Goal: Transaction & Acquisition: Purchase product/service

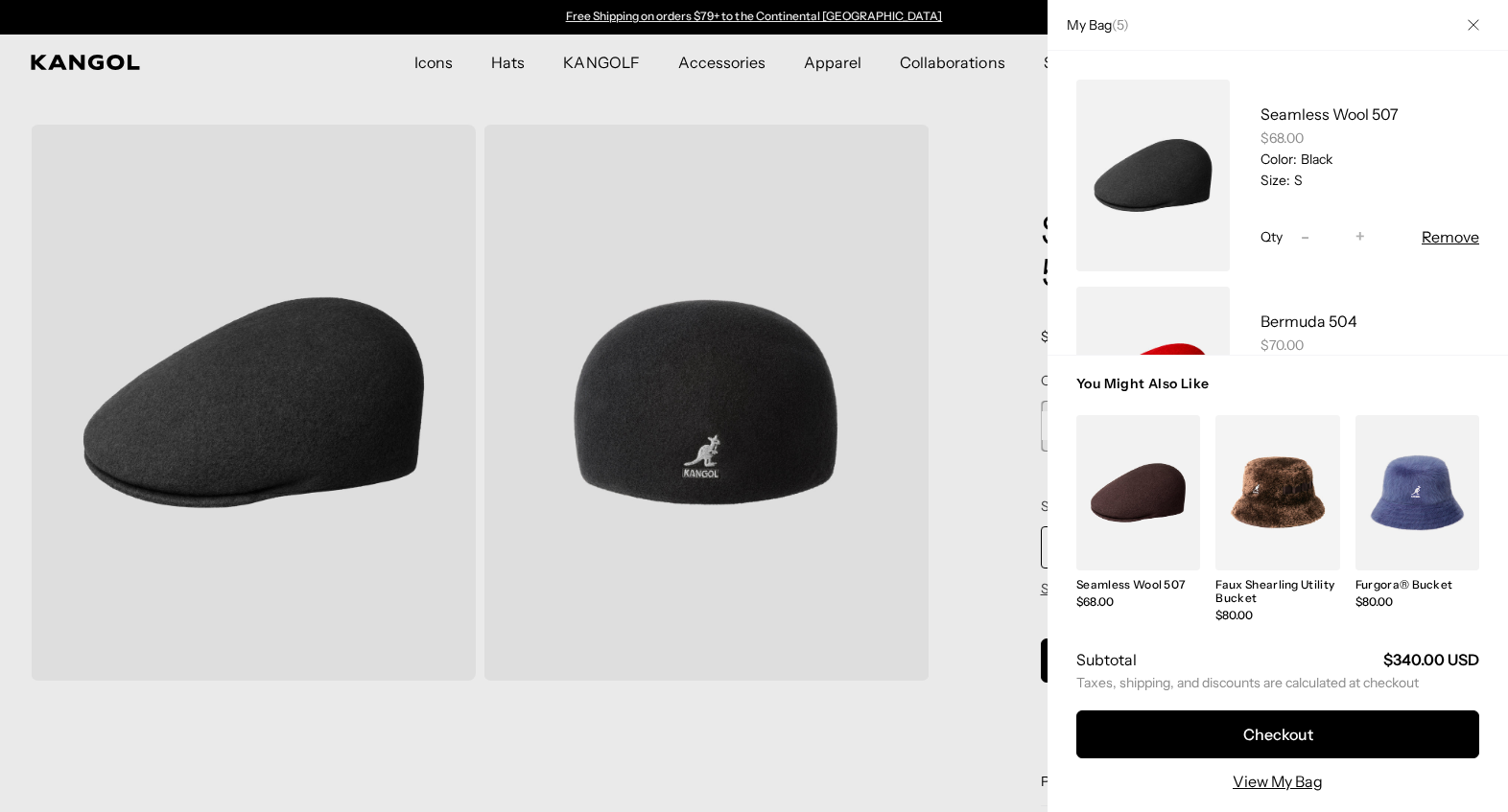
scroll to position [256, 0]
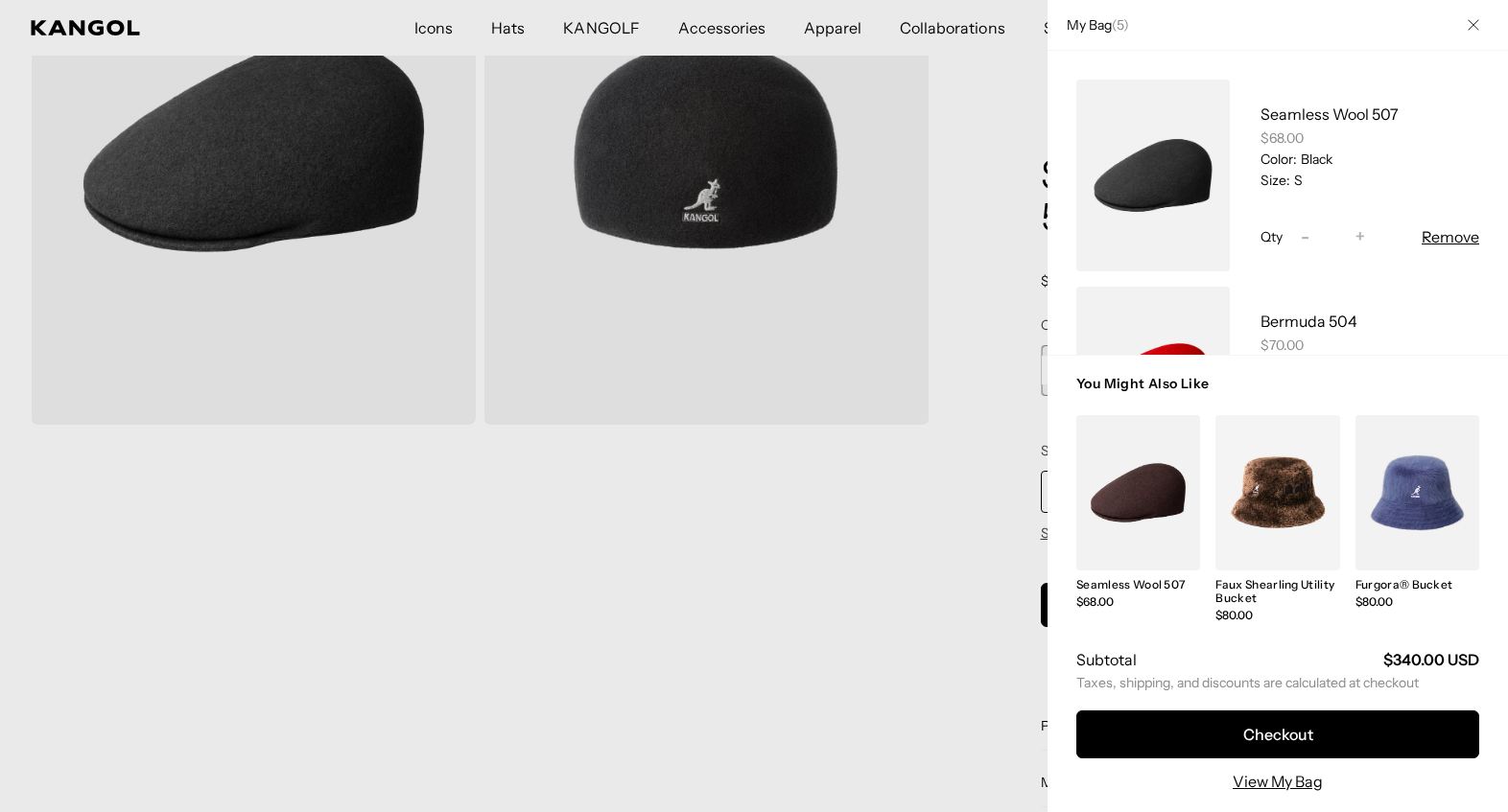
click at [1471, 31] on icon "Close" at bounding box center [1474, 25] width 12 height 12
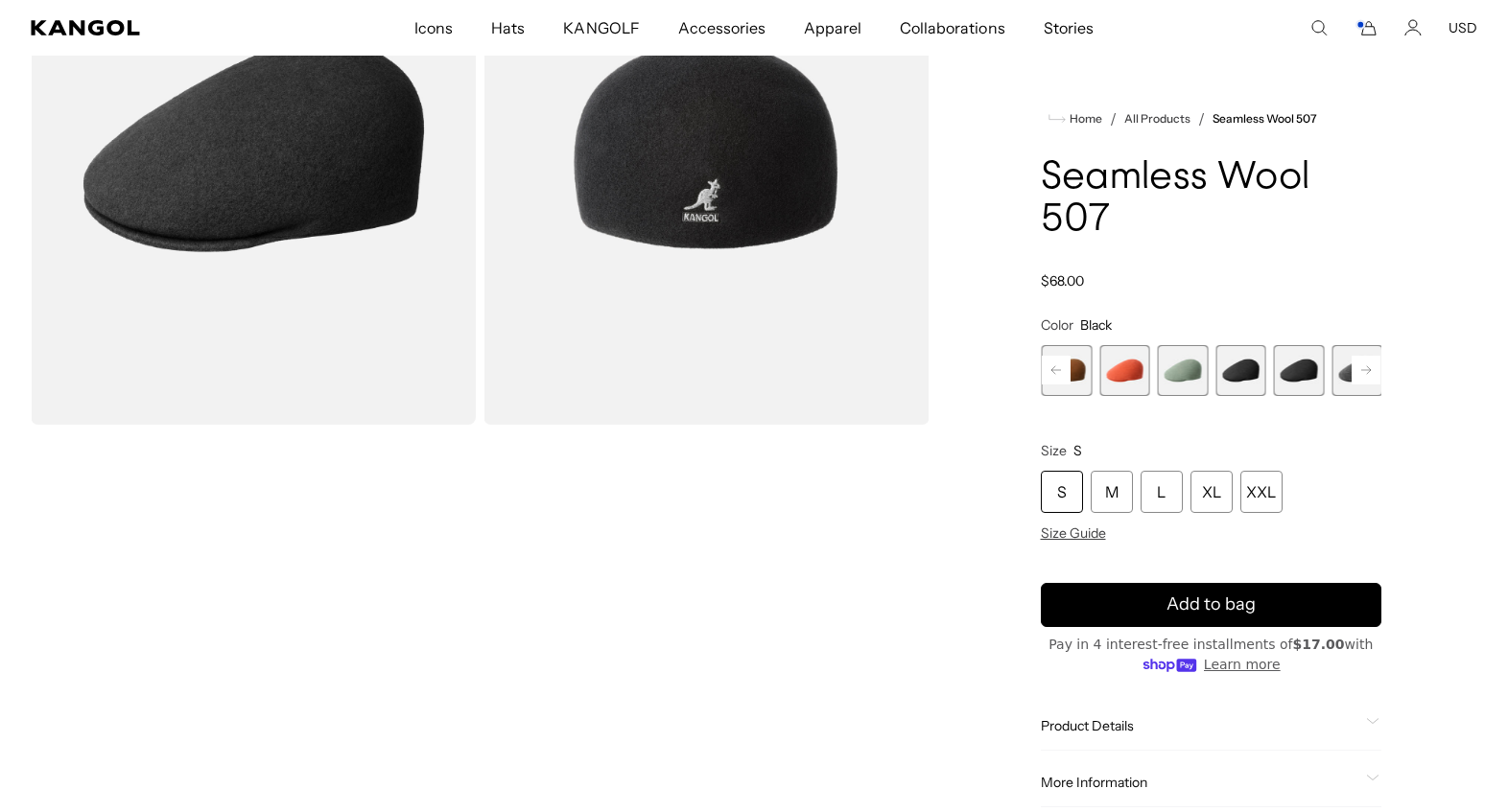
click at [1130, 359] on span "3 of 9" at bounding box center [1124, 370] width 51 height 51
click at [1169, 365] on span "4 of 9" at bounding box center [1183, 370] width 51 height 51
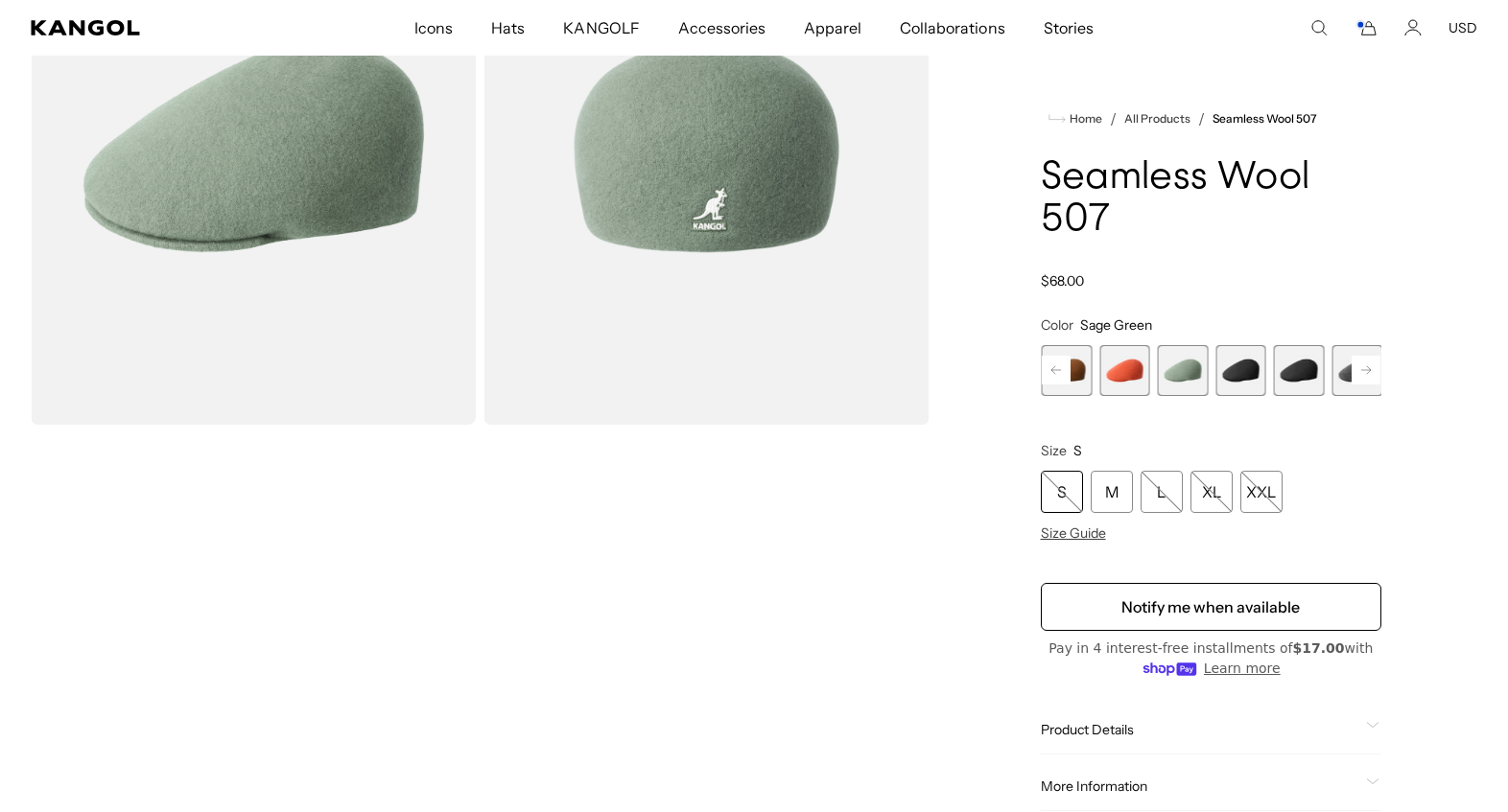
click at [1230, 346] on span "5 of 9" at bounding box center [1240, 370] width 51 height 51
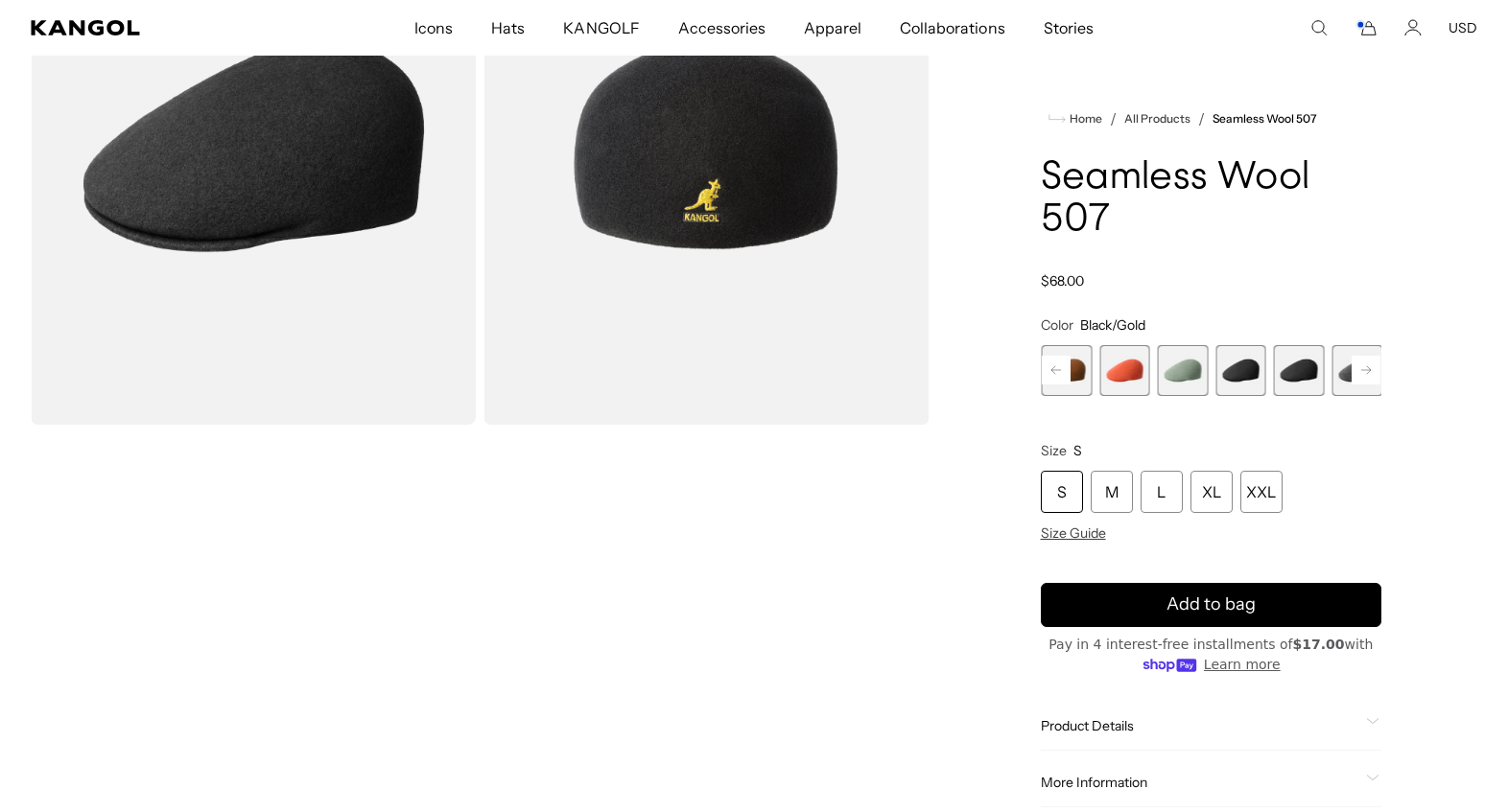
click at [1277, 358] on span "6 of 9" at bounding box center [1299, 370] width 51 height 51
click at [1351, 376] on button "Next" at bounding box center [1366, 370] width 31 height 31
click at [1232, 357] on span "6 of 9" at bounding box center [1241, 370] width 51 height 51
click at [1266, 369] on div "Espresso Variant sold out or unavailable Rustic Caramel Variant sold out or una…" at bounding box center [1211, 370] width 341 height 51
click at [1282, 369] on span "7 of 9" at bounding box center [1300, 370] width 51 height 51
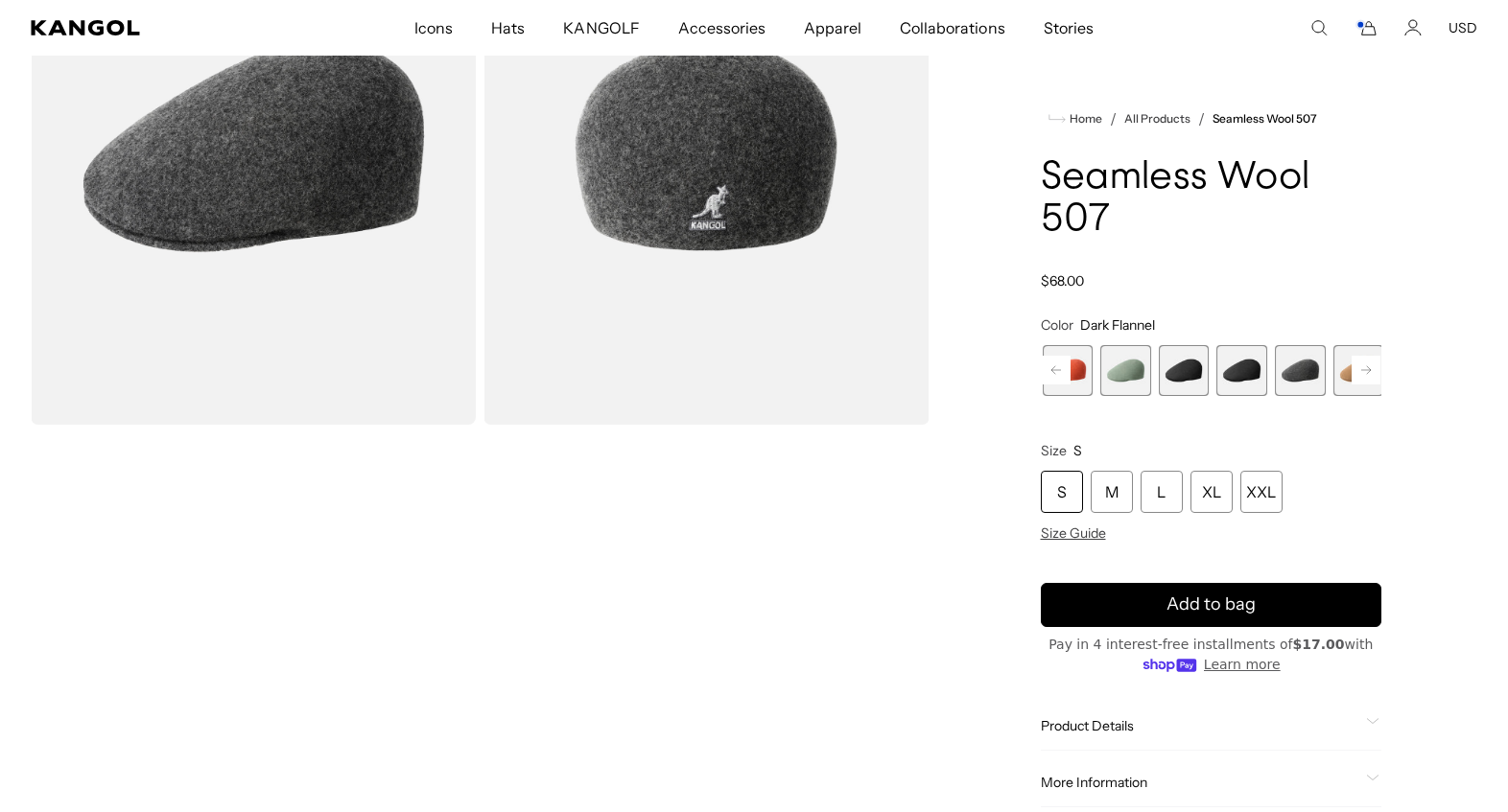
click at [1361, 366] on icon at bounding box center [1366, 370] width 10 height 8
click at [1355, 380] on span "9 of 9" at bounding box center [1359, 370] width 51 height 51
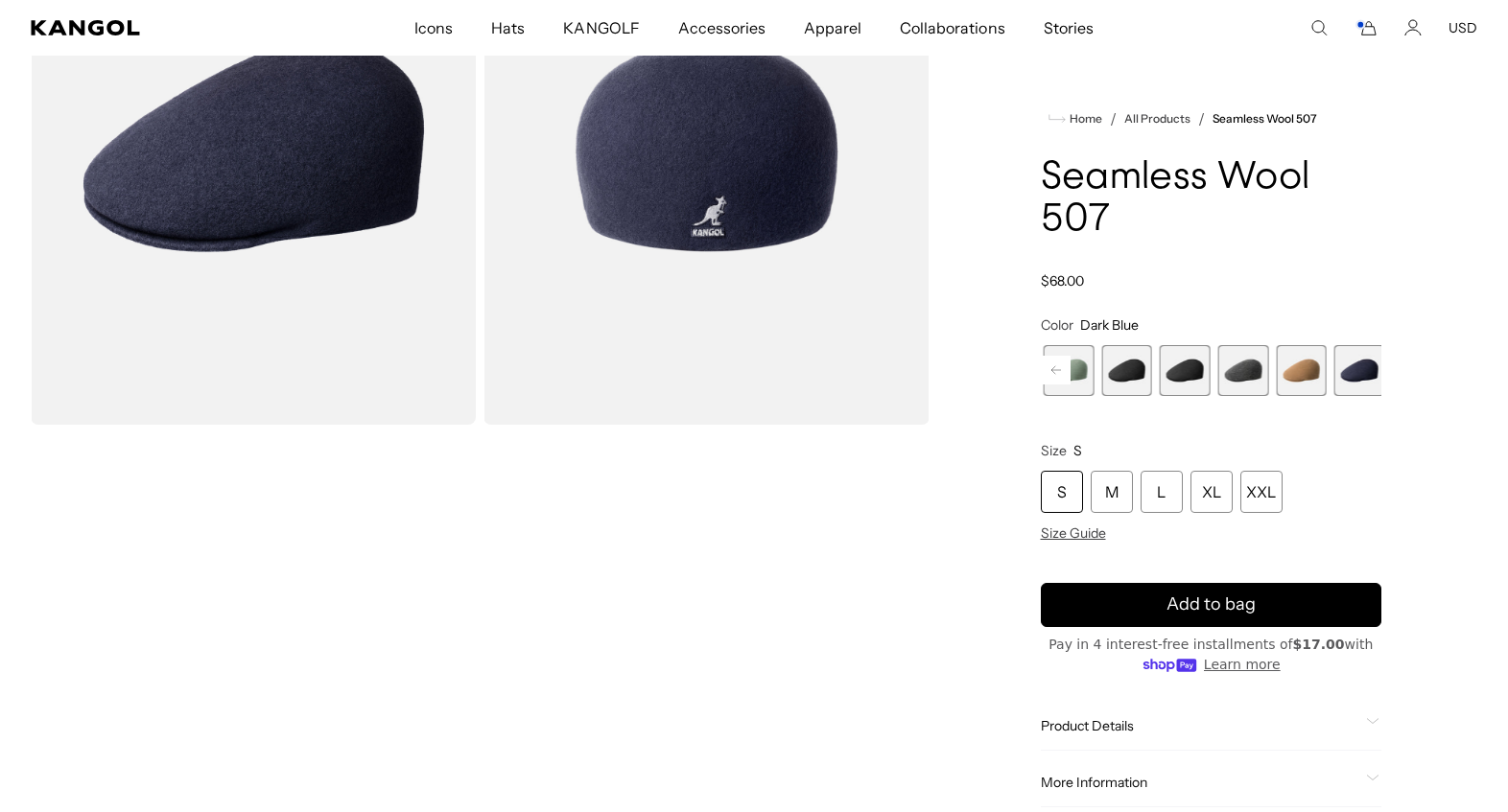
click at [1313, 368] on span "8 of 9" at bounding box center [1301, 370] width 51 height 51
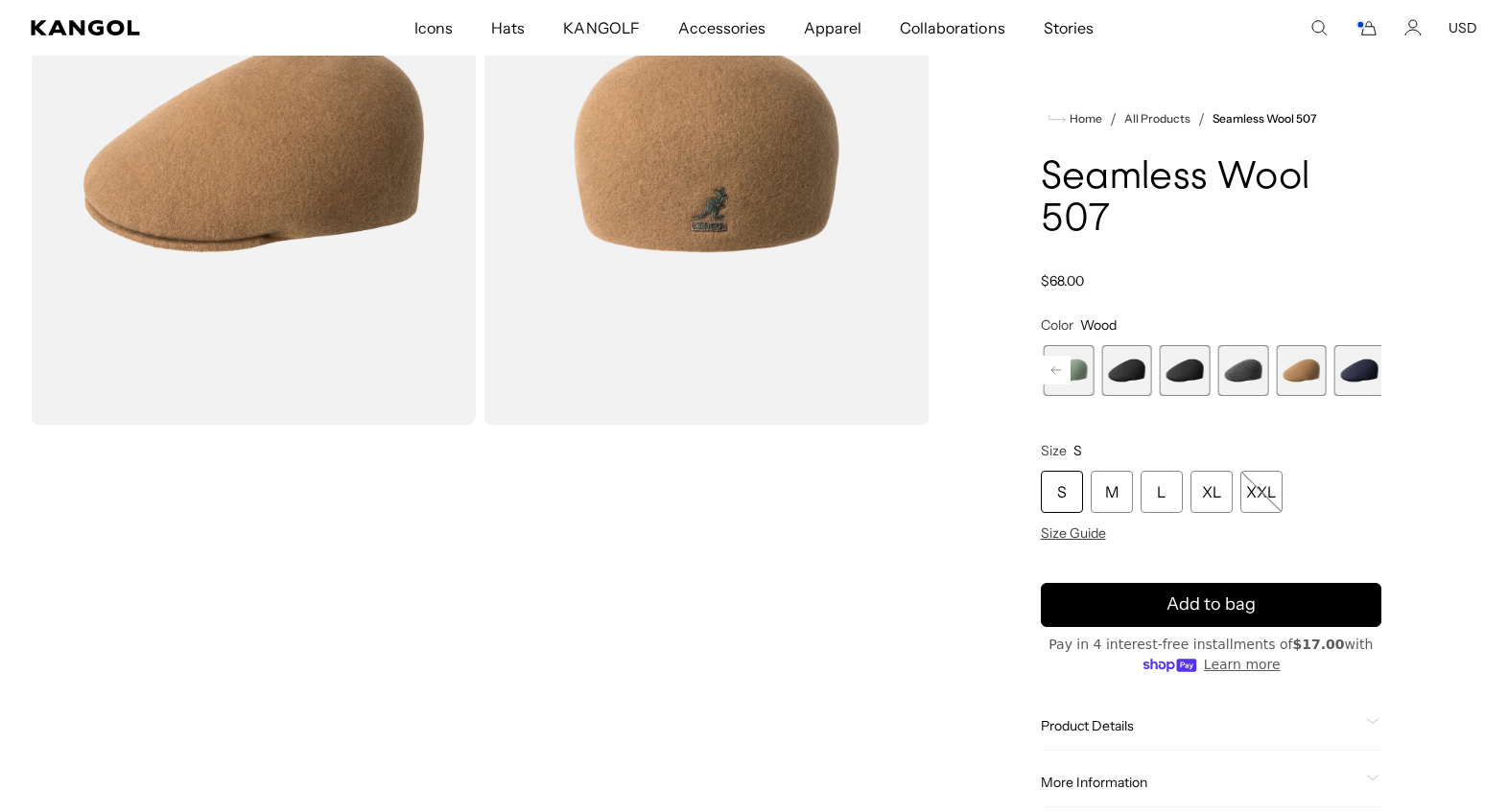
click at [1248, 377] on span "7 of 9" at bounding box center [1243, 370] width 51 height 51
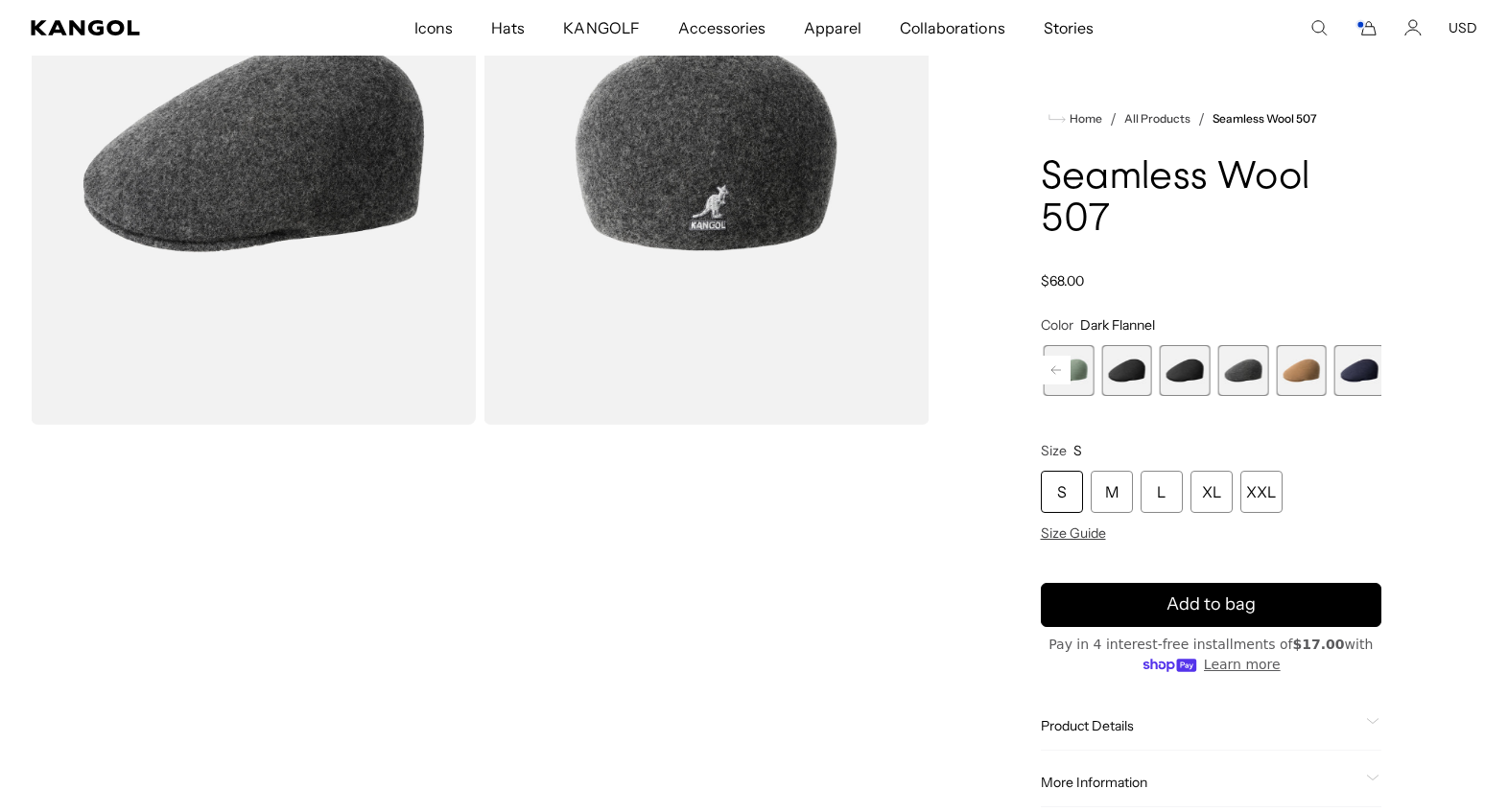
click at [1186, 376] on span "6 of 9" at bounding box center [1185, 370] width 51 height 51
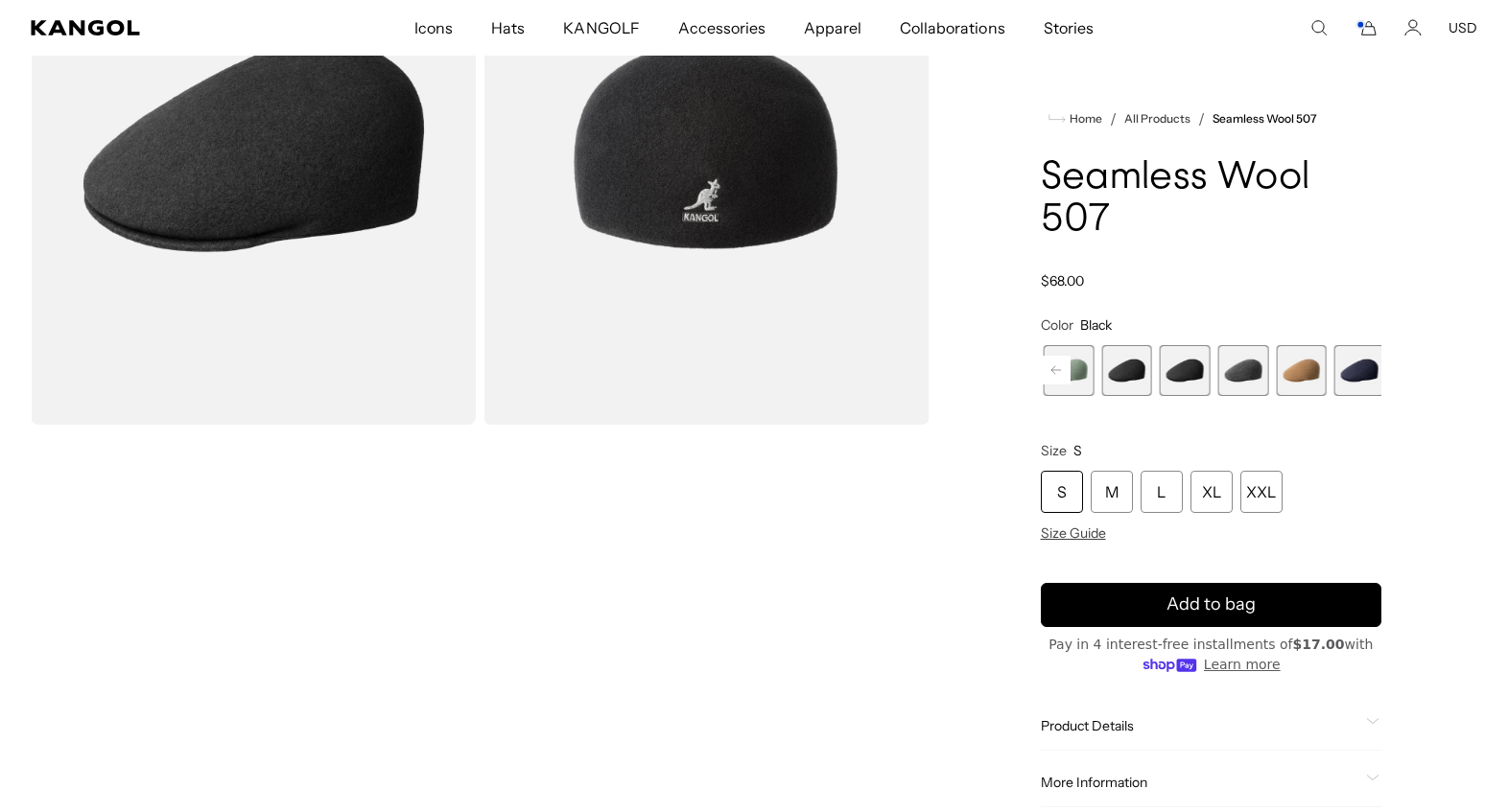
click at [1126, 365] on span "5 of 9" at bounding box center [1126, 370] width 51 height 51
click at [1185, 365] on span "6 of 9" at bounding box center [1185, 370] width 51 height 51
click at [1229, 361] on span "7 of 9" at bounding box center [1243, 370] width 51 height 51
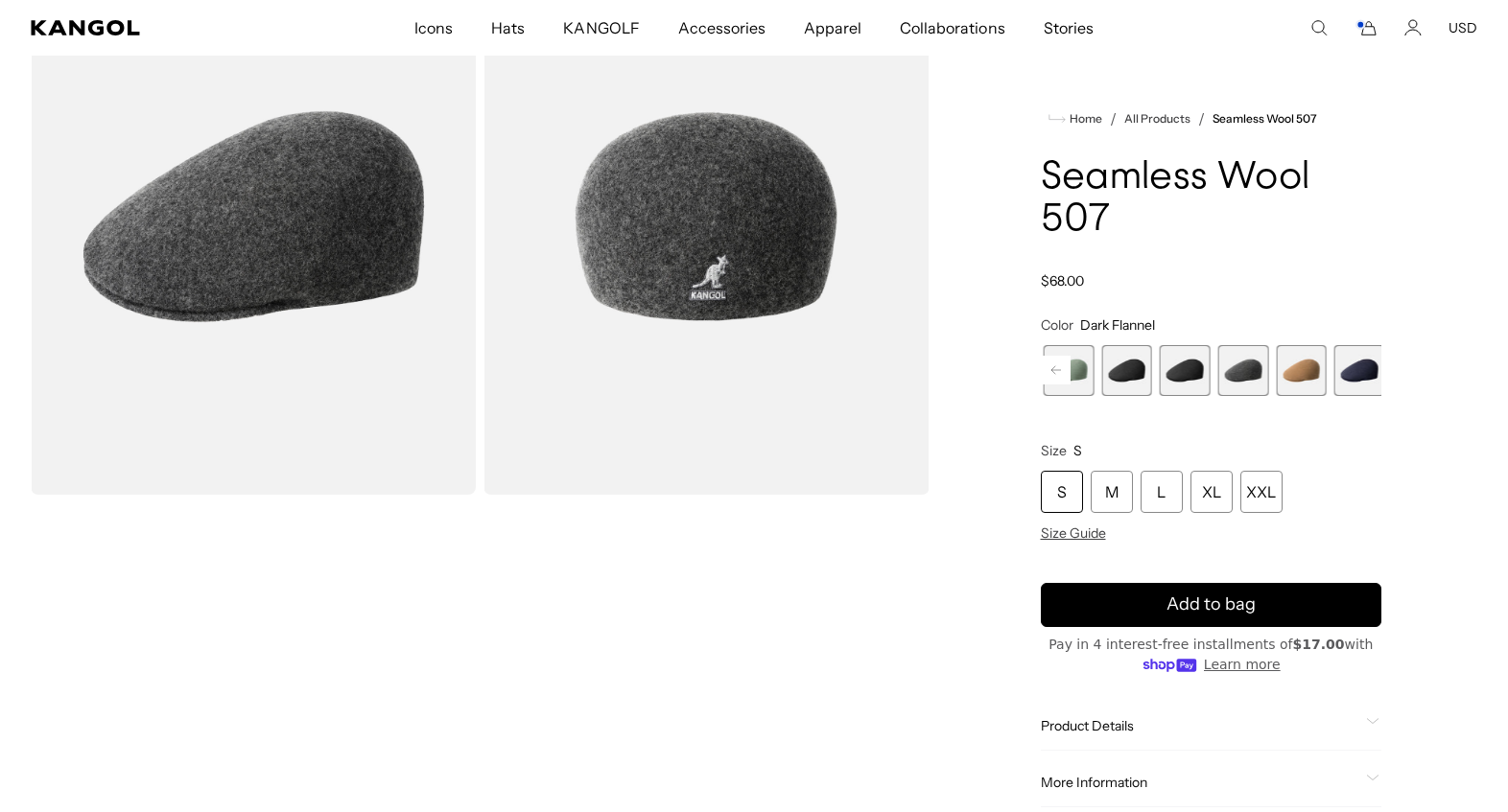
scroll to position [189, 0]
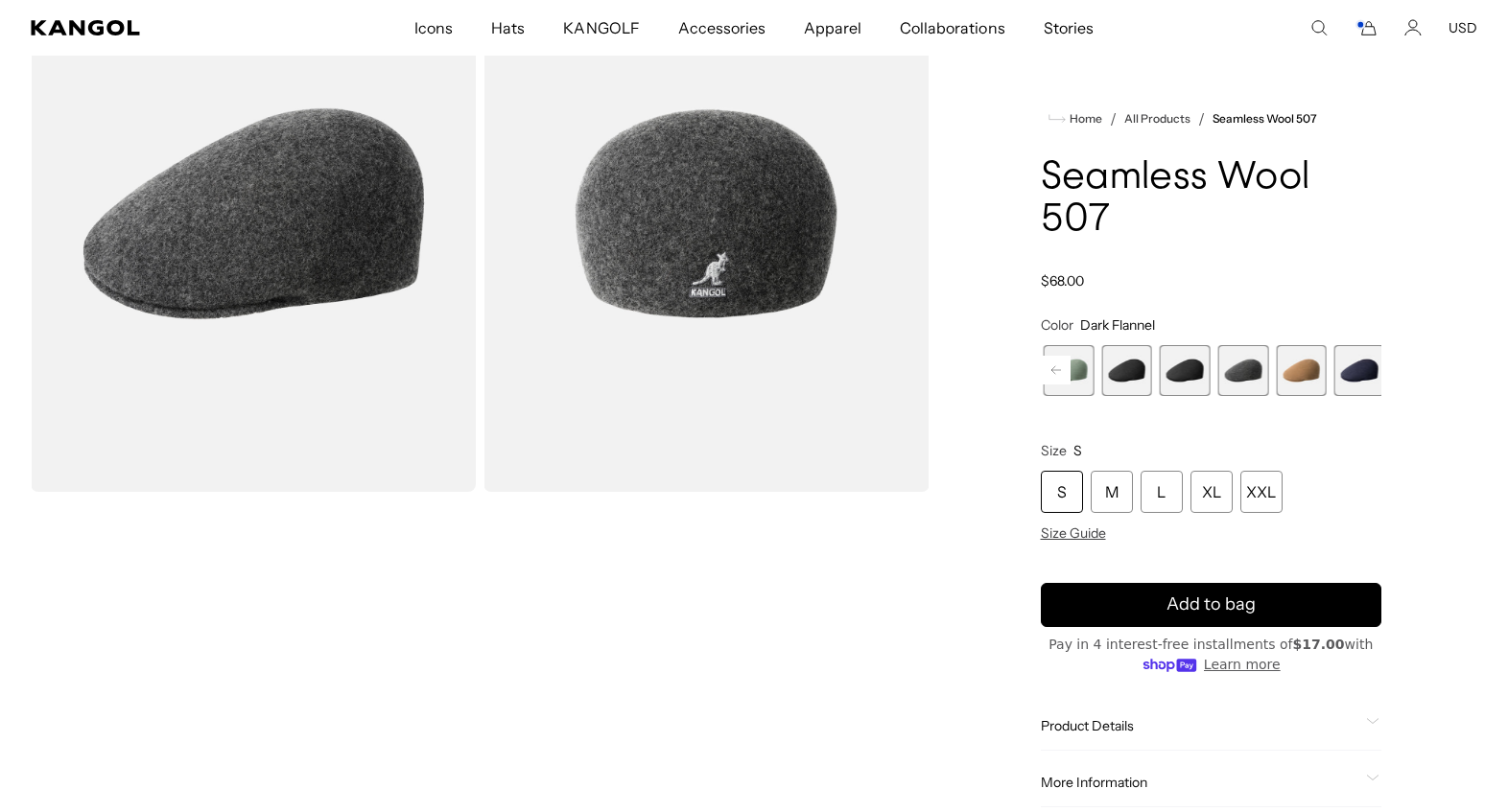
click at [1062, 385] on rect at bounding box center [1056, 370] width 29 height 29
click at [1062, 396] on span "1 of 9" at bounding box center [1066, 370] width 51 height 51
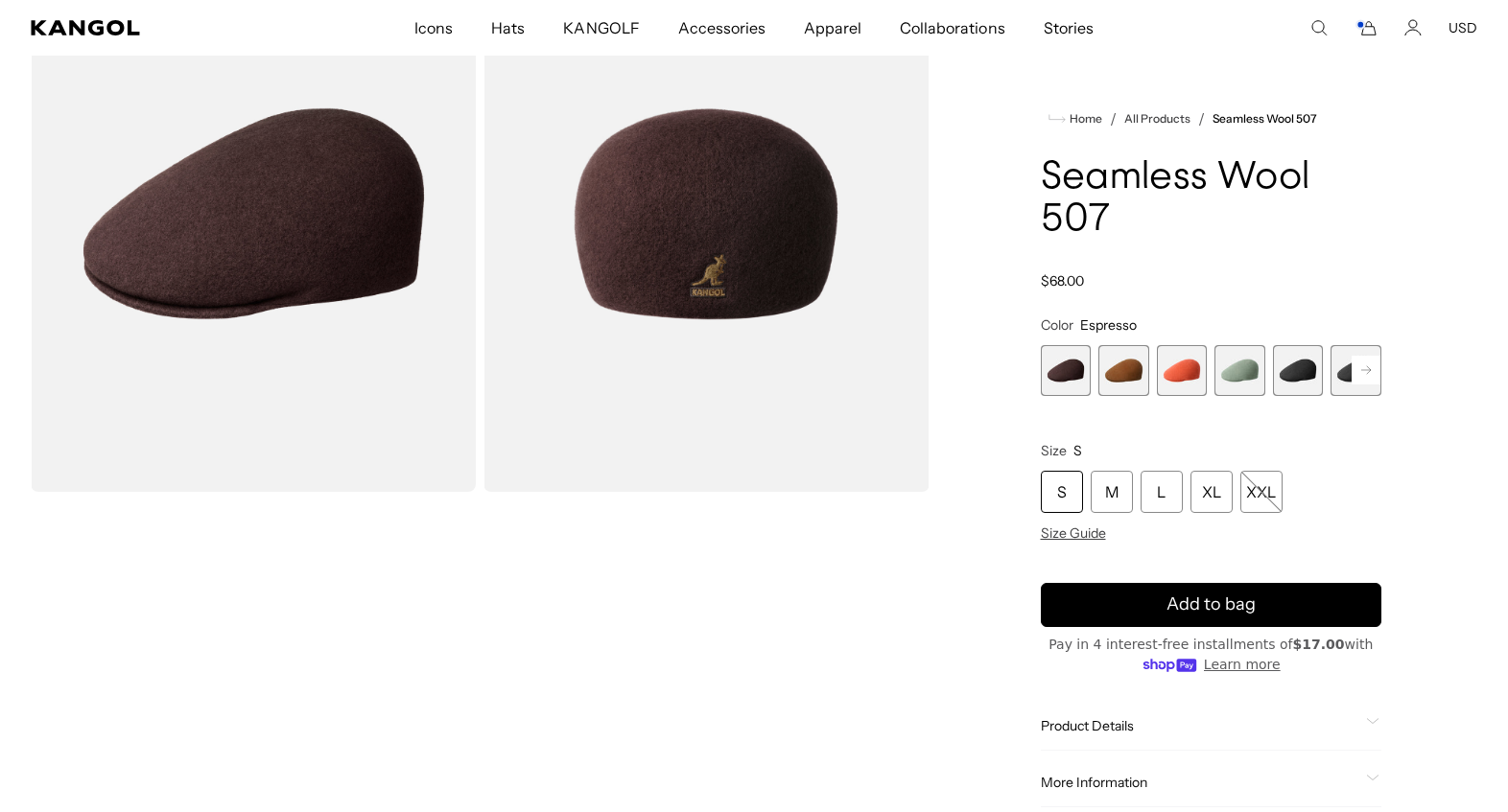
click at [1108, 396] on span "2 of 9" at bounding box center [1123, 370] width 51 height 51
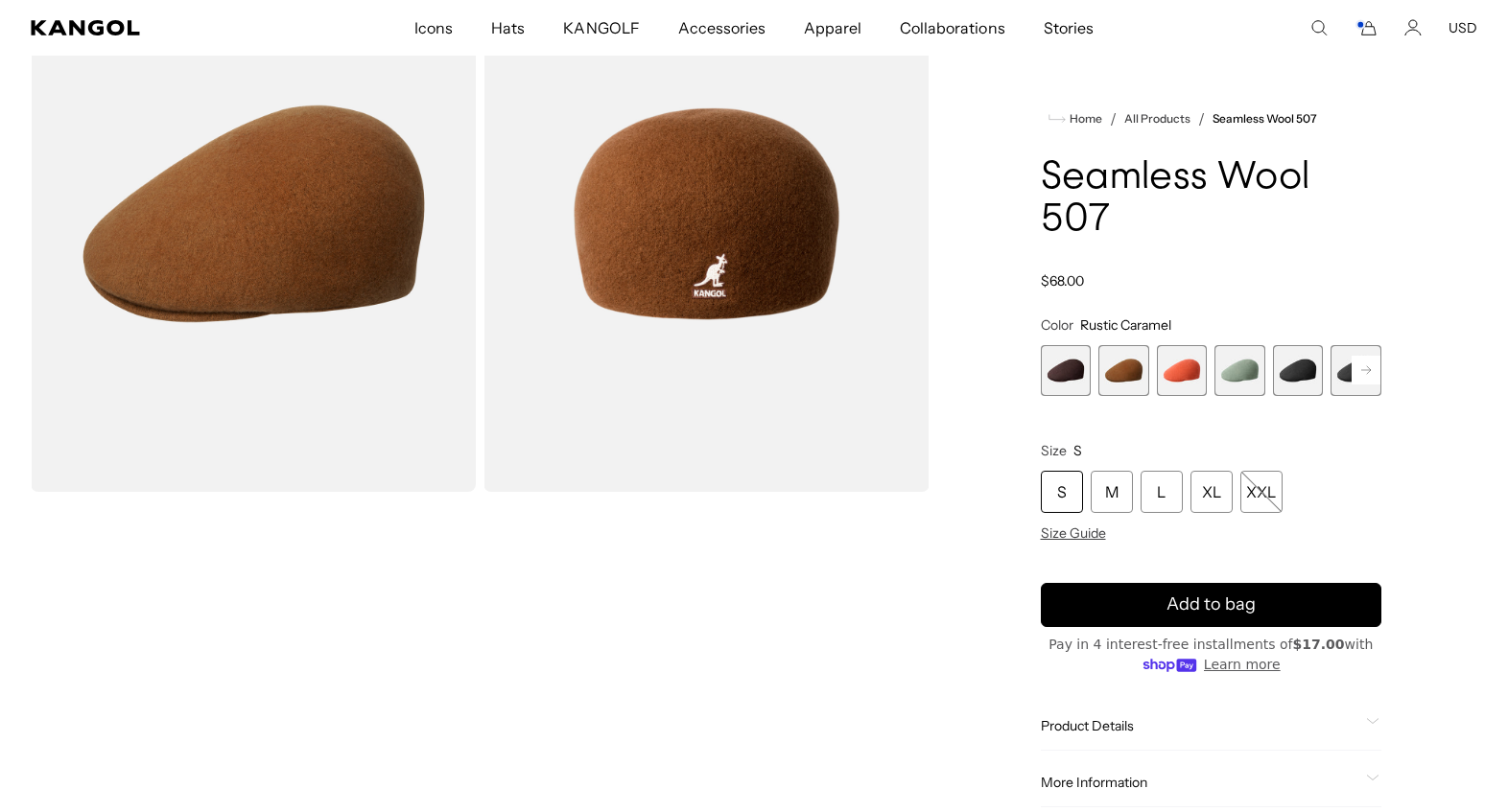
click at [1164, 396] on span "3 of 9" at bounding box center [1182, 370] width 51 height 51
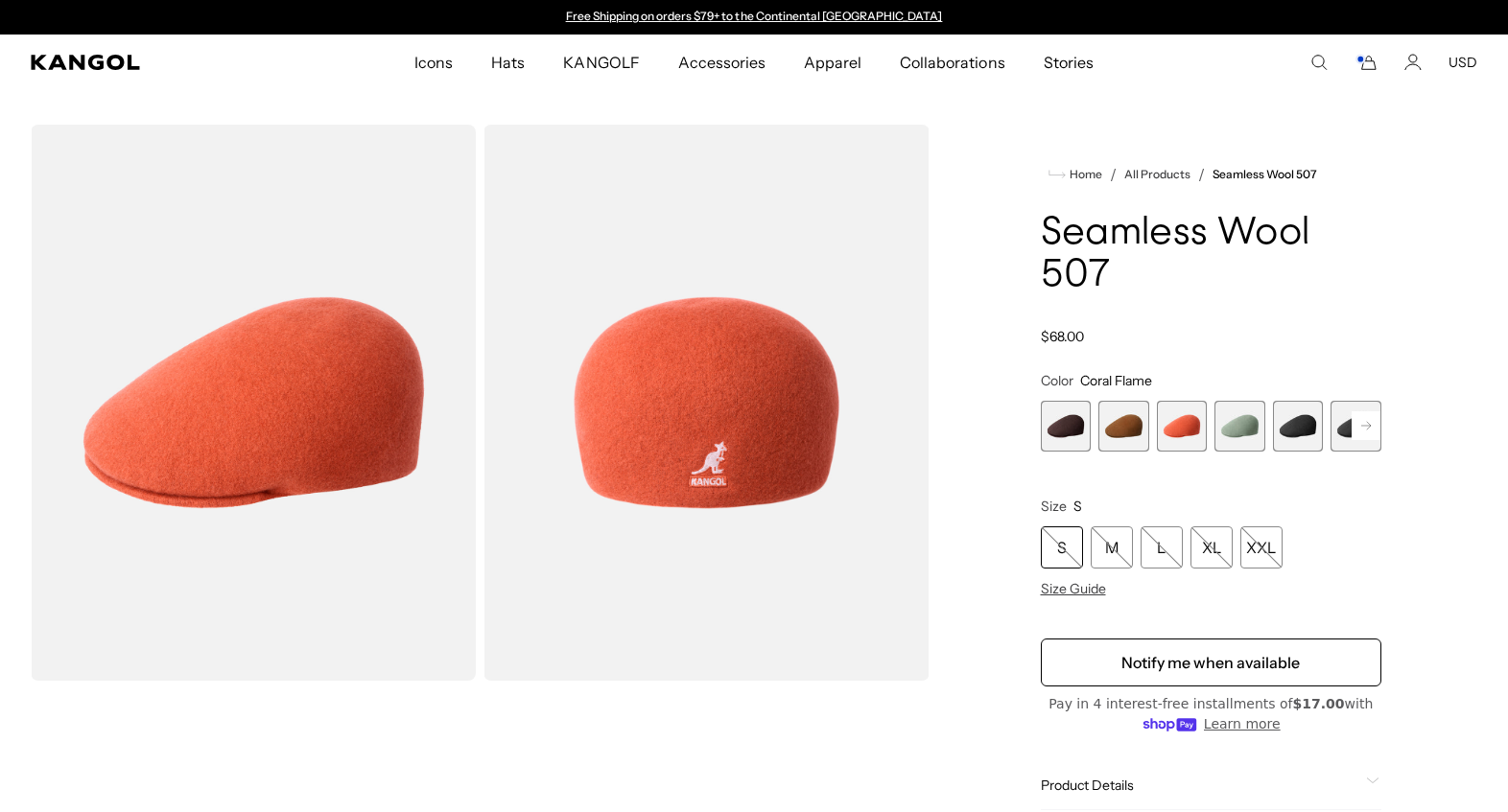
click at [1362, 70] on icon "Cart" at bounding box center [1368, 63] width 13 height 13
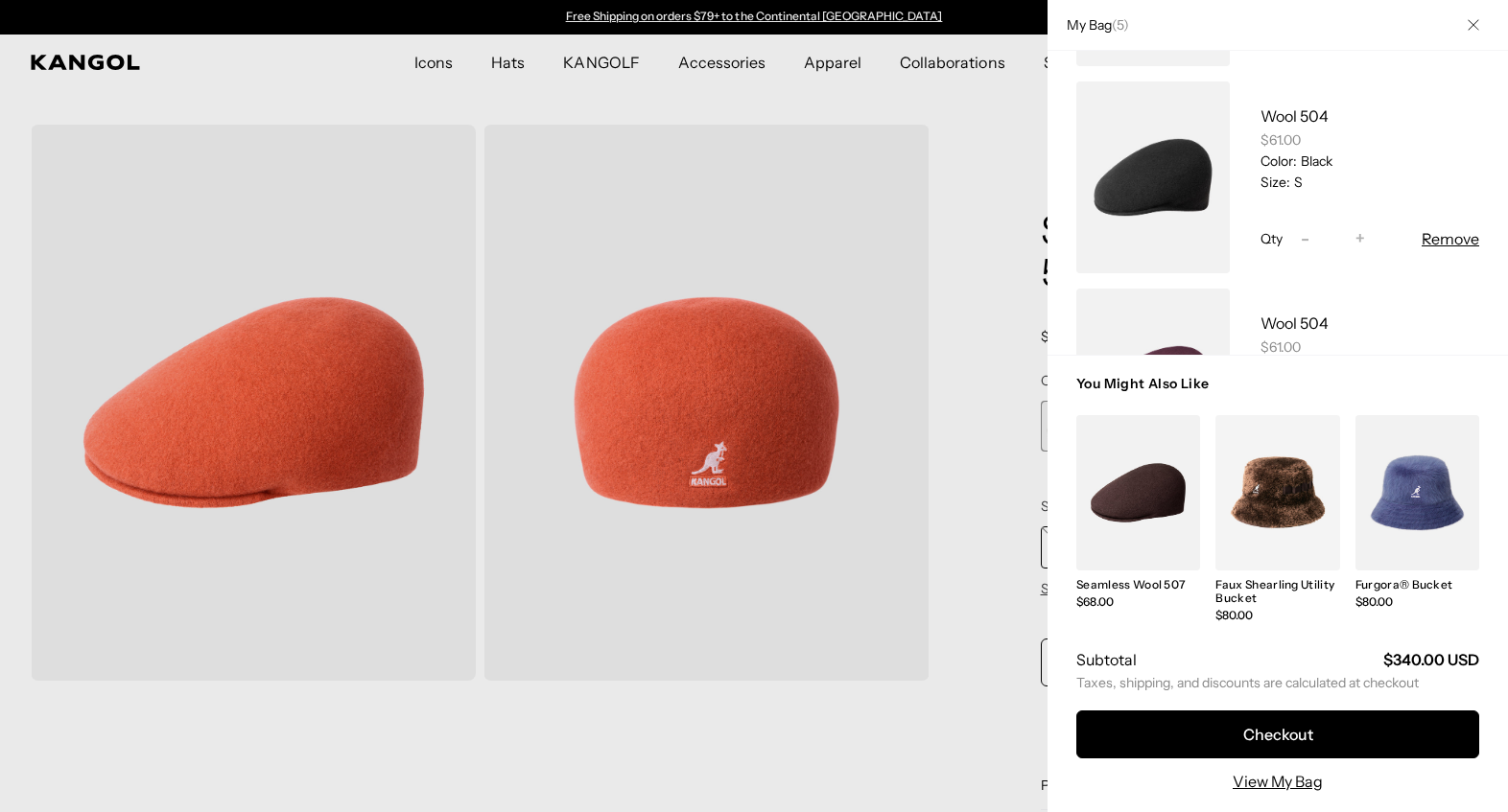
scroll to position [223, 0]
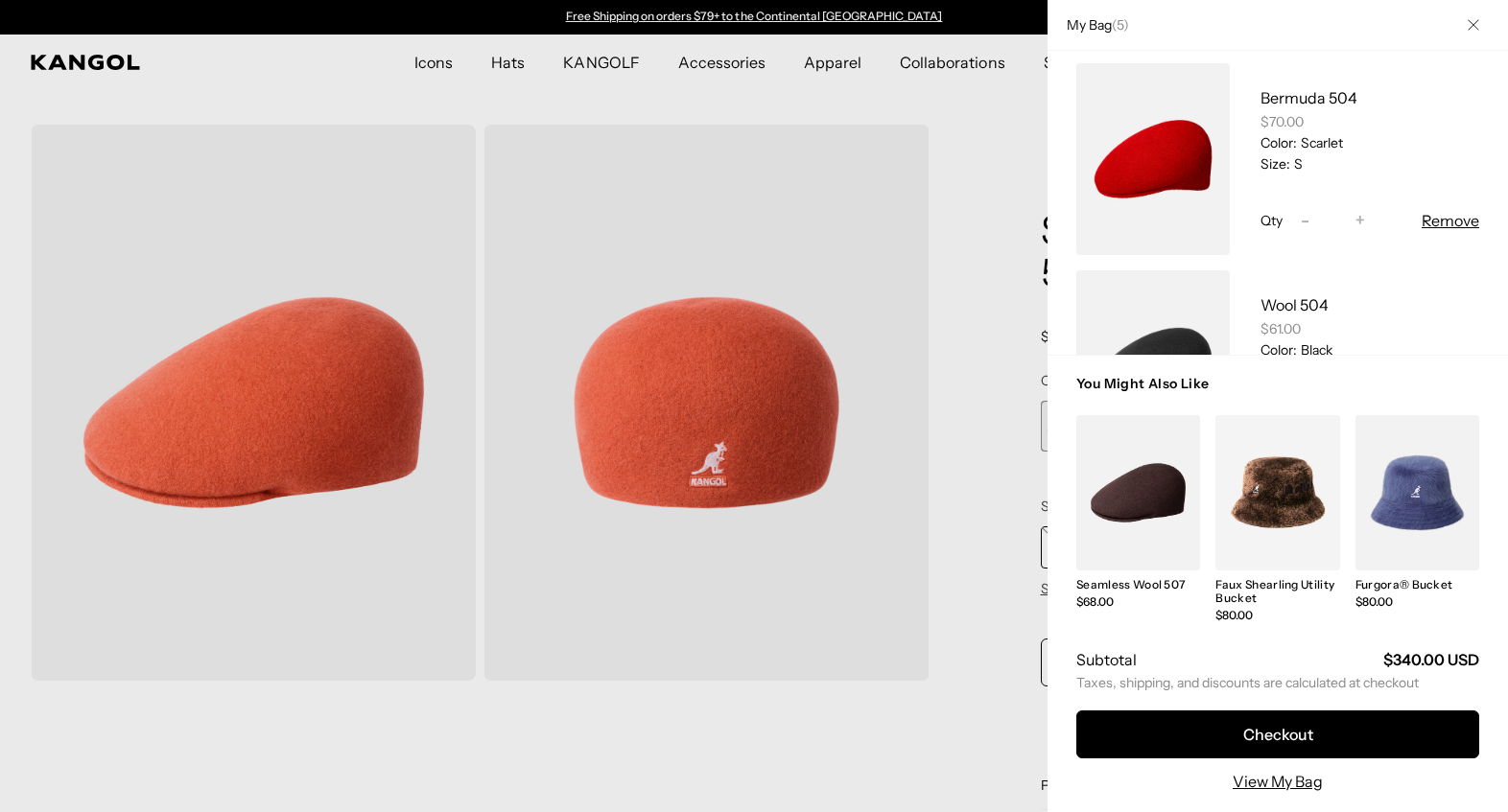
click at [1191, 189] on link "My Bag" at bounding box center [1152, 159] width 153 height 192
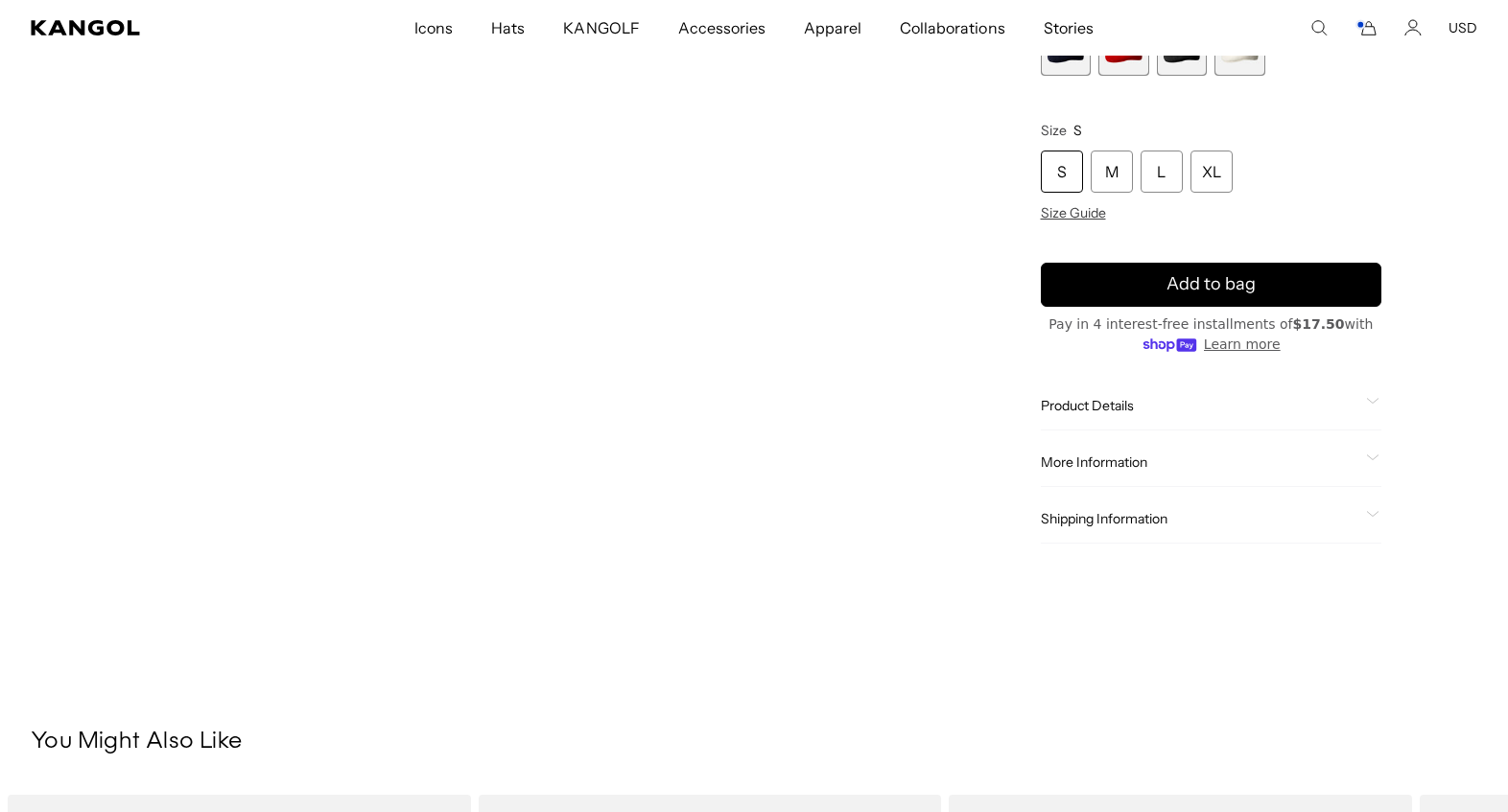
scroll to position [1226, 0]
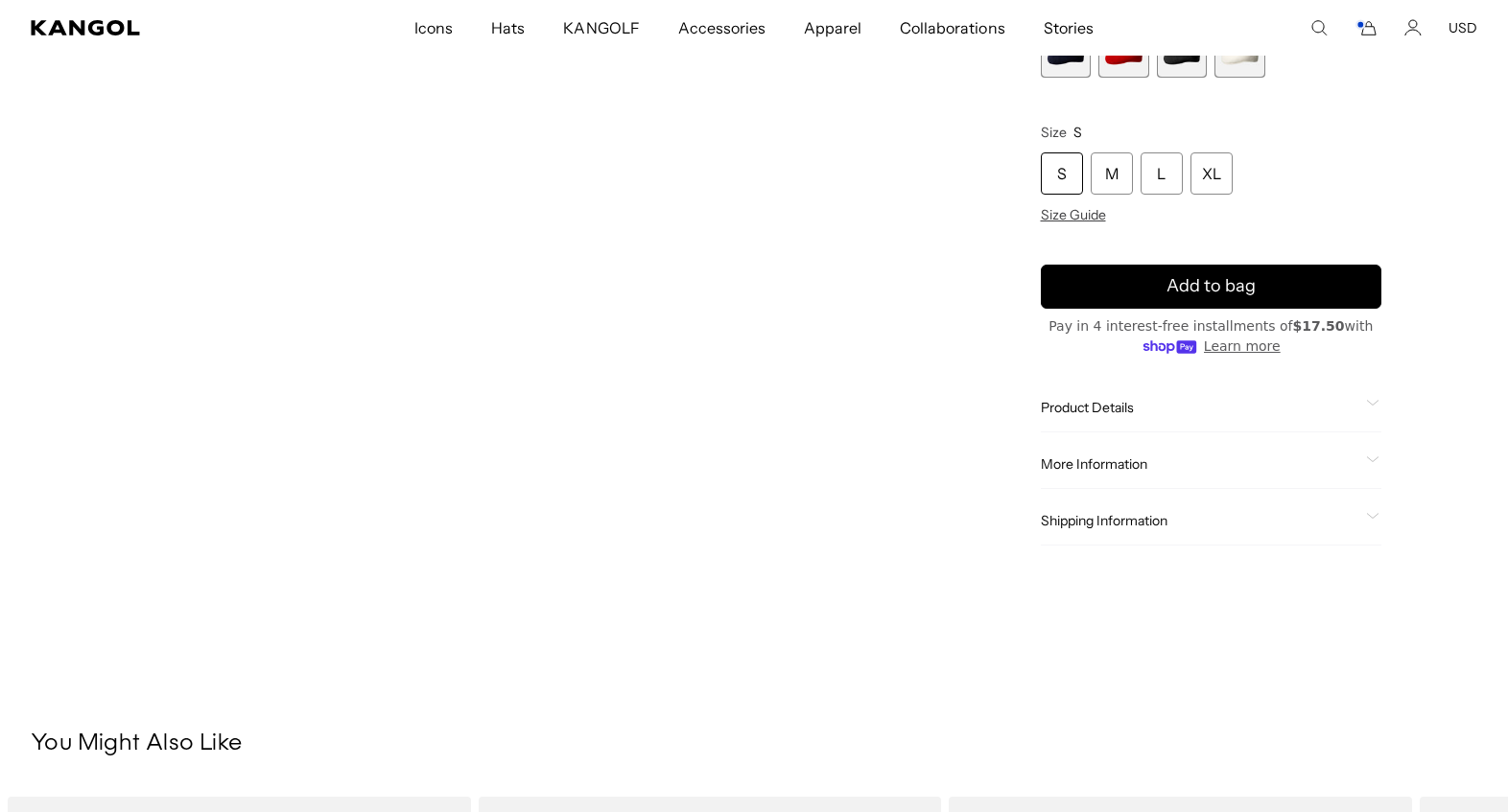
click at [1075, 384] on div "Product Details The Bermuda 504 is the ultimate combination of our iconic cap &…" at bounding box center [1211, 408] width 341 height 49
click at [1075, 399] on span "Product Details" at bounding box center [1200, 407] width 318 height 17
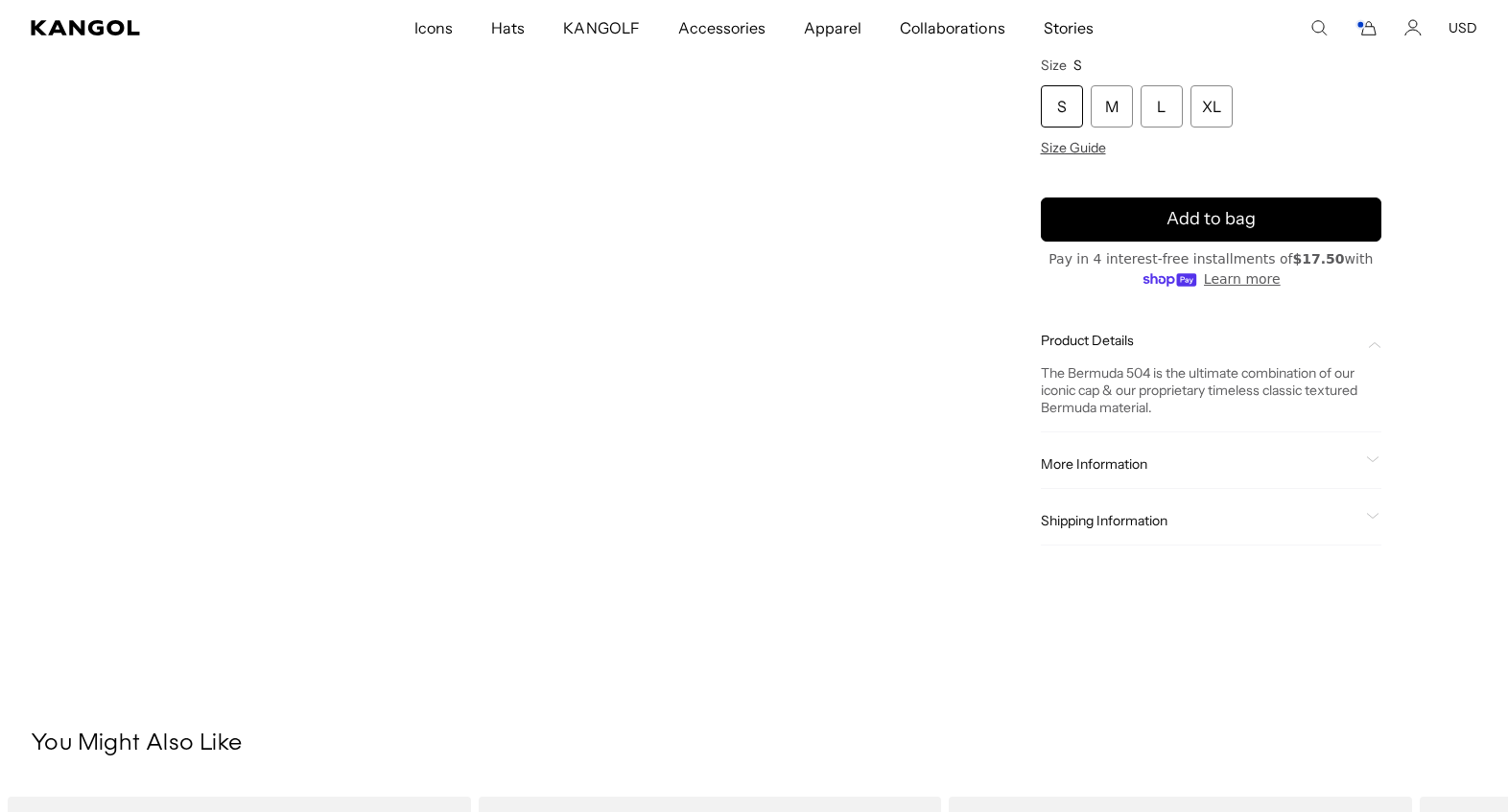
click at [1353, 456] on div "More Information" at bounding box center [1211, 464] width 341 height 17
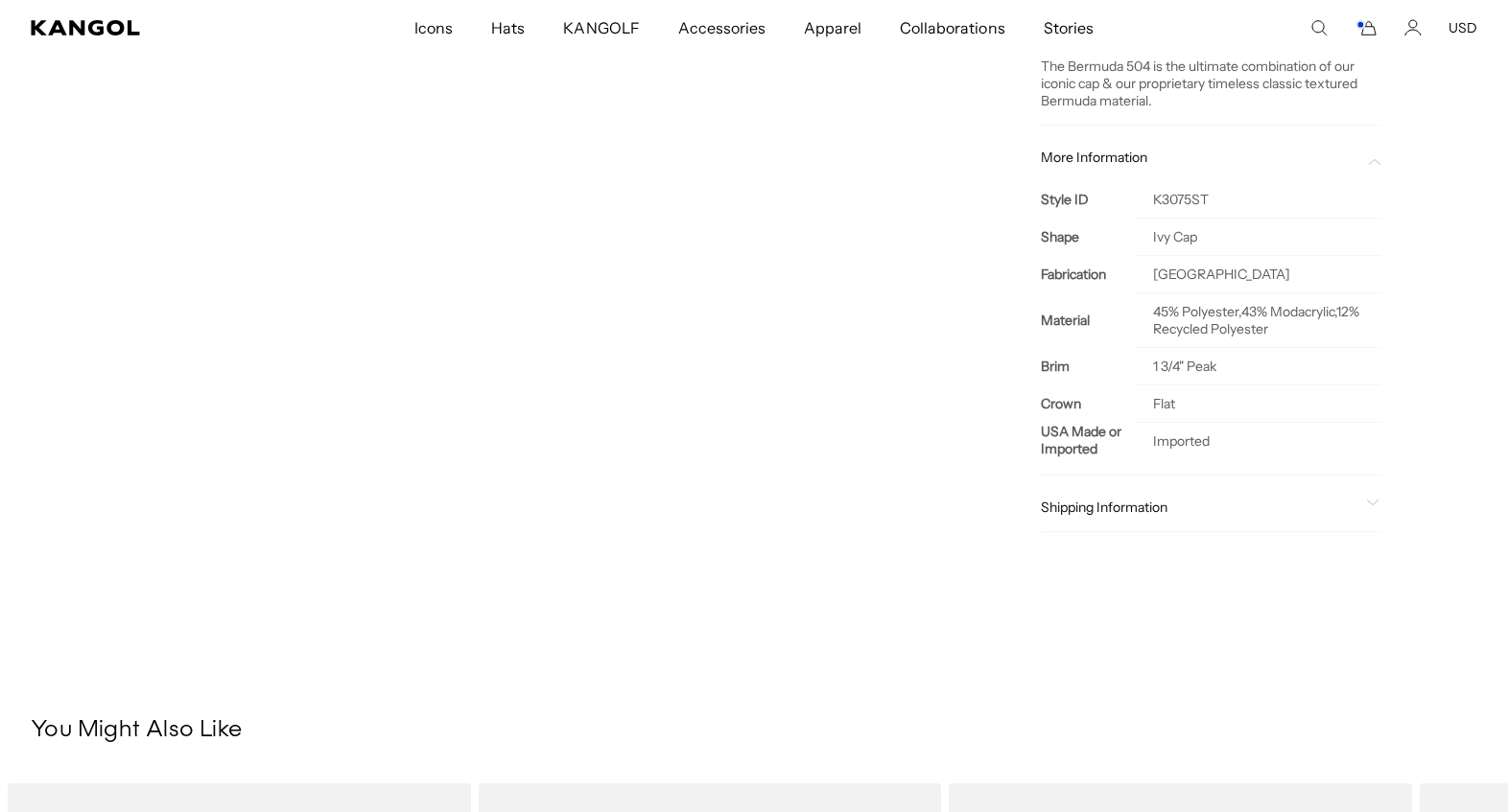
scroll to position [1240, 0]
click at [1361, 482] on div "Shipping Information" at bounding box center [1211, 506] width 341 height 49
click at [1366, 499] on icon at bounding box center [1372, 502] width 13 height 7
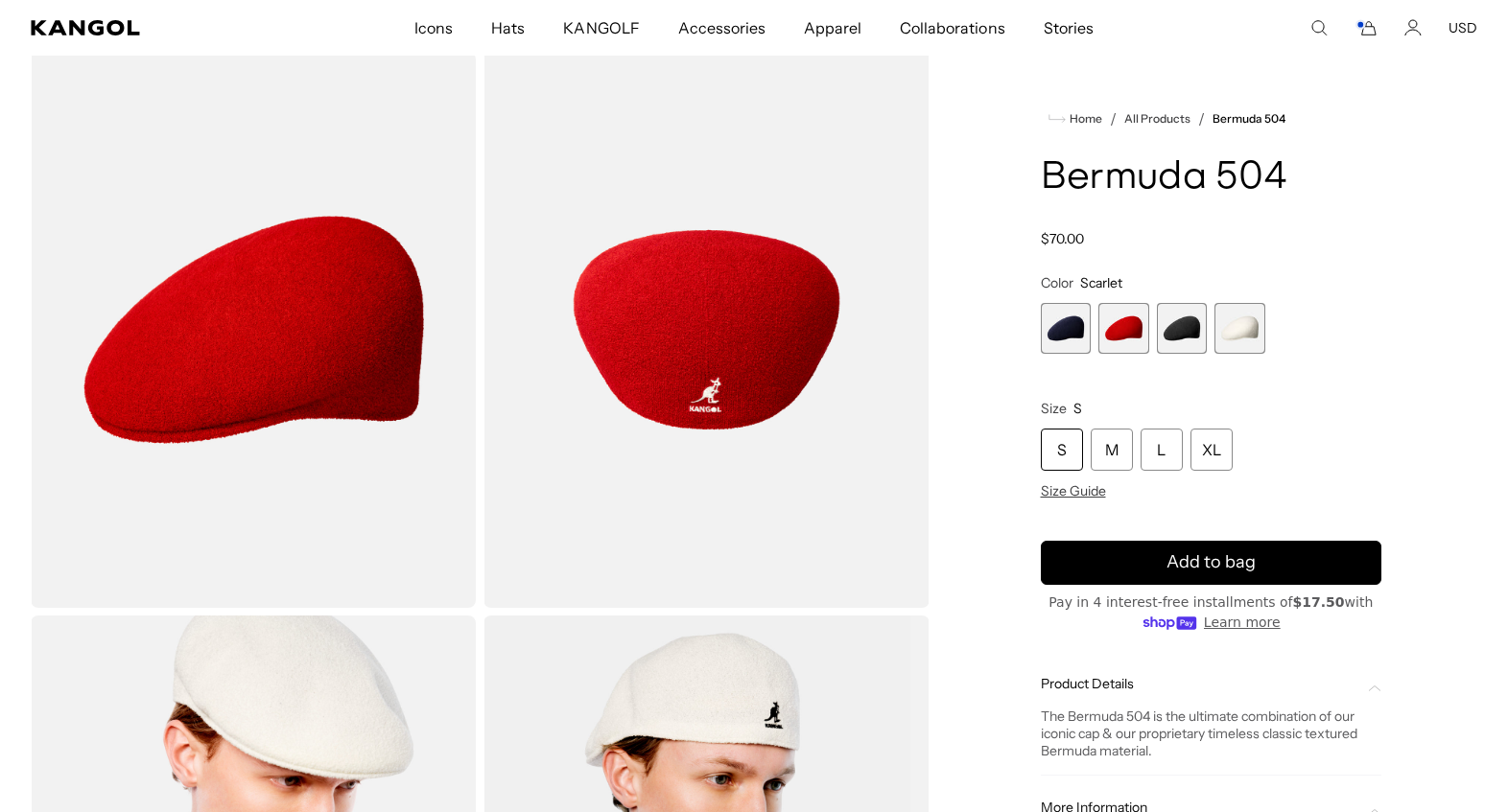
scroll to position [0, 0]
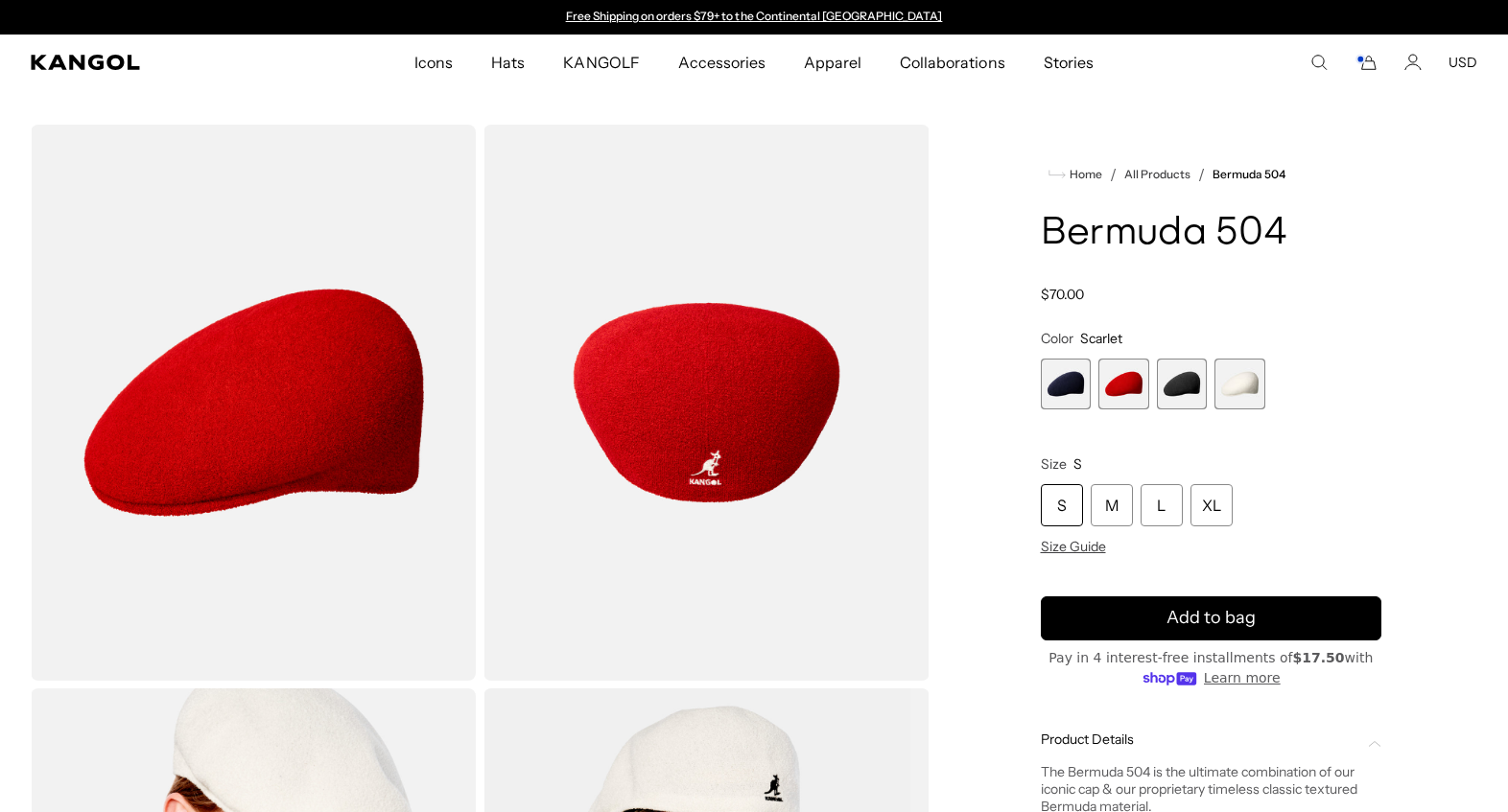
click at [1357, 59] on comp-header "Icons Icons Buckets & Casuals Berets 504s & 507s" at bounding box center [754, 63] width 1508 height 56
click at [1352, 81] on comp-header "Icons Icons Buckets & Casuals Berets 504s & 507s" at bounding box center [754, 63] width 1508 height 56
click at [1310, 62] on icon "Search here" at bounding box center [1318, 62] width 17 height 17
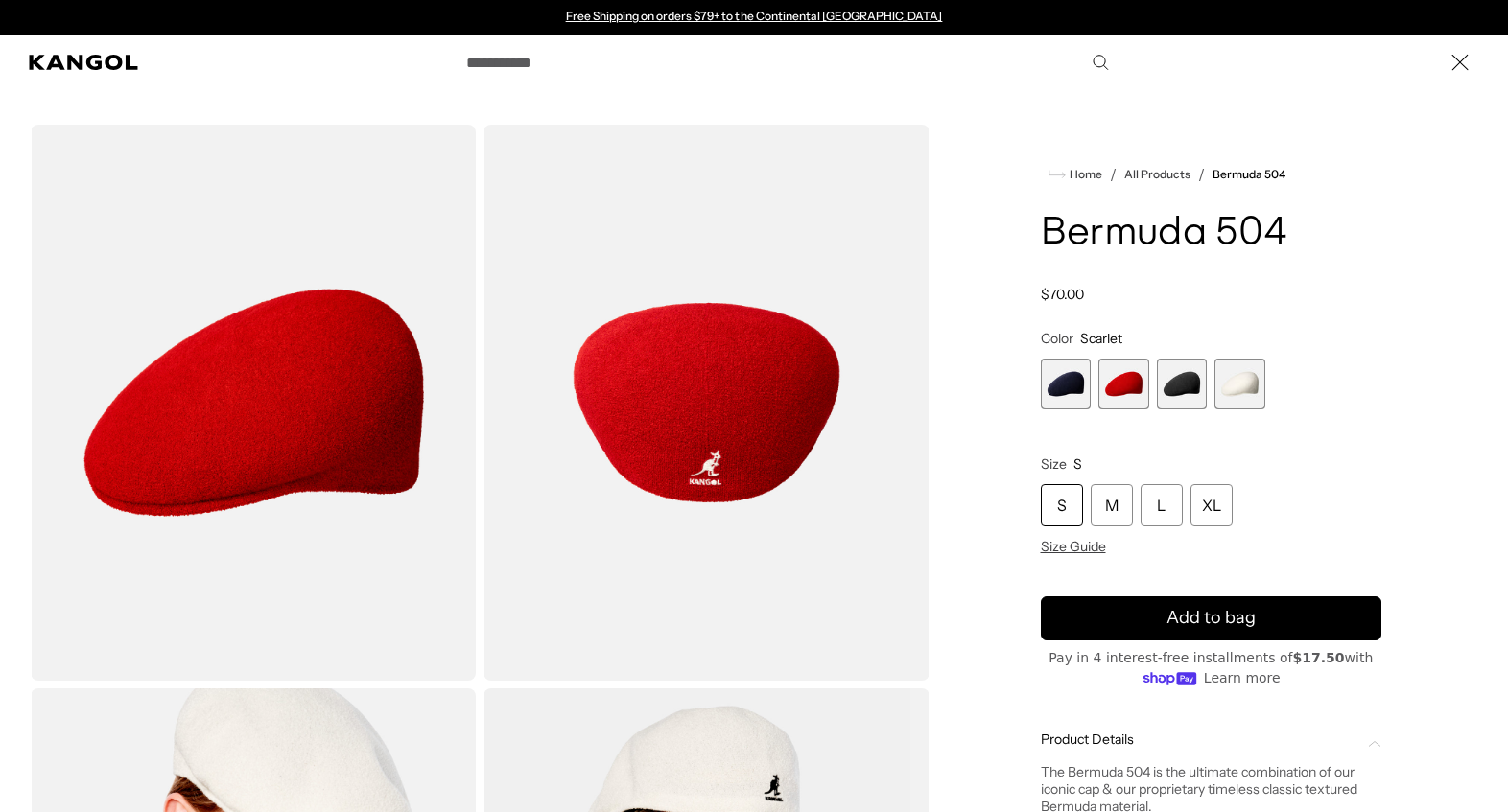
type input "*"
type input "****"
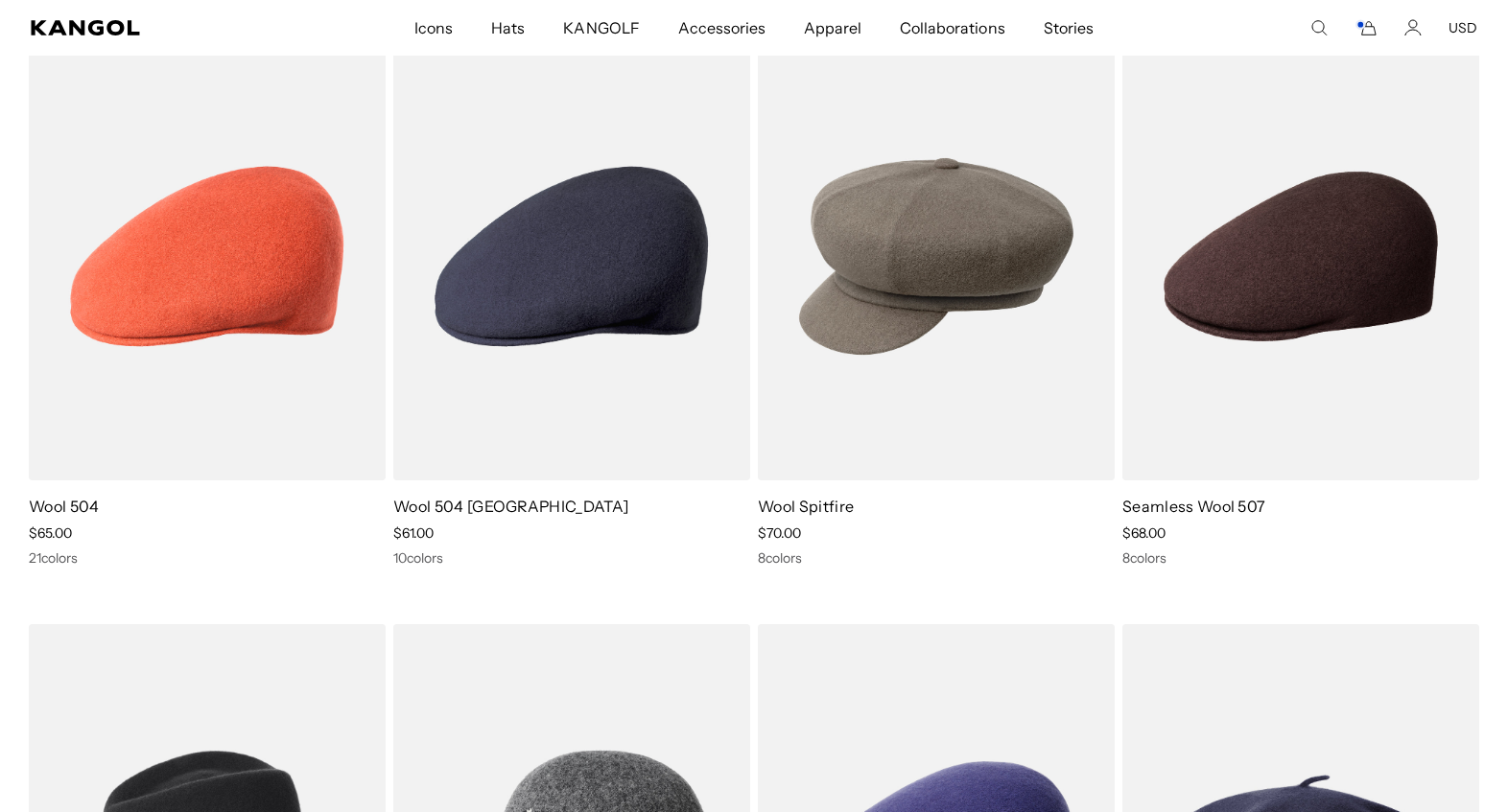
scroll to position [321, 0]
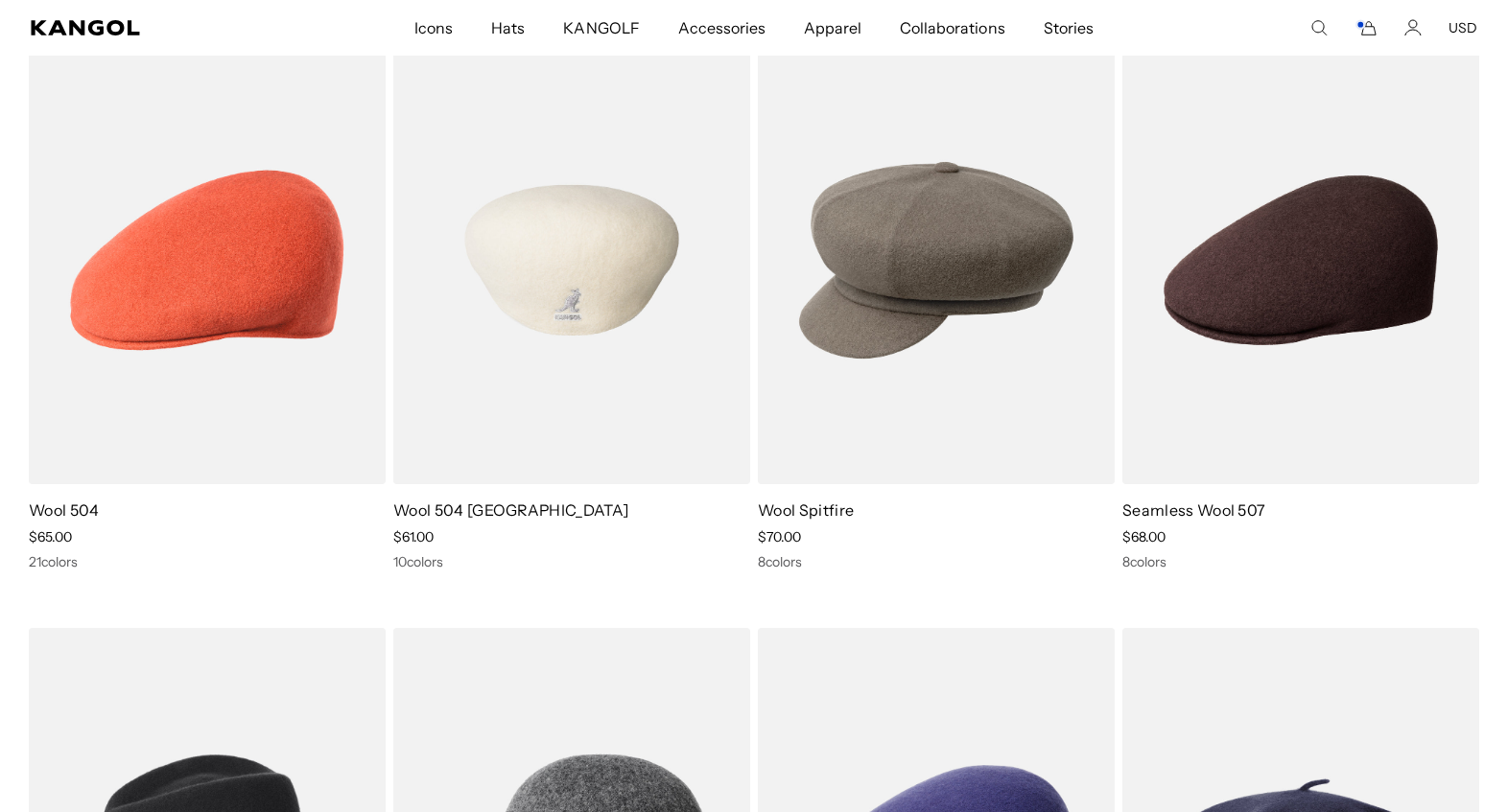
click at [630, 409] on img at bounding box center [571, 260] width 357 height 448
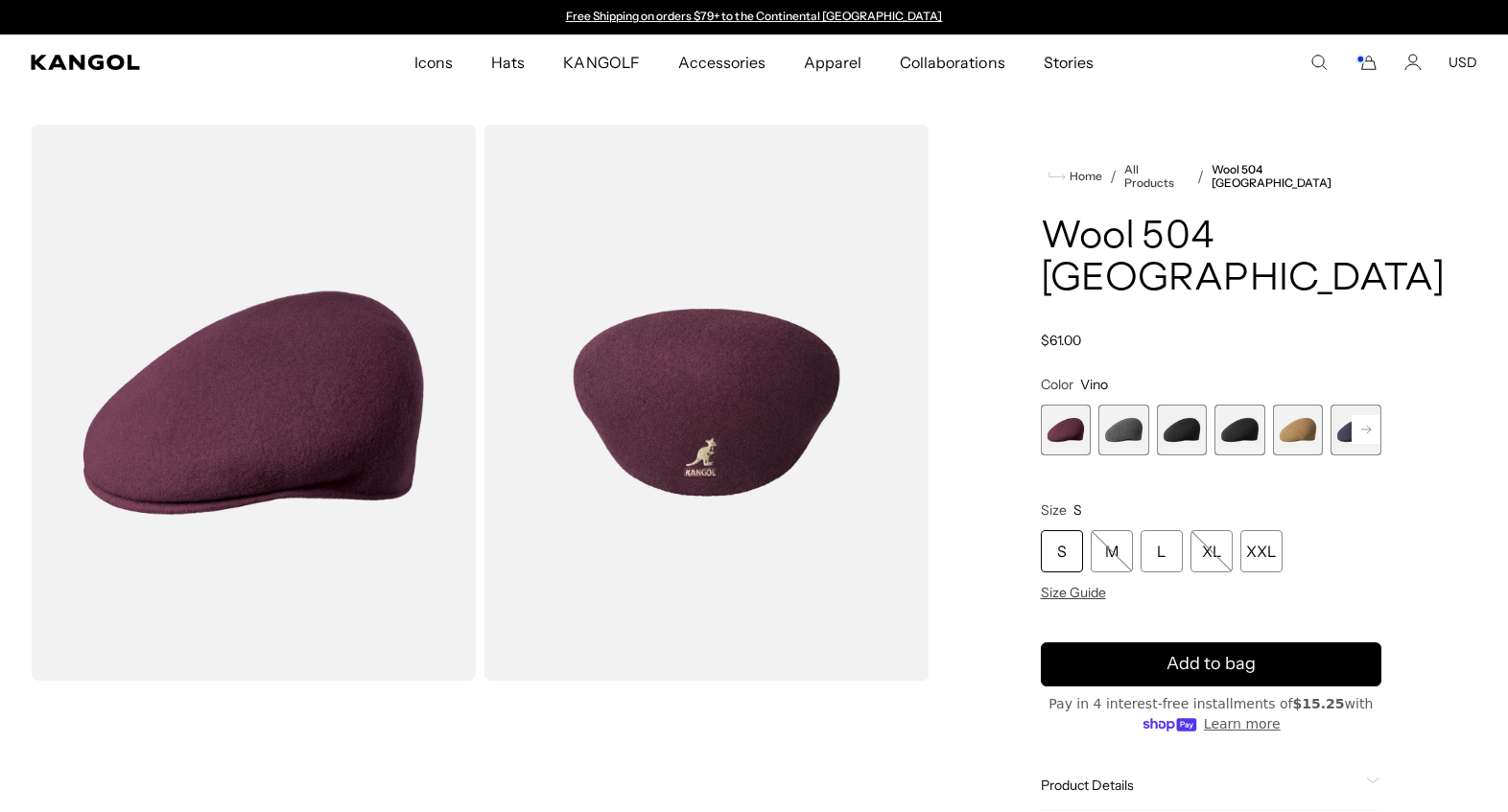
click at [1362, 423] on rect at bounding box center [1366, 429] width 29 height 29
click at [1277, 438] on span "9 of 12" at bounding box center [1302, 430] width 51 height 51
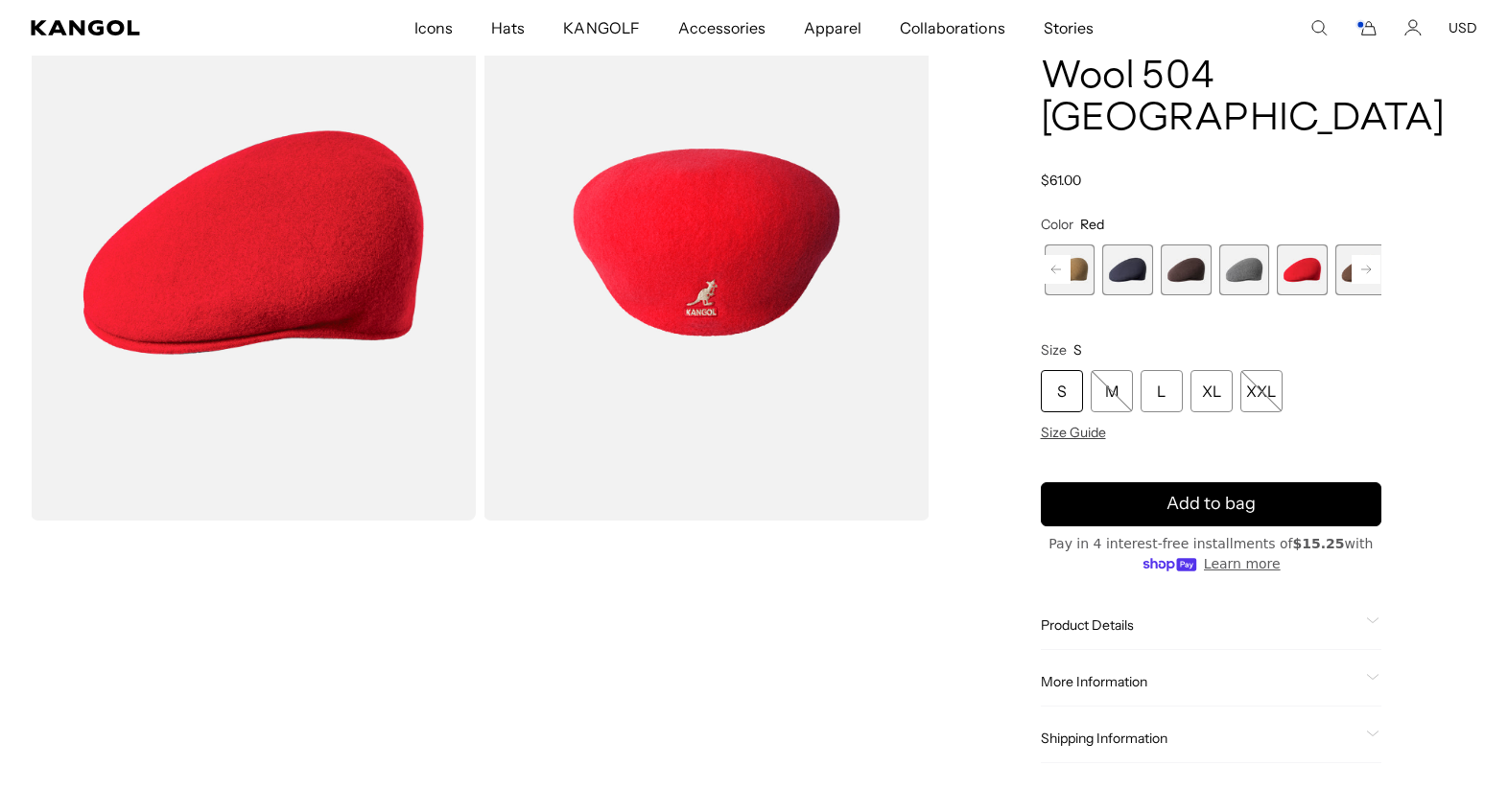
scroll to position [165, 0]
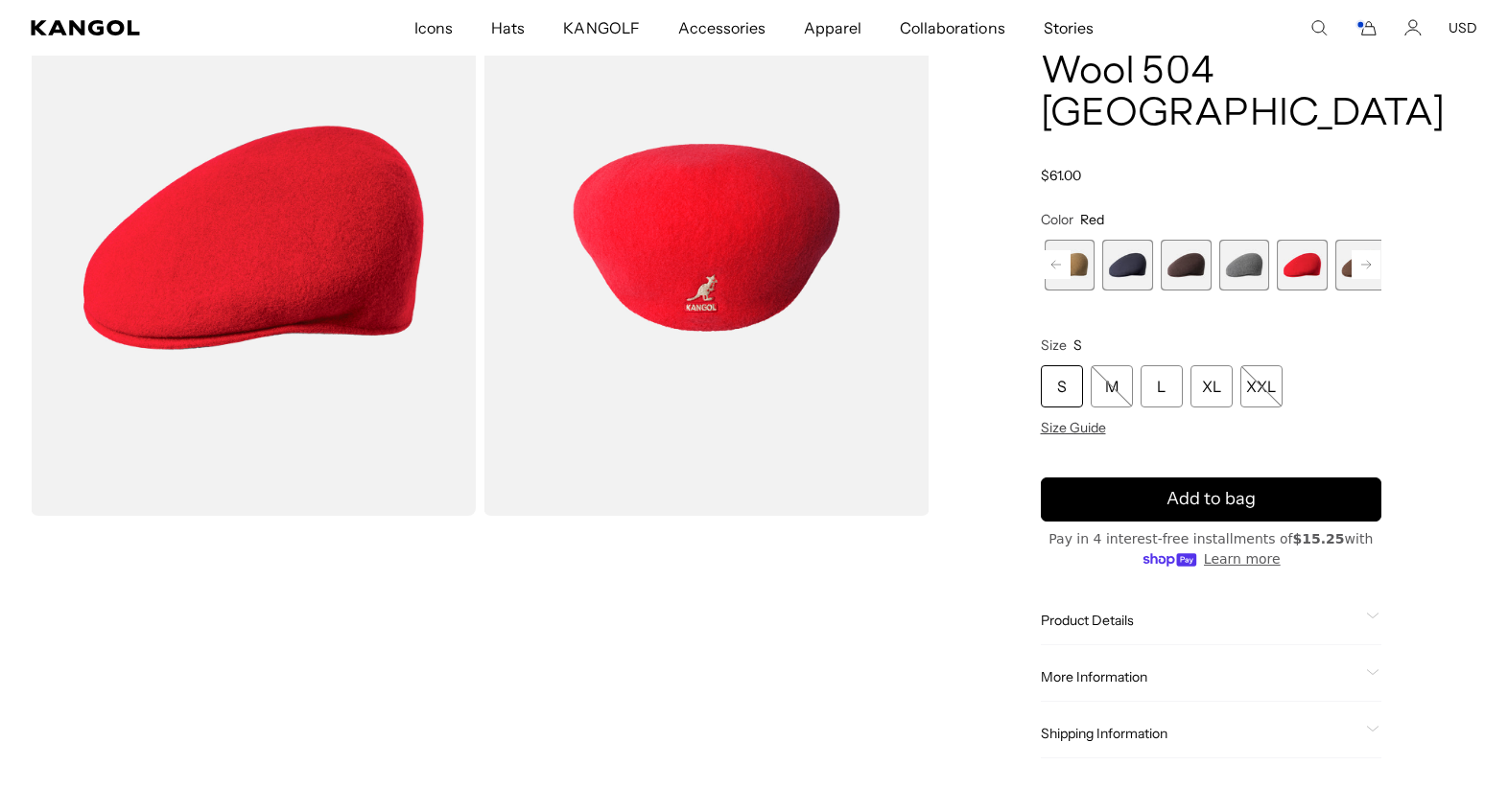
click at [1358, 288] on span "10 of 12" at bounding box center [1360, 265] width 51 height 51
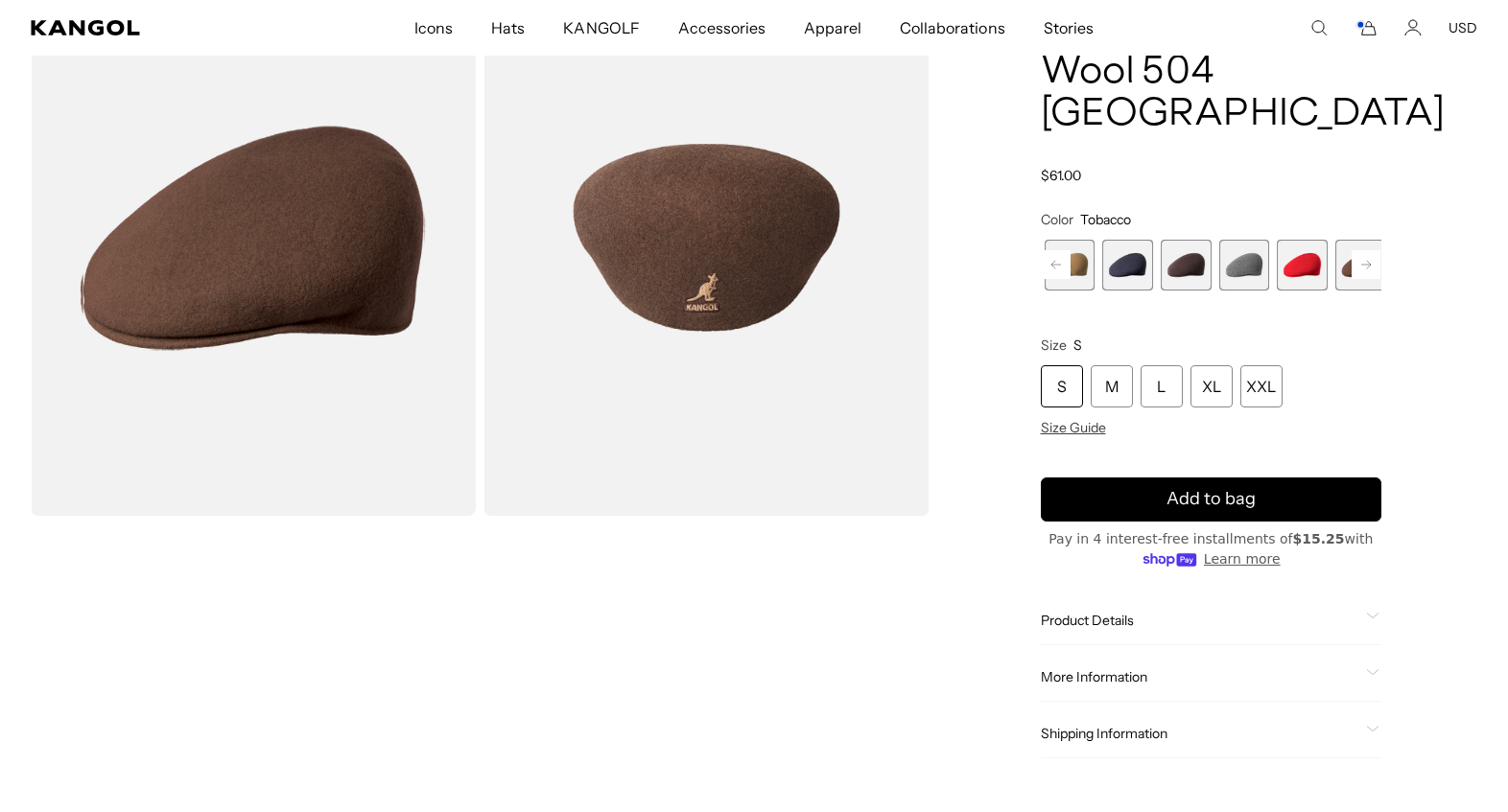
click at [1358, 279] on rect at bounding box center [1366, 264] width 29 height 29
click at [1358, 274] on rect at bounding box center [1366, 264] width 29 height 29
click at [1358, 274] on span "12 of 12" at bounding box center [1362, 265] width 51 height 51
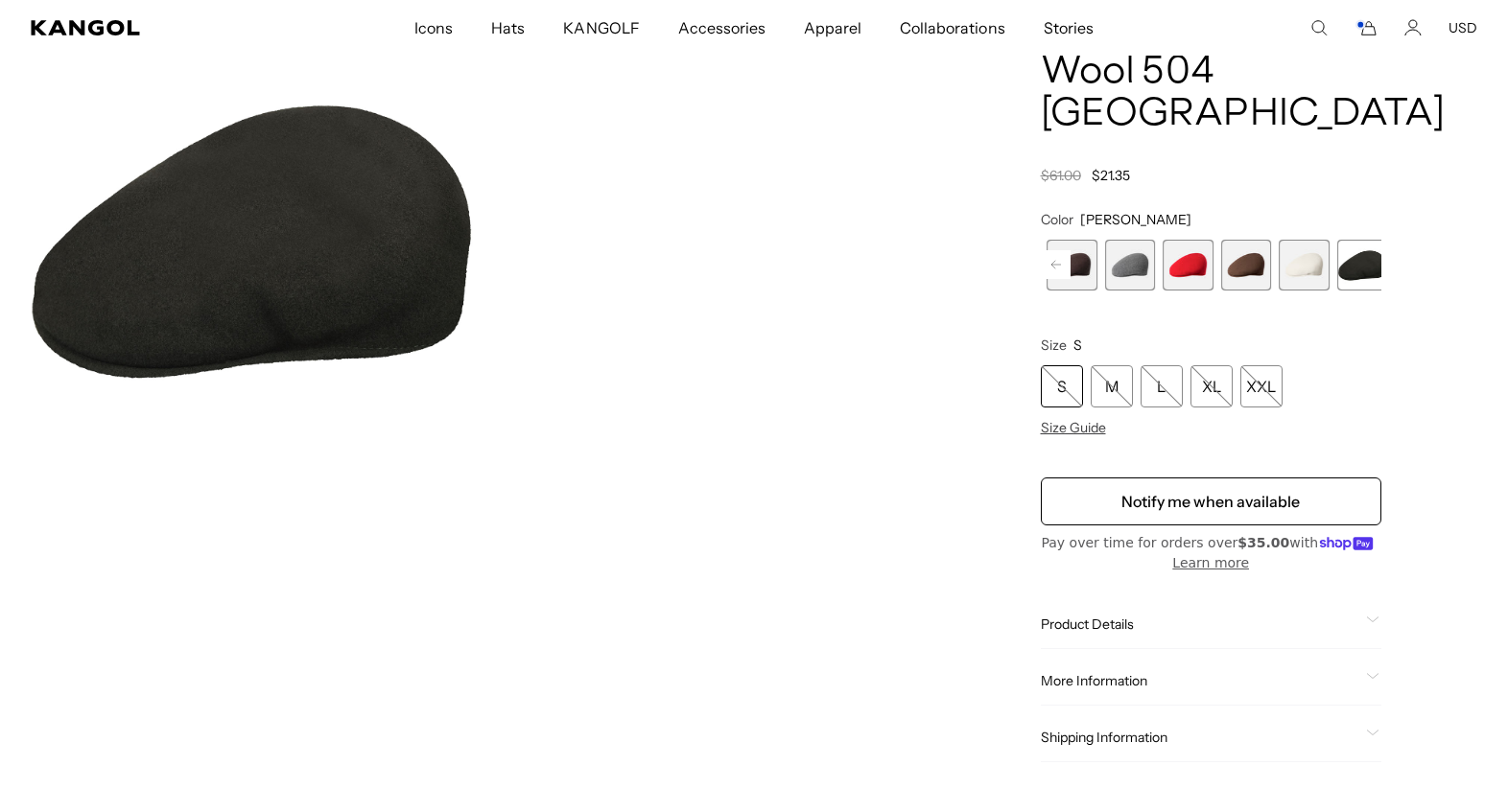
click at [1310, 26] on icon "Search here" at bounding box center [1318, 27] width 17 height 17
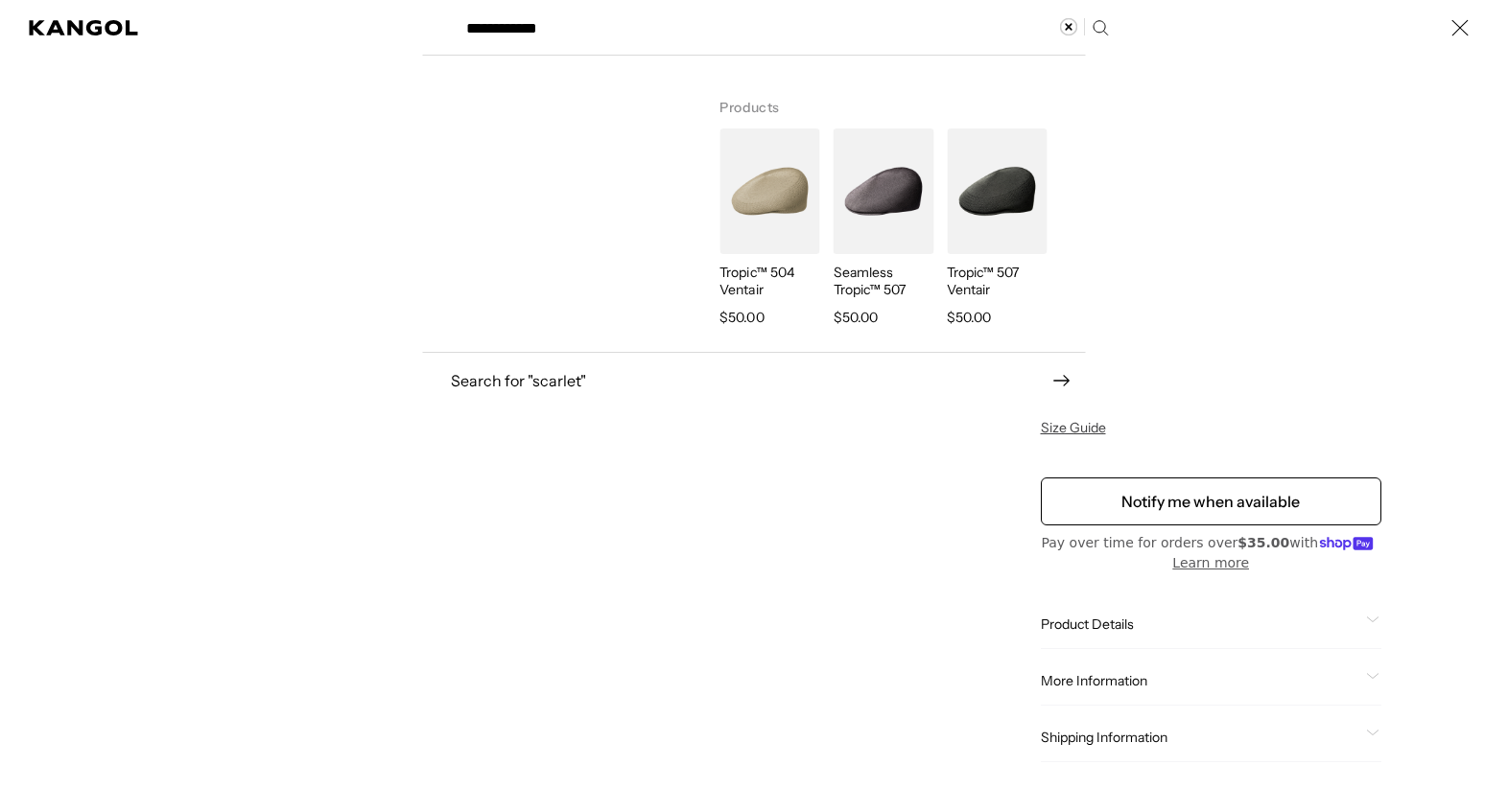
type input "**********"
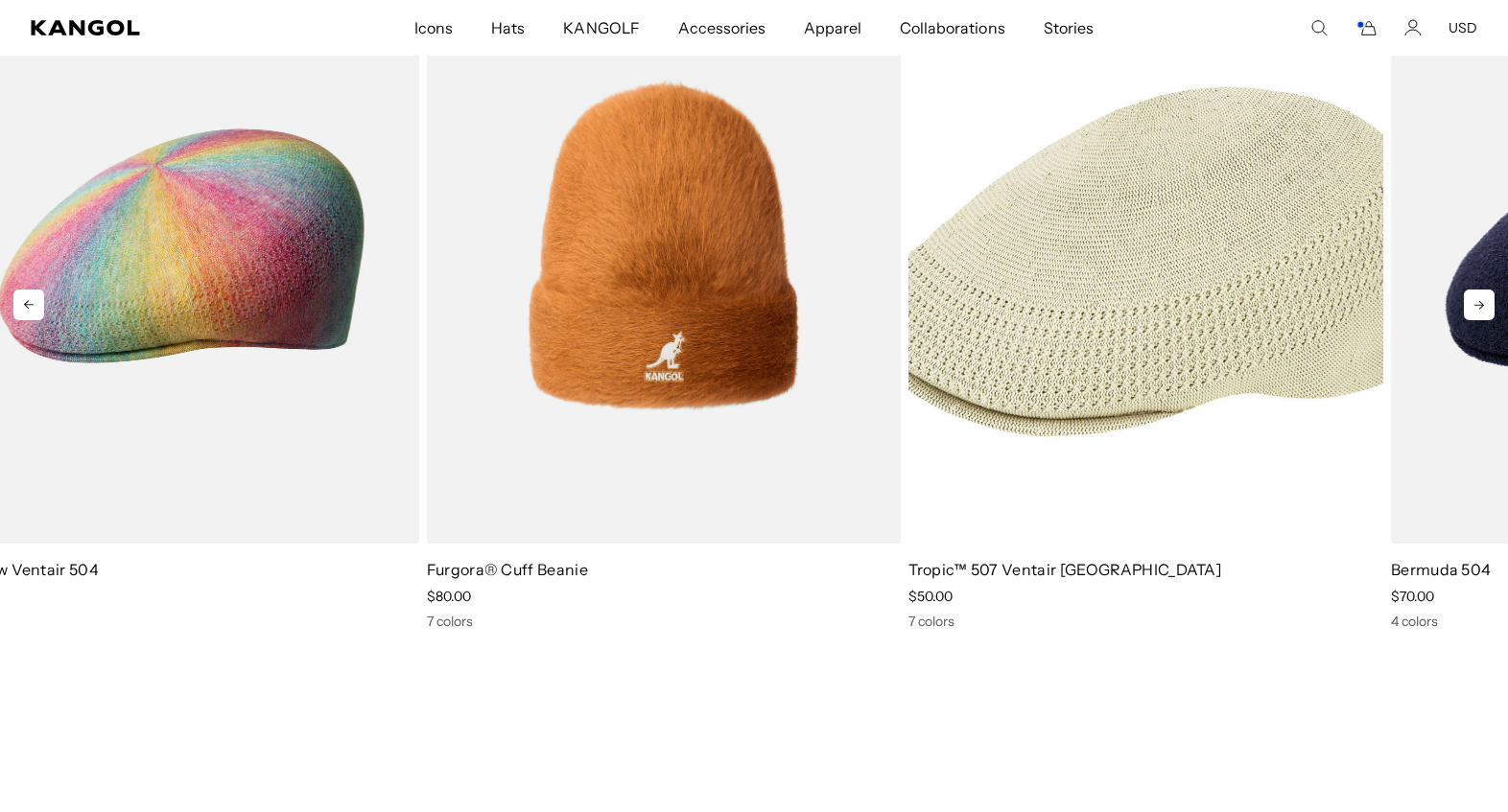
scroll to position [579, 29]
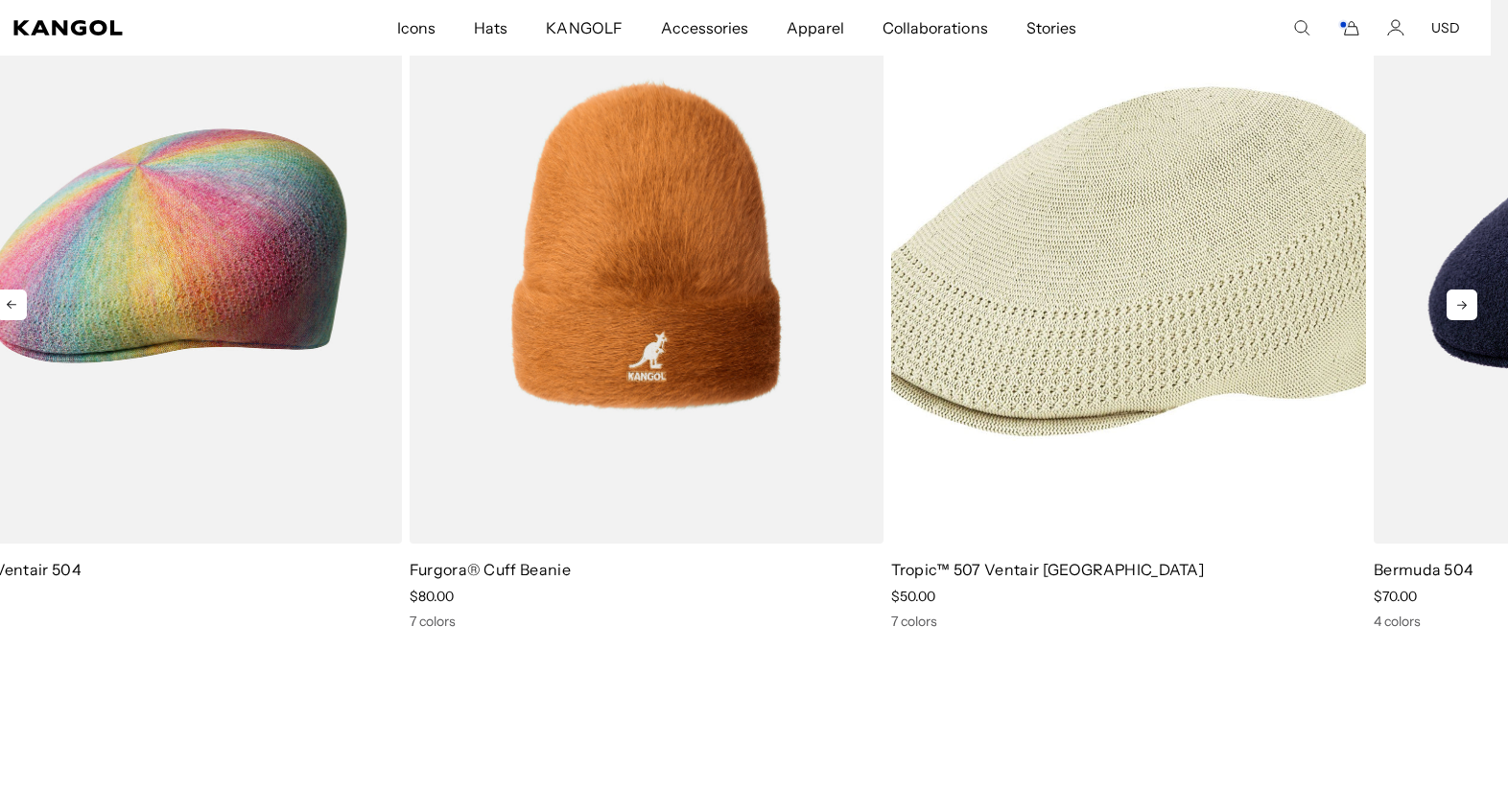
click at [1294, 377] on img "3 of 5" at bounding box center [1128, 246] width 475 height 596
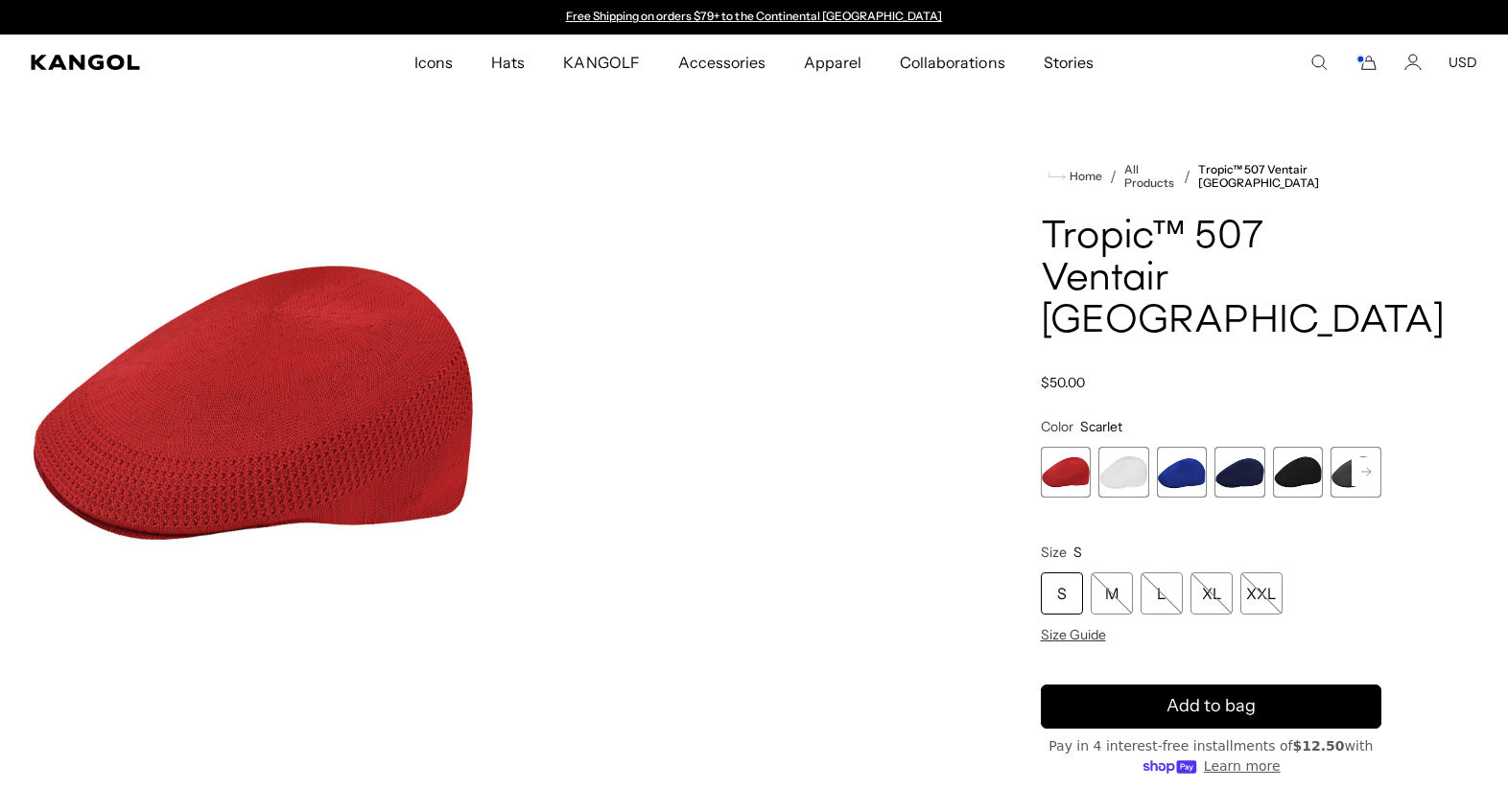
click at [1073, 474] on span "1 of 7" at bounding box center [1066, 472] width 51 height 51
click at [1111, 473] on span "2 of 7" at bounding box center [1123, 472] width 51 height 51
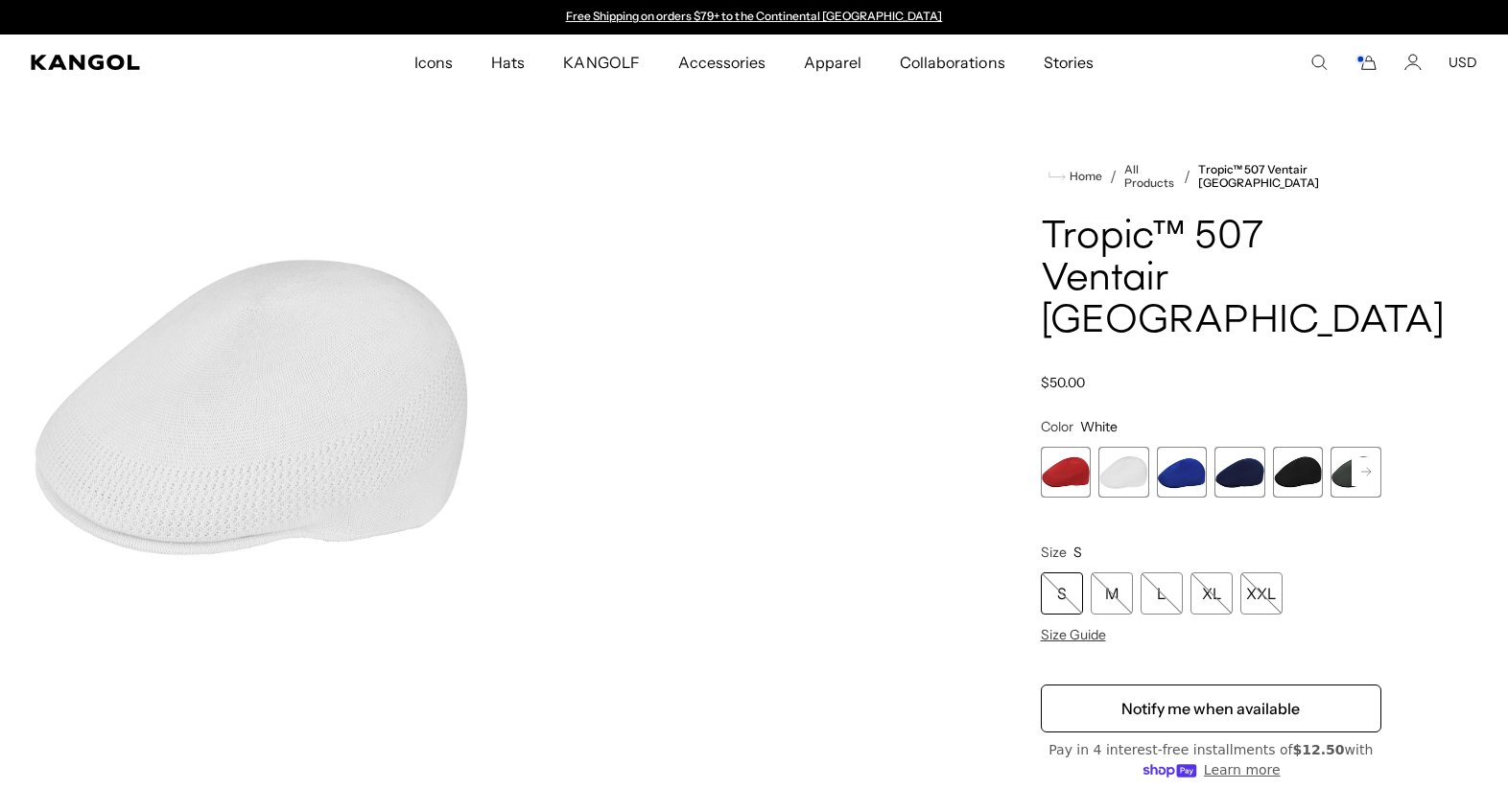
click at [1179, 480] on span "3 of 7" at bounding box center [1182, 472] width 51 height 51
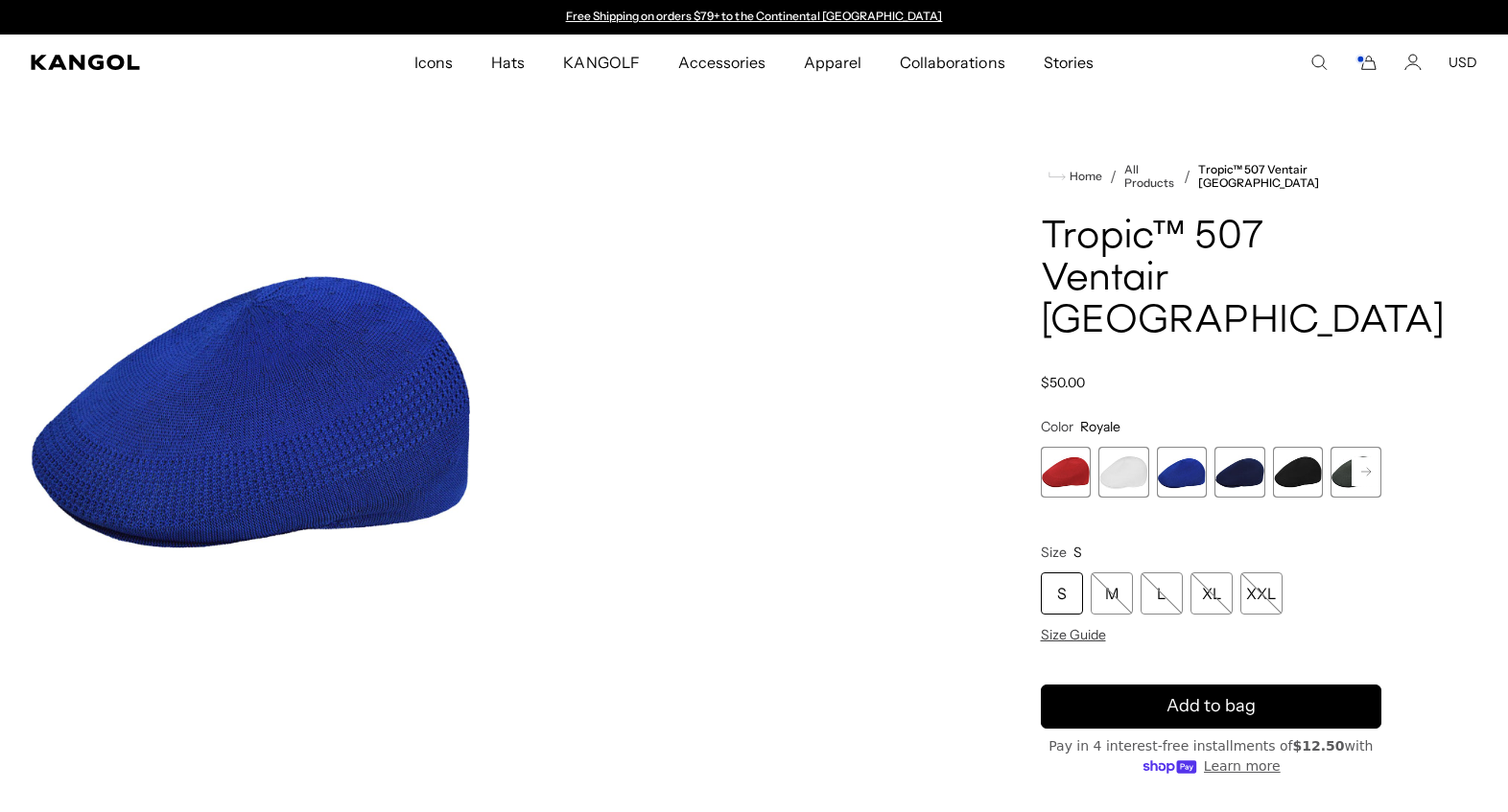
click at [1235, 477] on span "4 of 7" at bounding box center [1239, 472] width 51 height 51
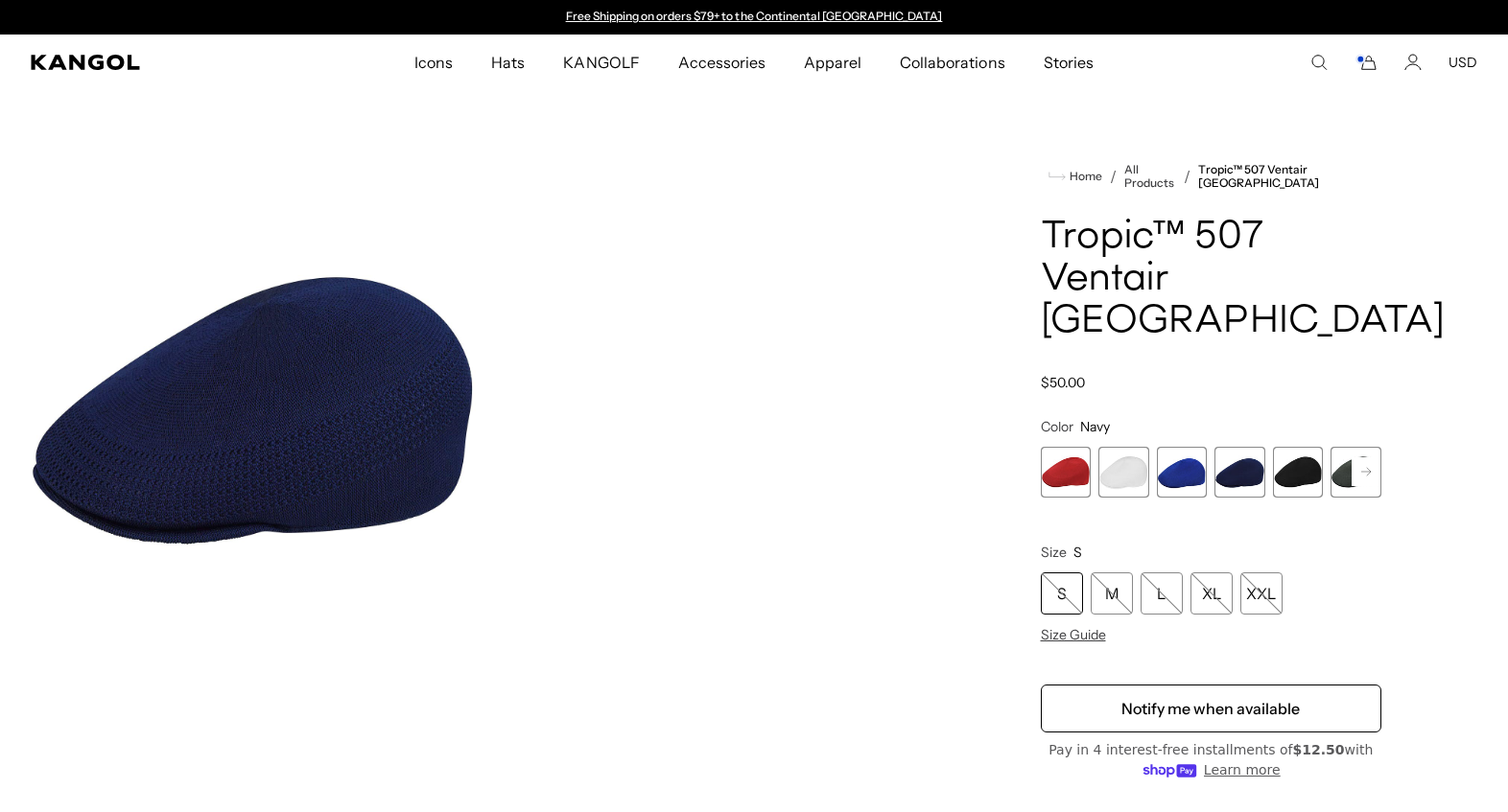
click at [1288, 470] on span "5 of 7" at bounding box center [1298, 472] width 51 height 51
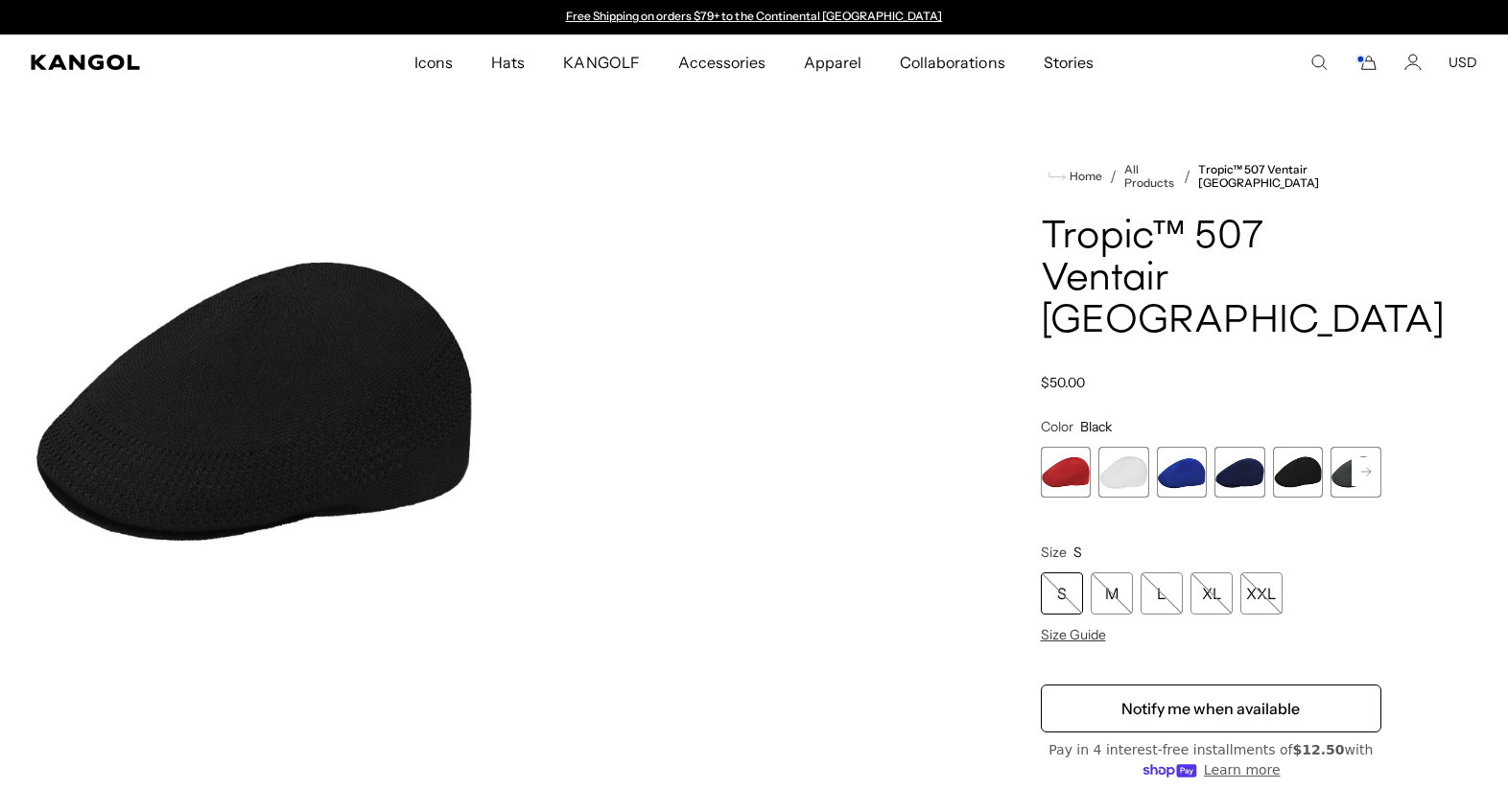
click at [1356, 477] on rect at bounding box center [1366, 472] width 29 height 29
click at [1241, 479] on span "5 of 7" at bounding box center [1240, 472] width 51 height 51
click at [1282, 479] on span "6 of 7" at bounding box center [1299, 472] width 51 height 51
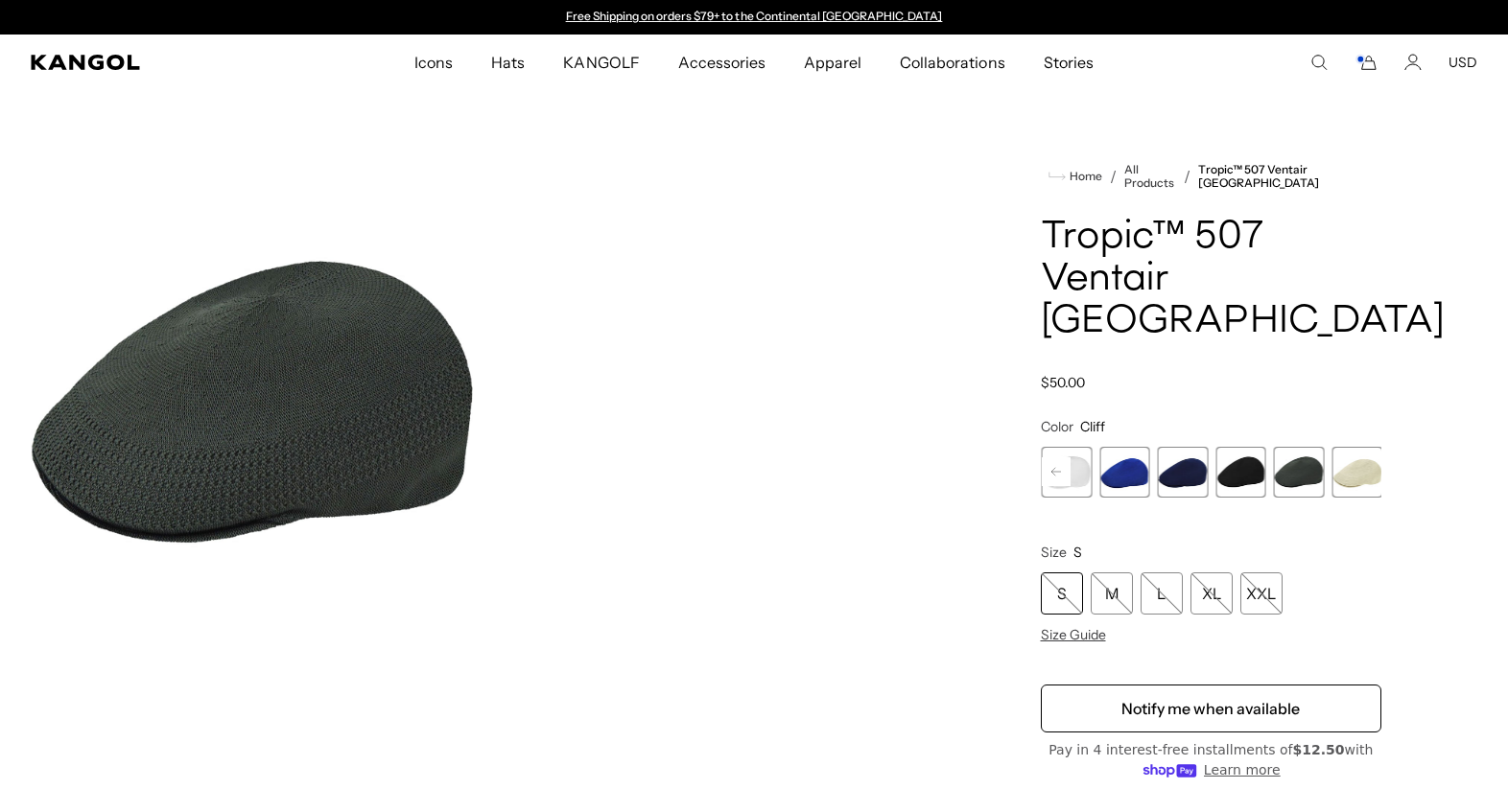
click at [1339, 471] on span "7 of 7" at bounding box center [1357, 472] width 51 height 51
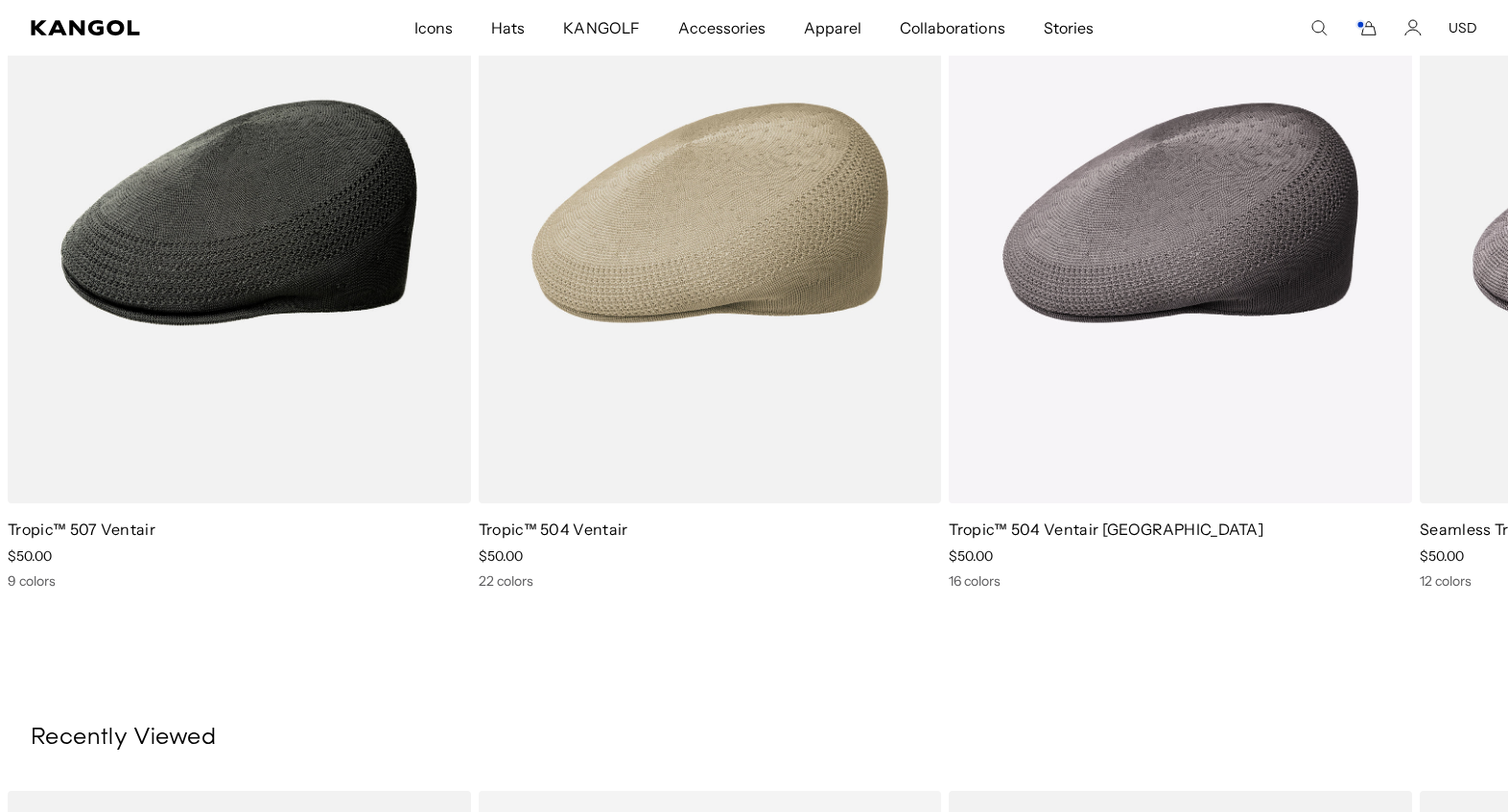
scroll to position [1297, 0]
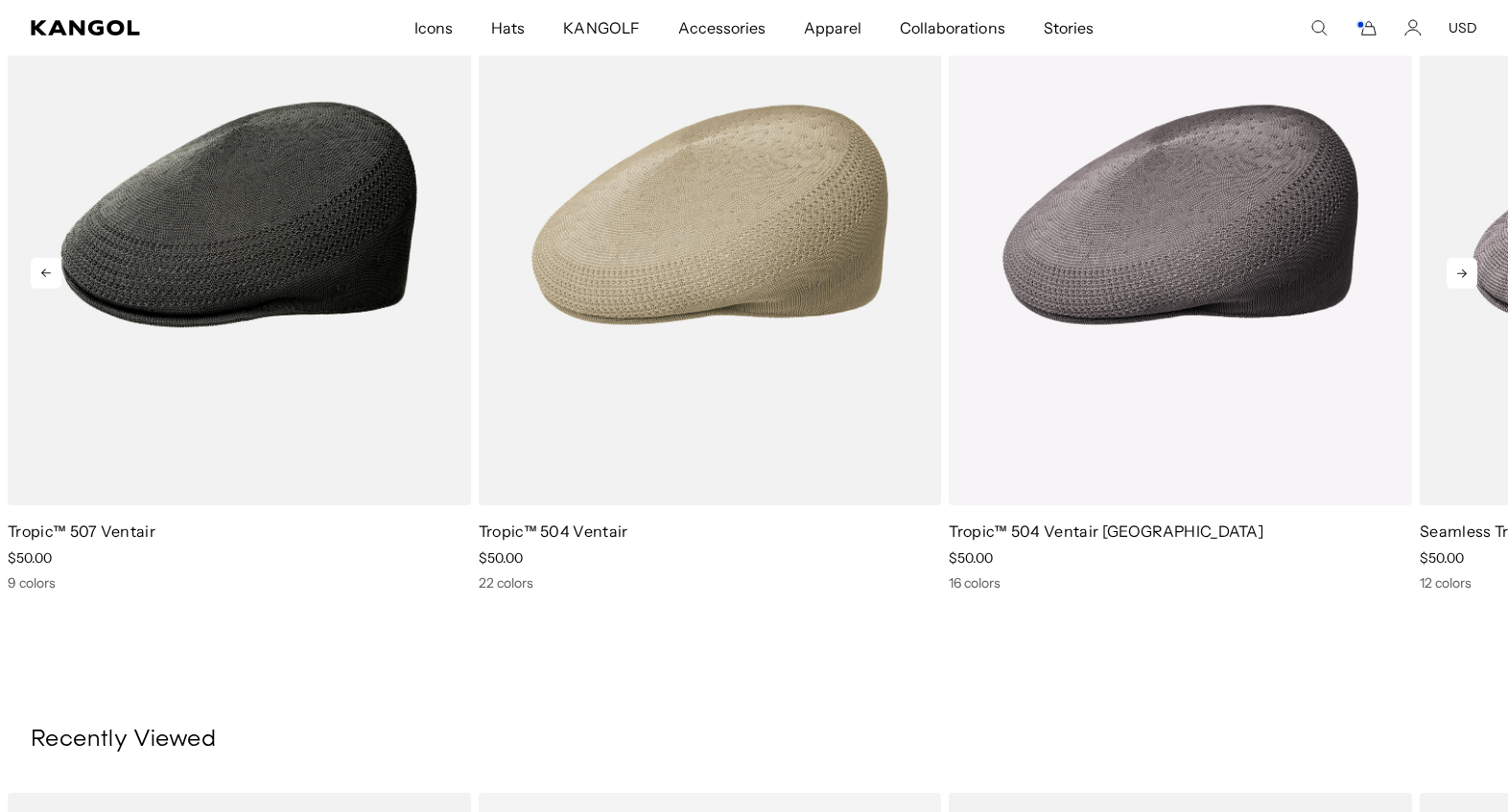
click at [1454, 289] on icon at bounding box center [1462, 273] width 31 height 31
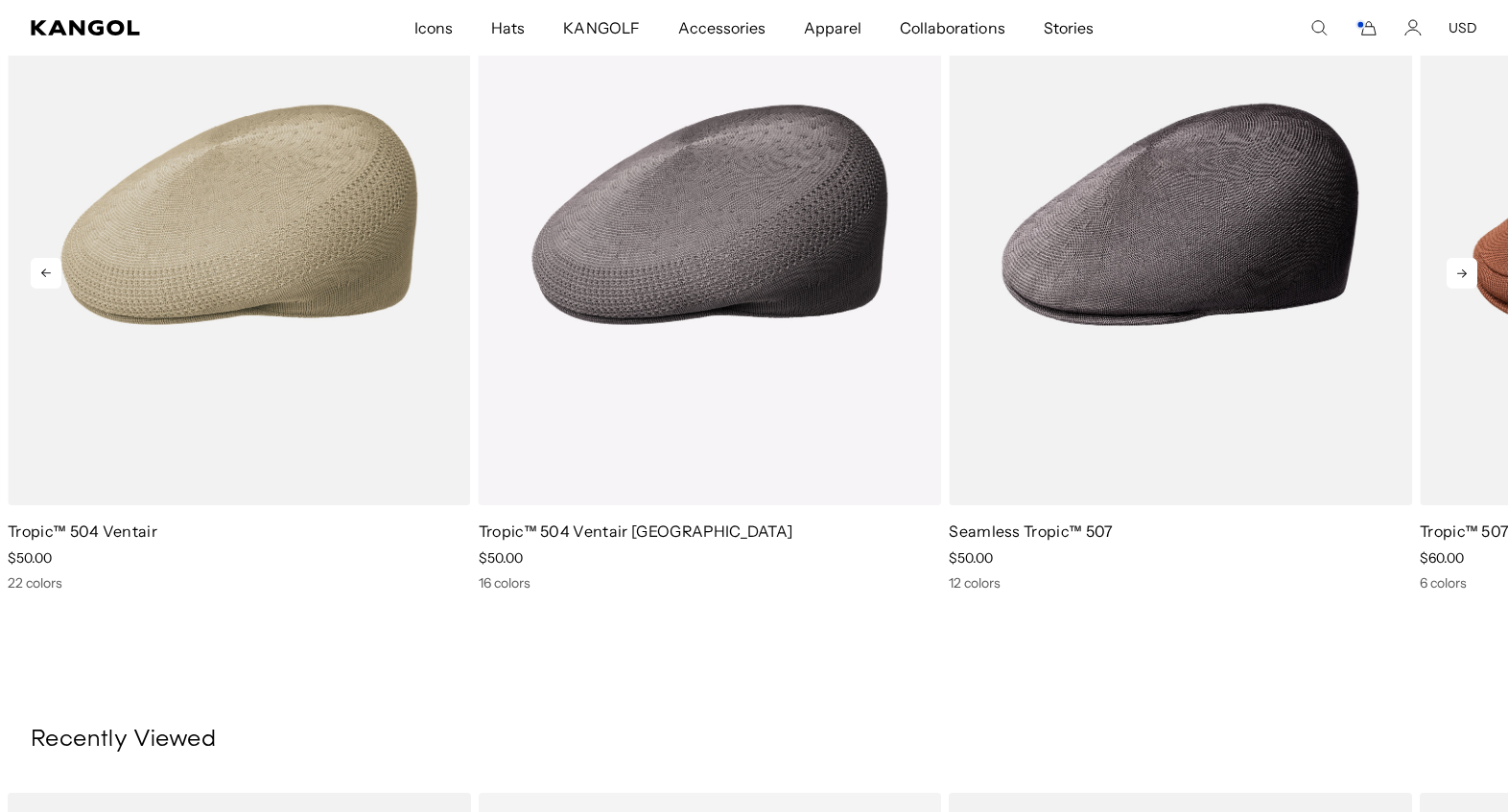
click at [1454, 289] on icon at bounding box center [1462, 273] width 31 height 31
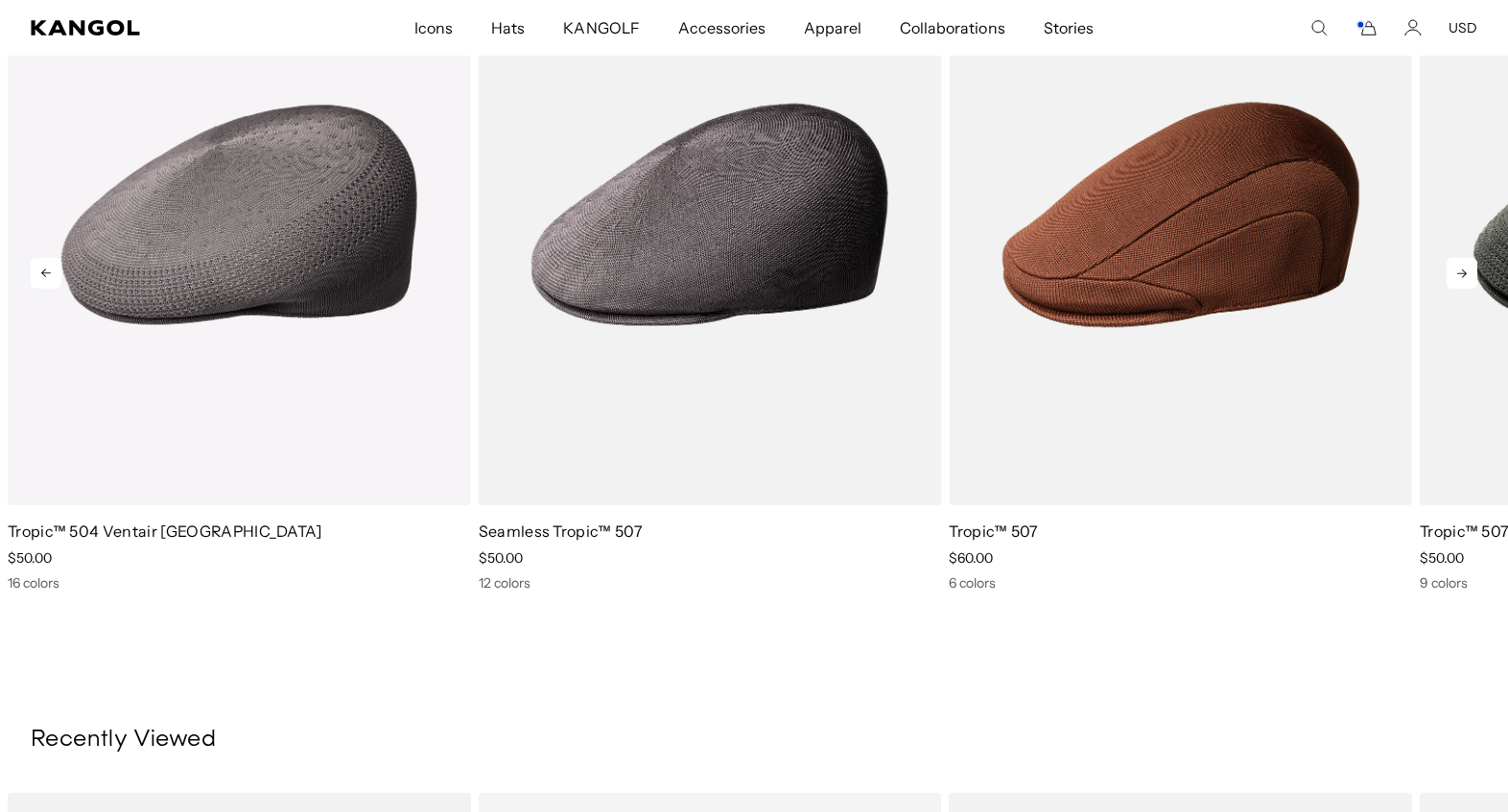
click at [1454, 289] on icon at bounding box center [1462, 273] width 31 height 31
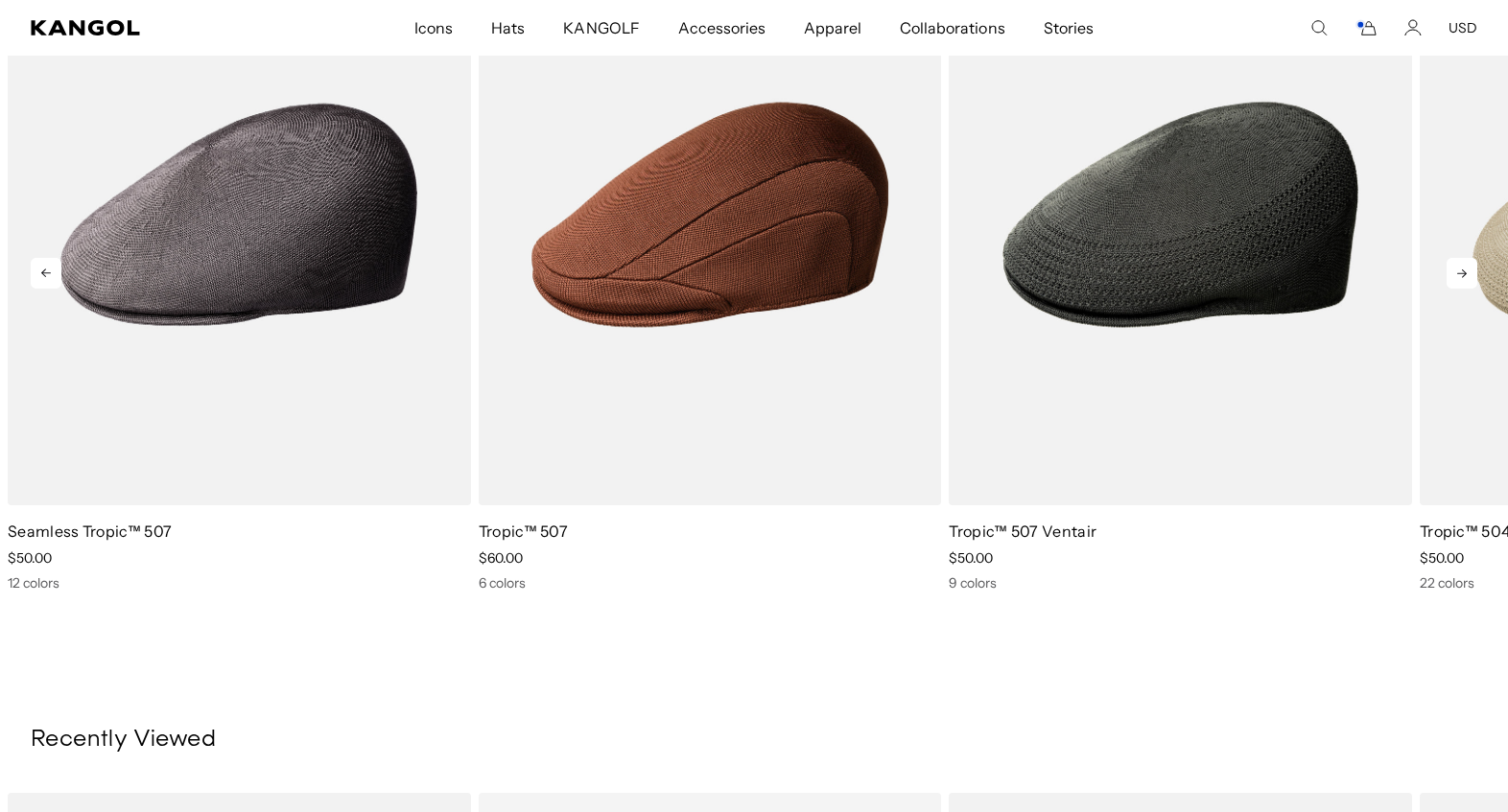
click at [1454, 289] on icon at bounding box center [1462, 273] width 31 height 31
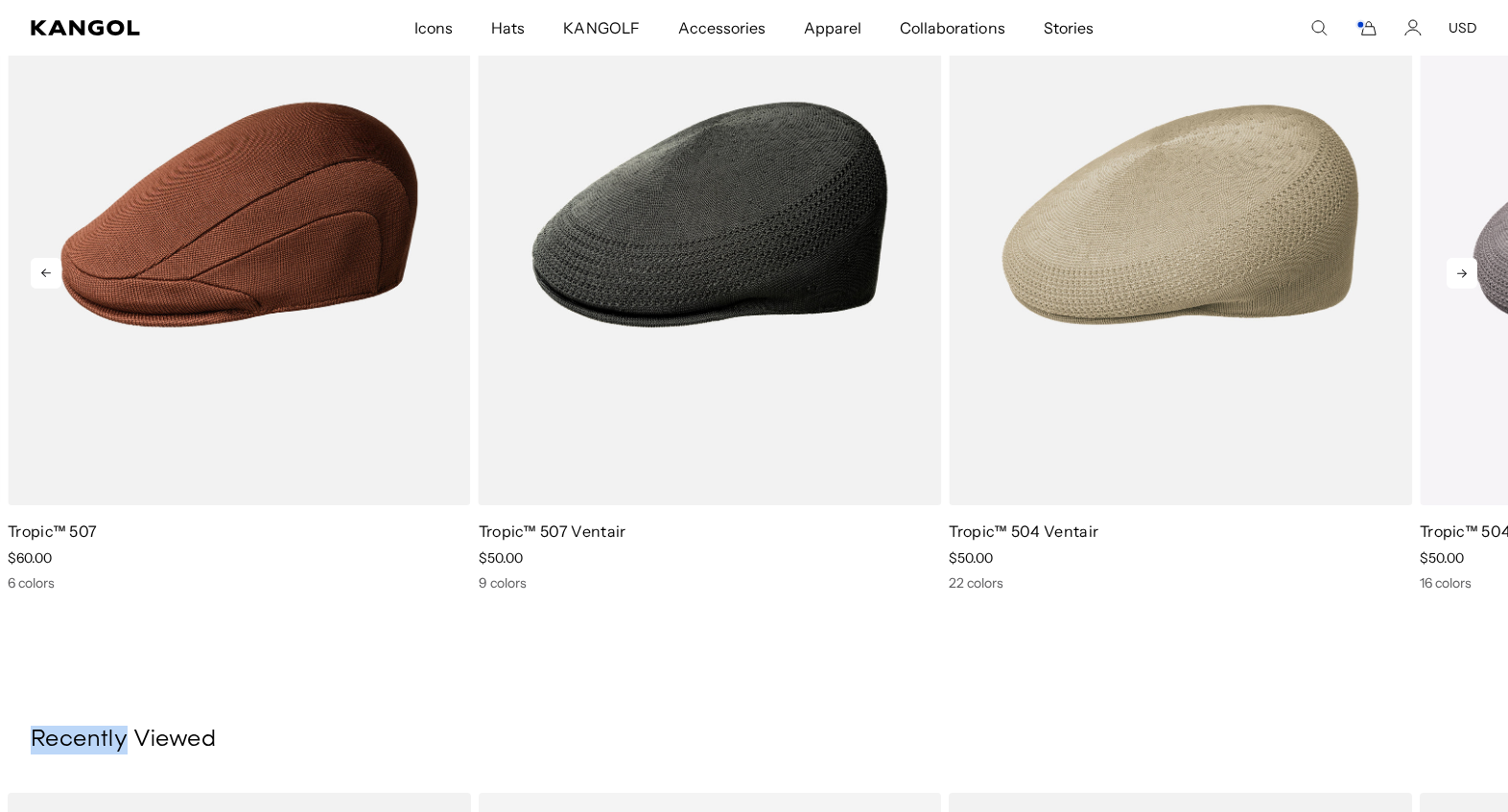
click at [1454, 289] on icon at bounding box center [1462, 273] width 31 height 31
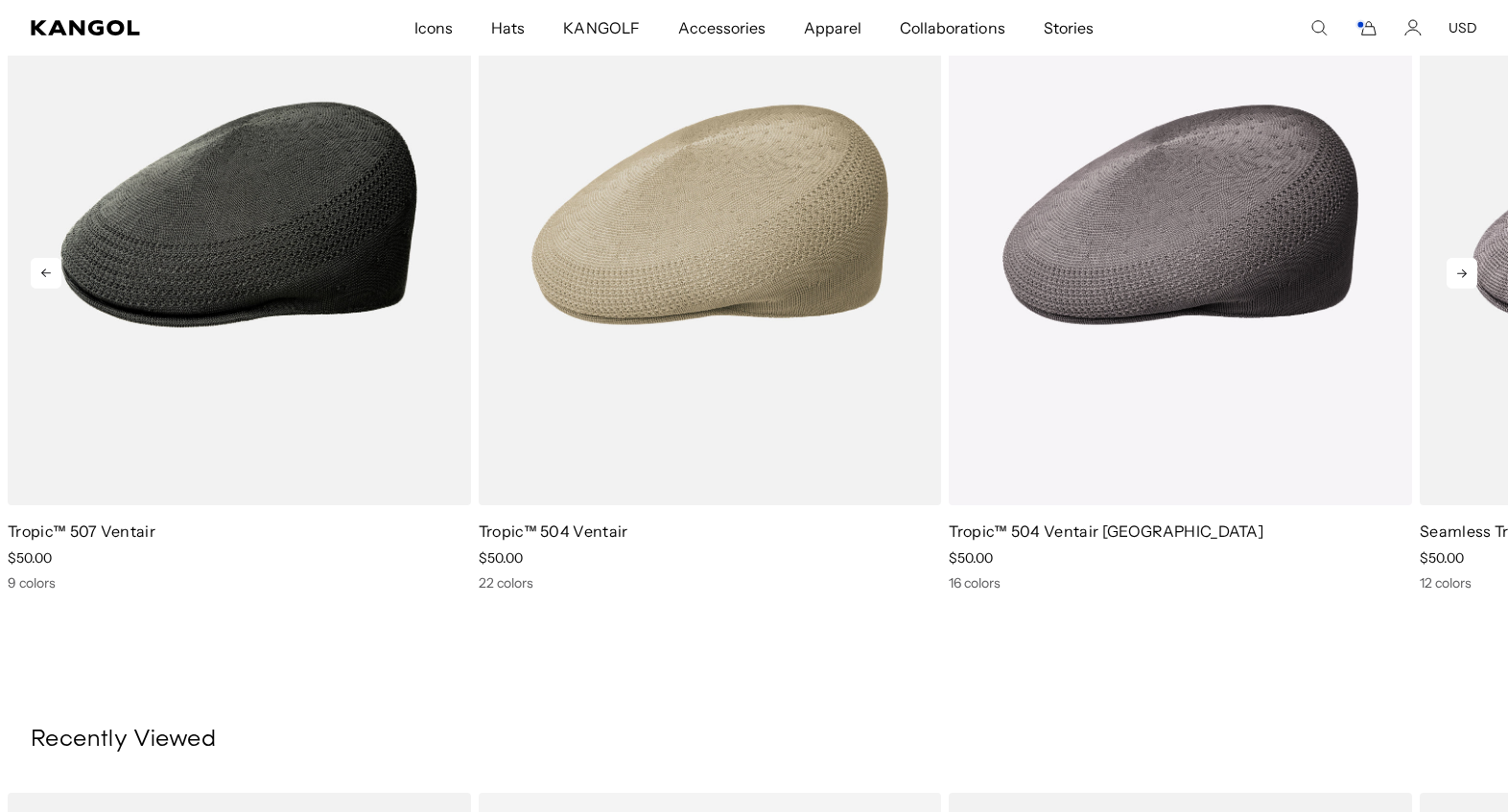
click at [1454, 289] on icon at bounding box center [1462, 273] width 31 height 31
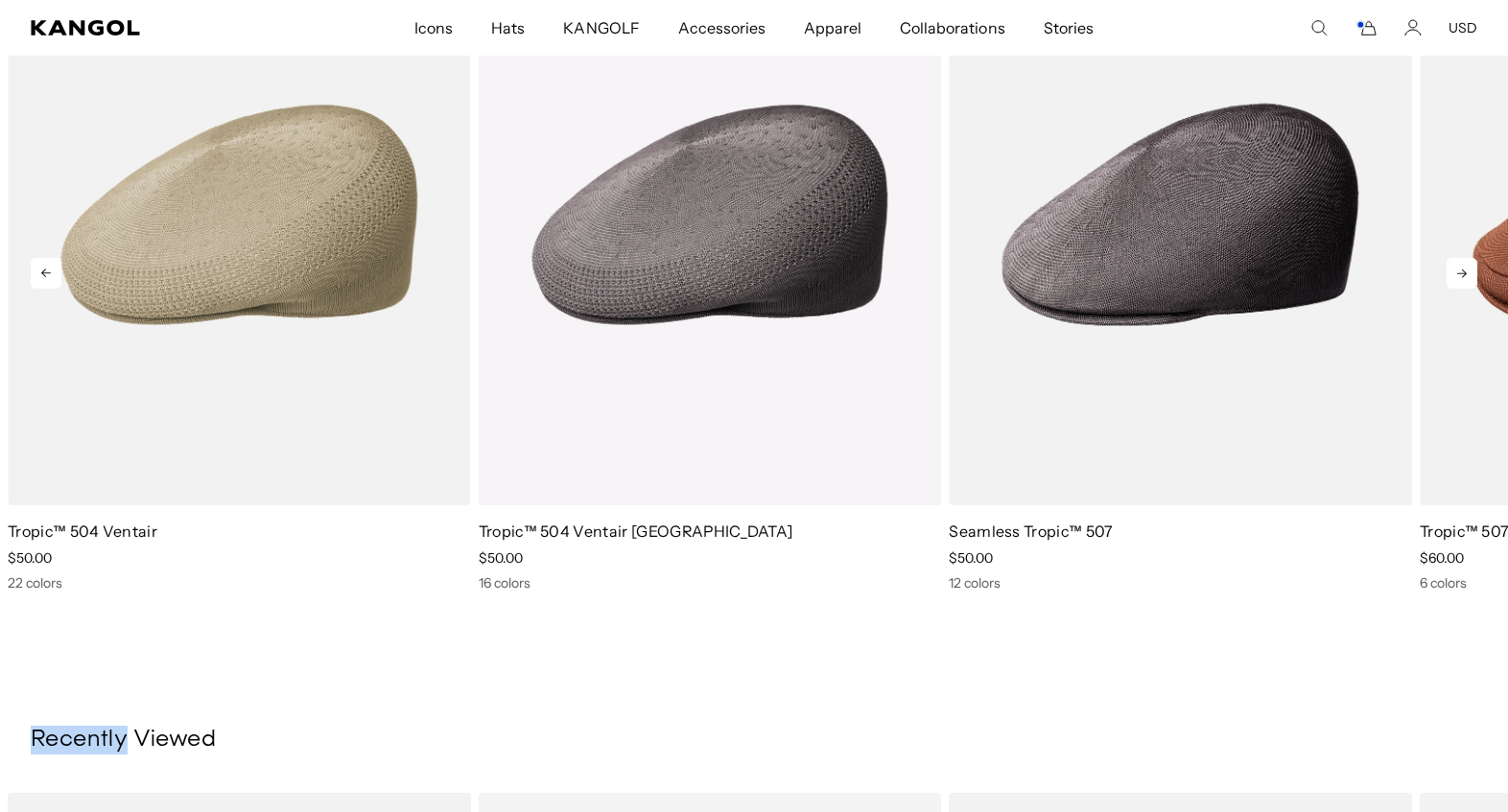
click at [1454, 289] on icon at bounding box center [1462, 273] width 31 height 31
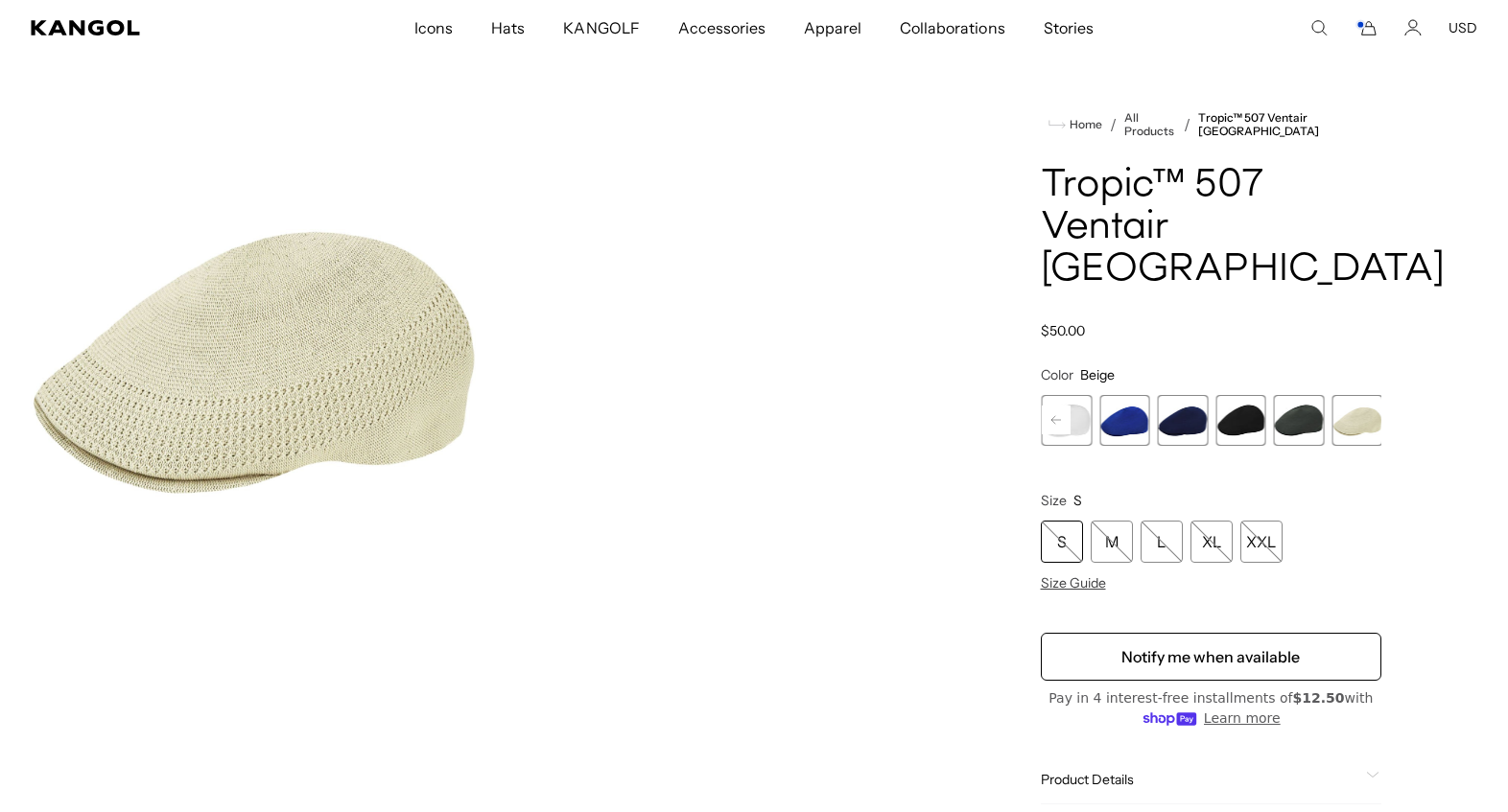
scroll to position [0, 0]
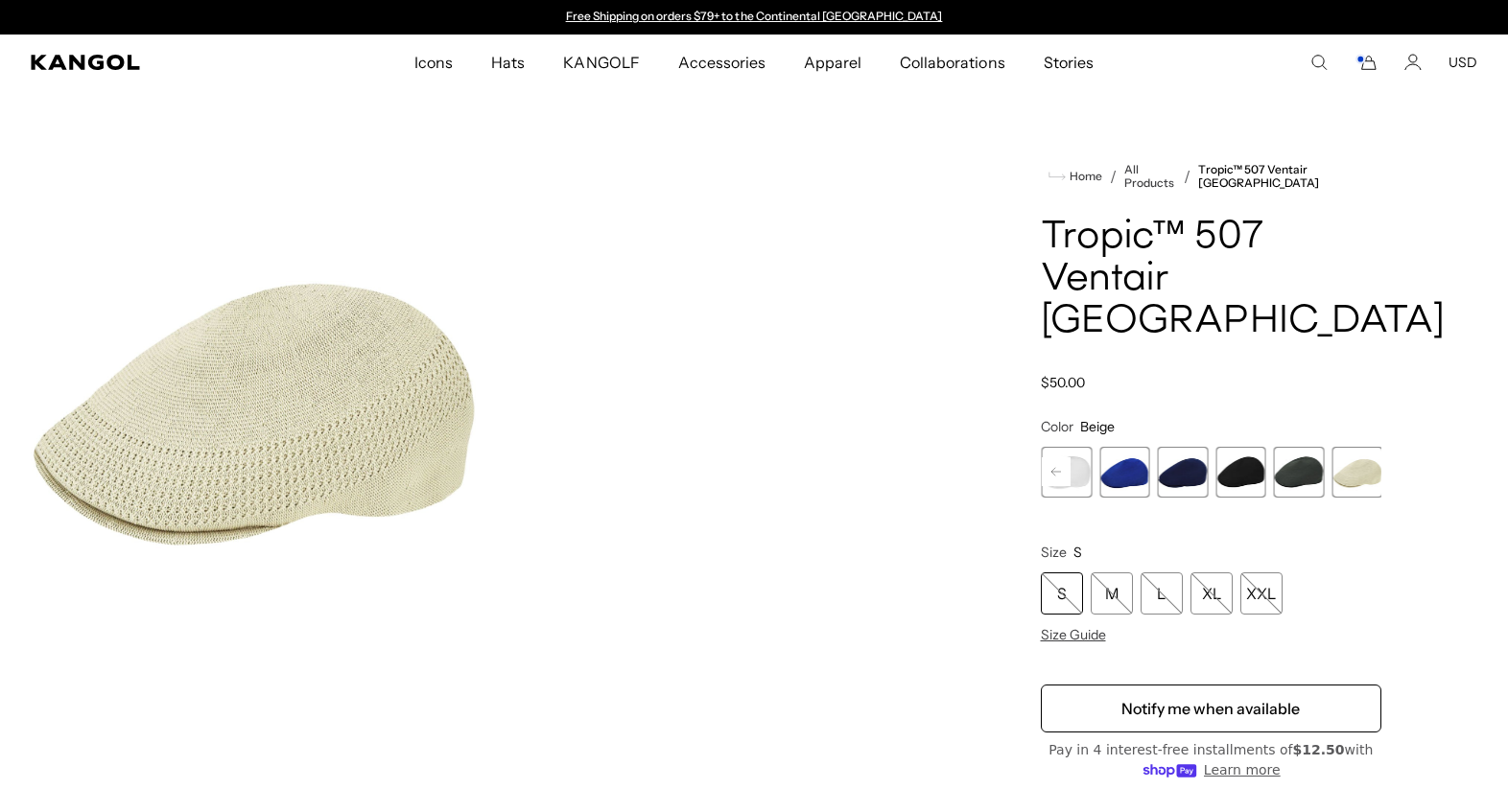
click at [1310, 70] on icon "Search here" at bounding box center [1318, 62] width 17 height 17
type input "****"
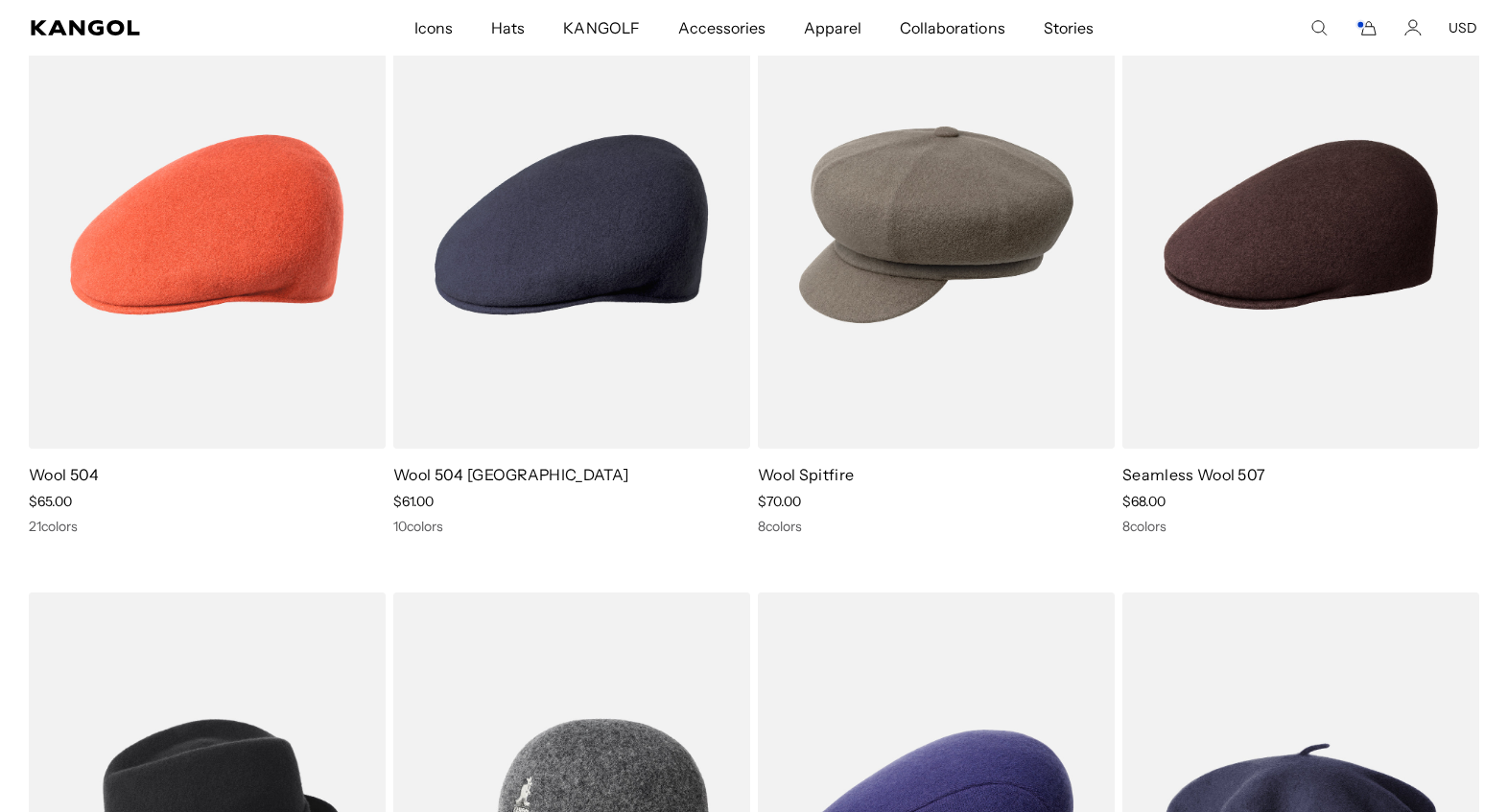
scroll to position [355, 0]
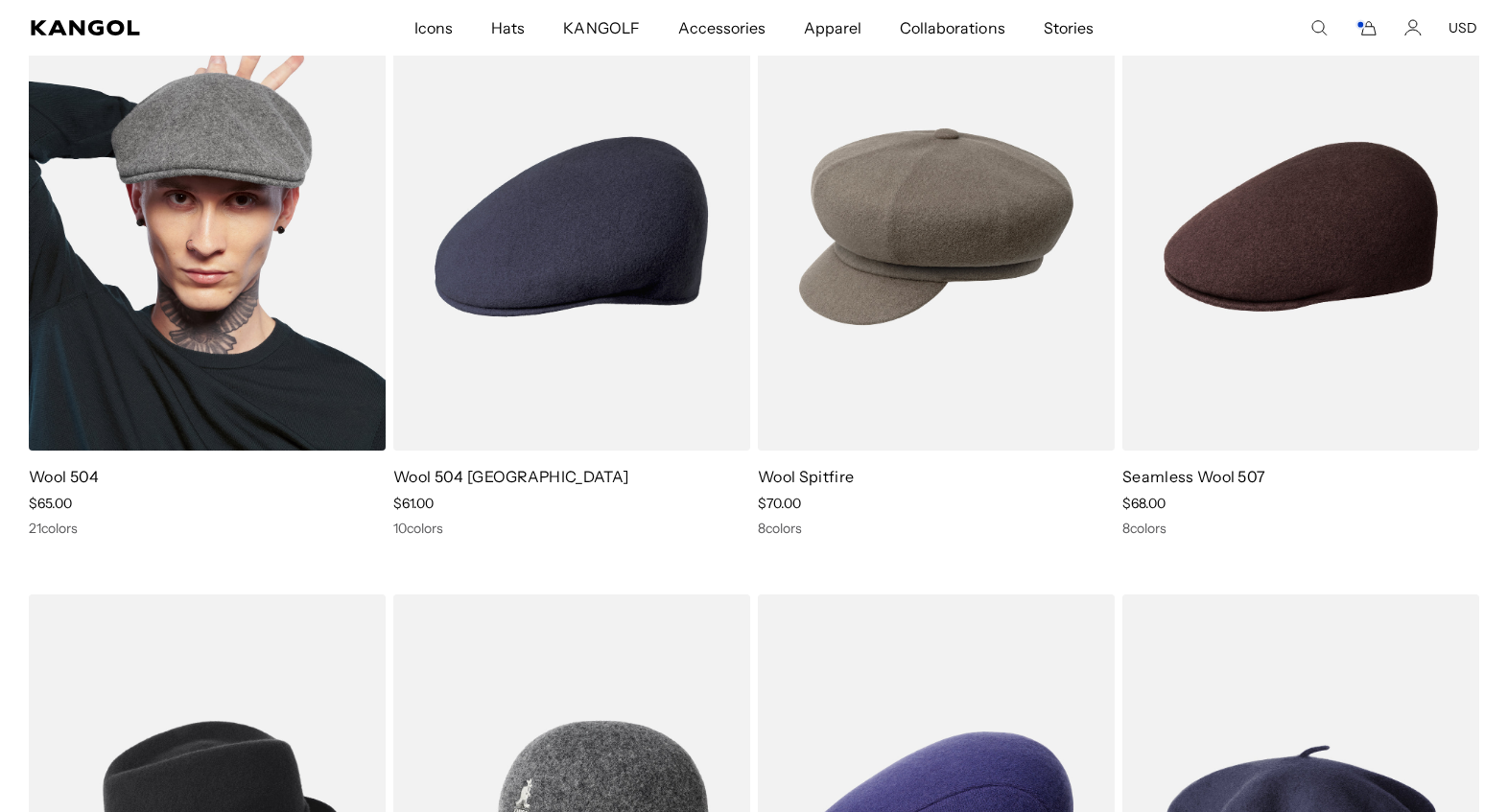
click at [163, 291] on img at bounding box center [207, 227] width 357 height 448
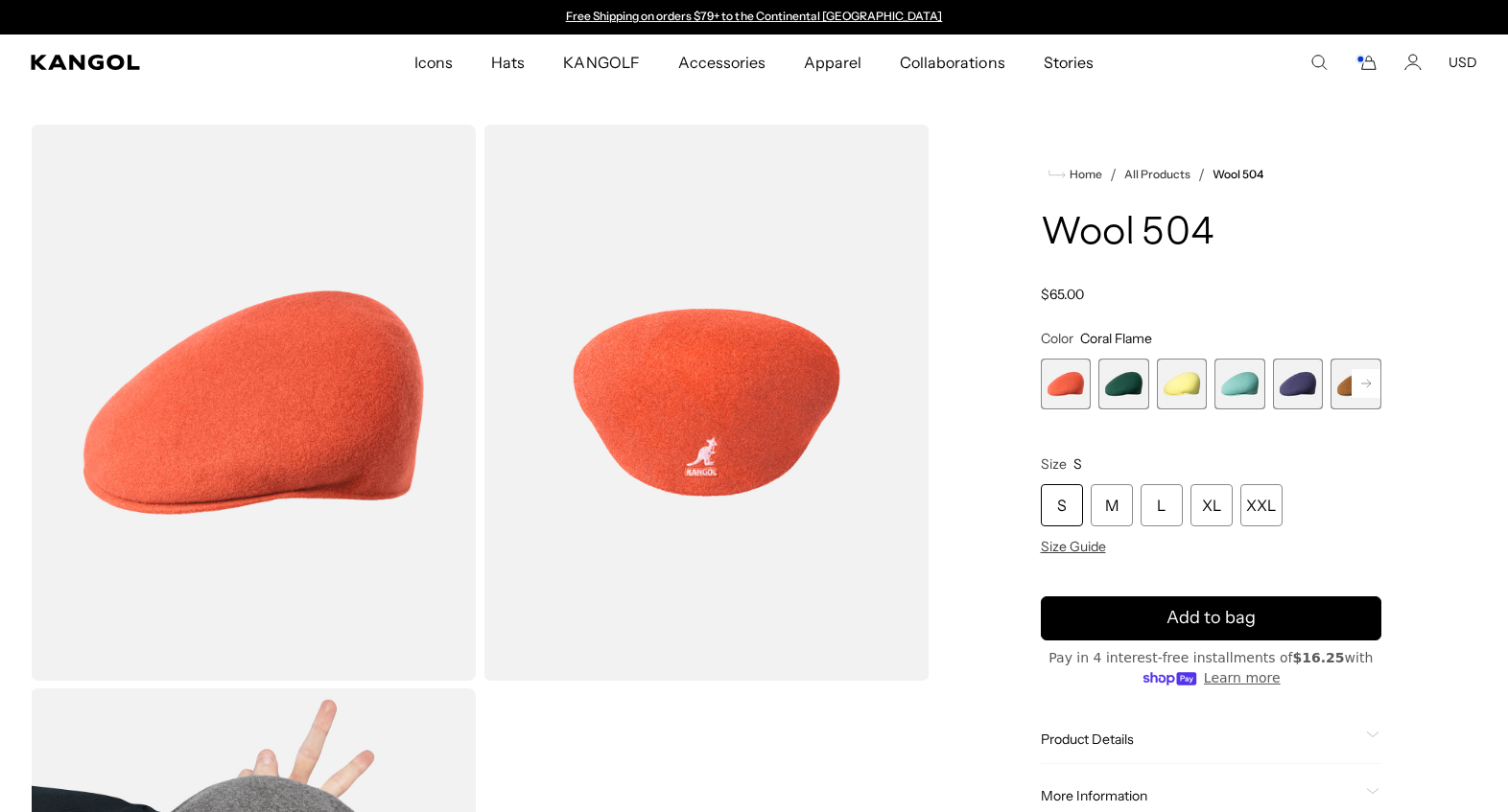
click at [1352, 399] on icon at bounding box center [1366, 383] width 29 height 31
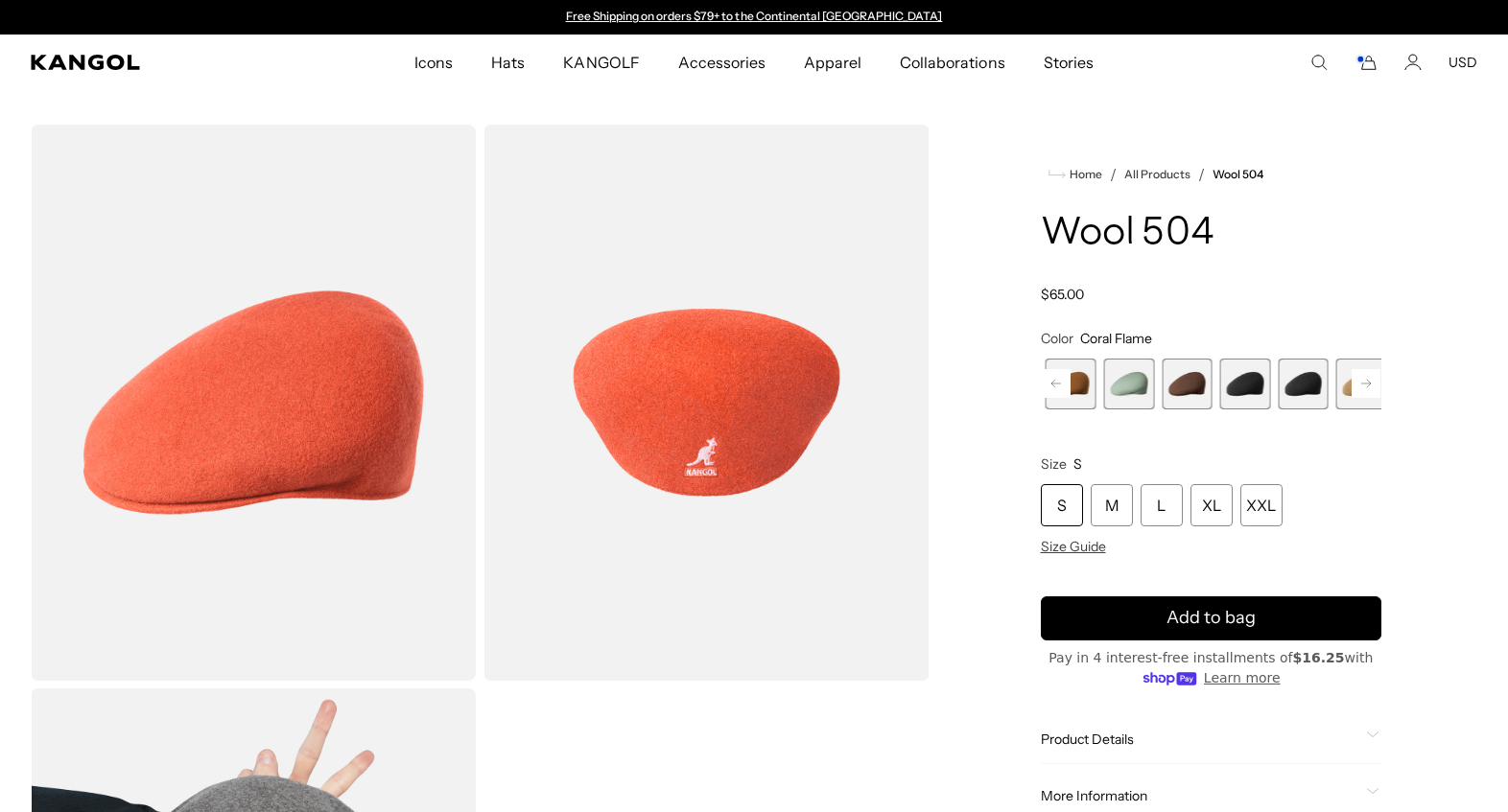
click at [1352, 399] on icon at bounding box center [1366, 383] width 29 height 31
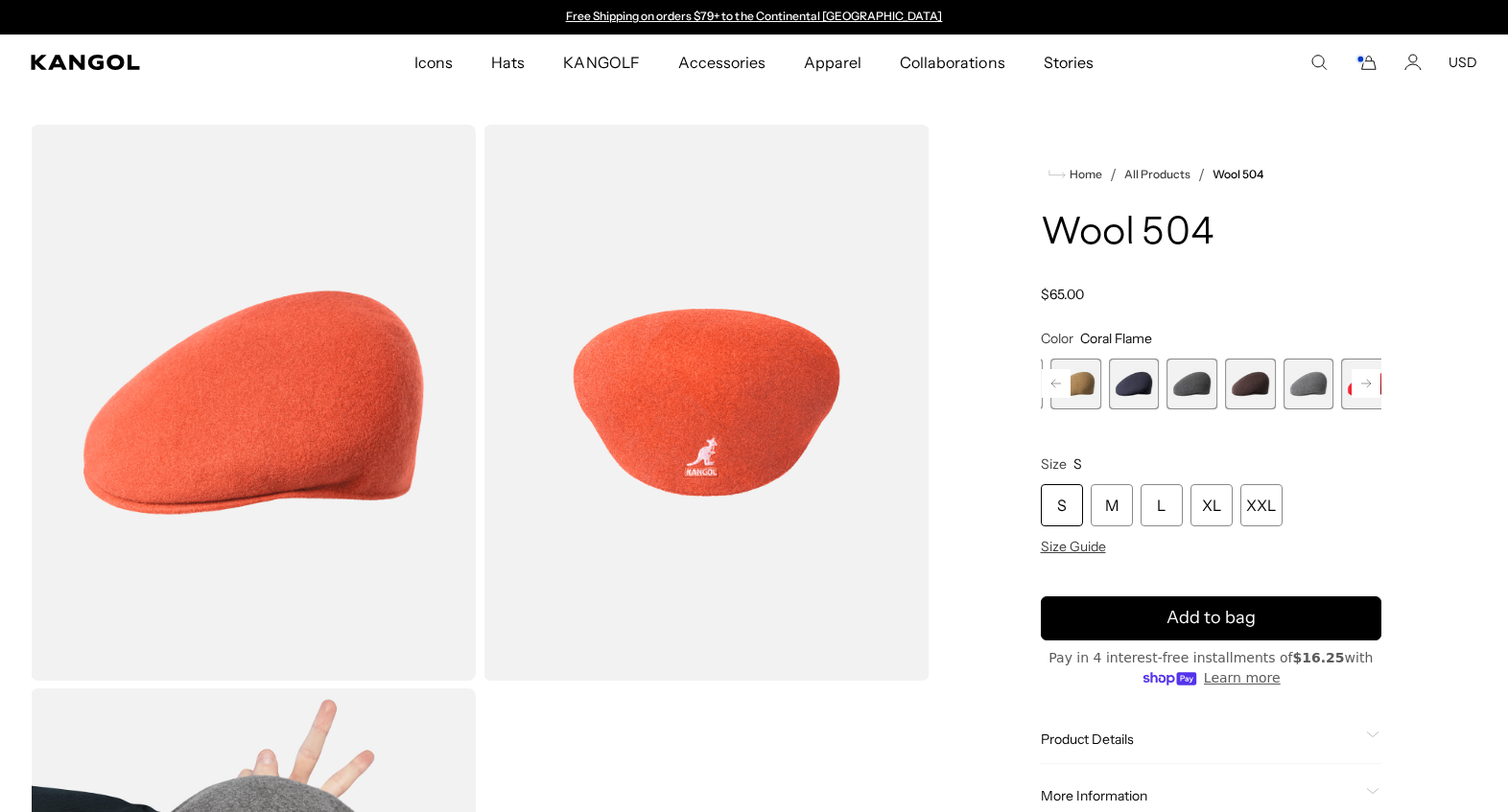
click at [1352, 399] on icon at bounding box center [1366, 383] width 29 height 31
click at [1284, 410] on span "16 of 21" at bounding box center [1309, 384] width 51 height 51
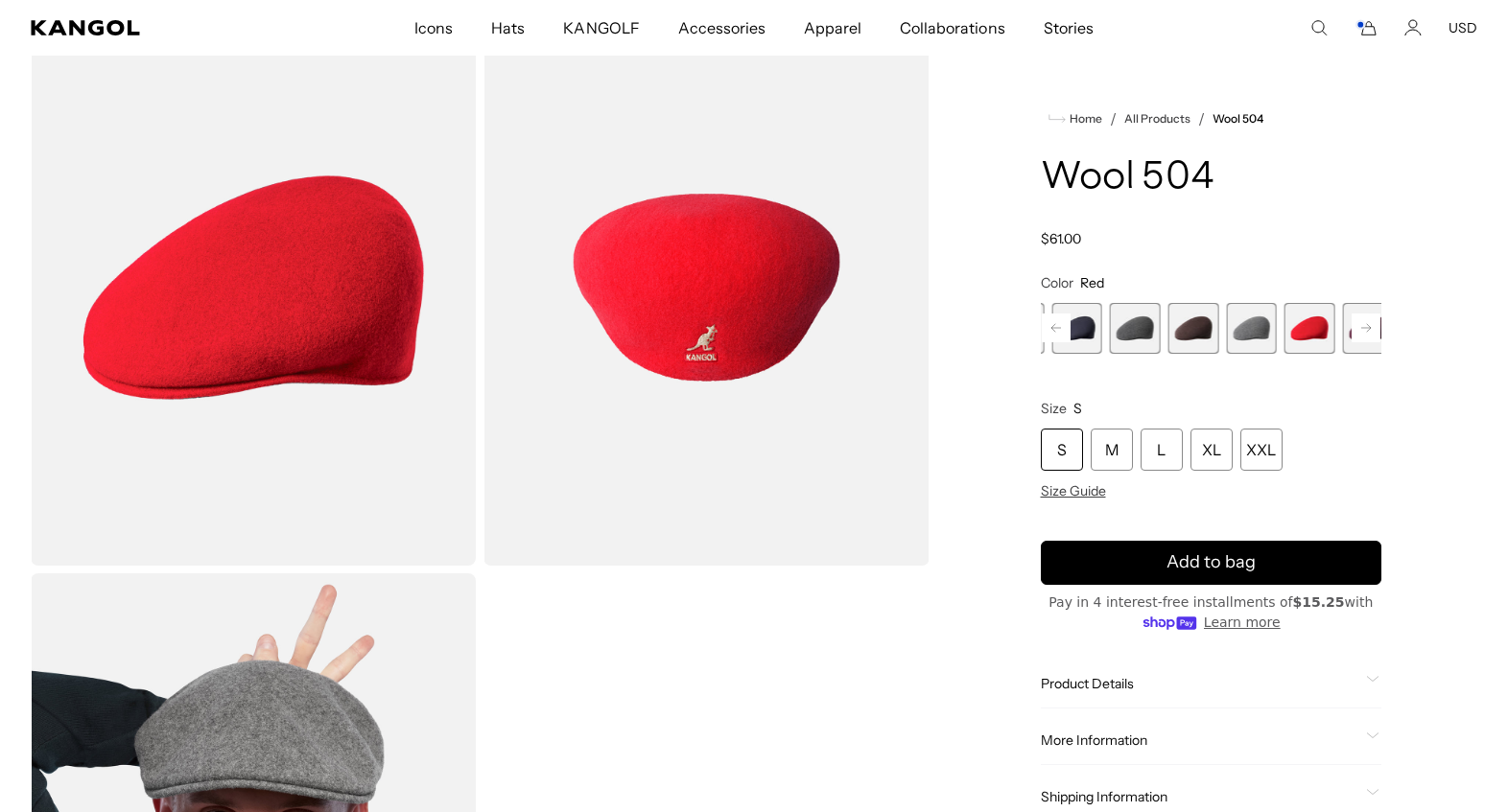
scroll to position [119, 0]
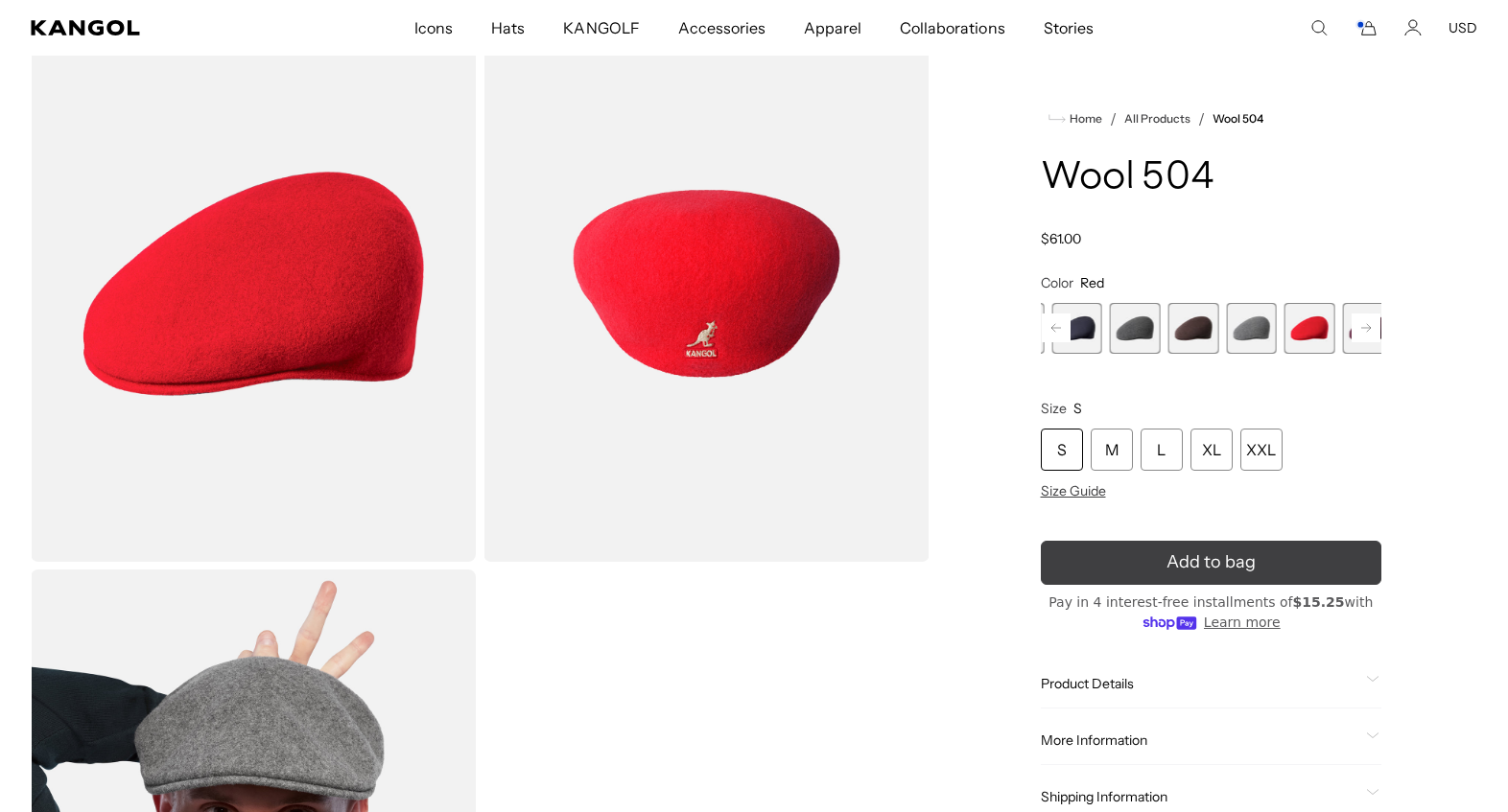
click at [1231, 576] on span "Add to bag" at bounding box center [1210, 563] width 89 height 26
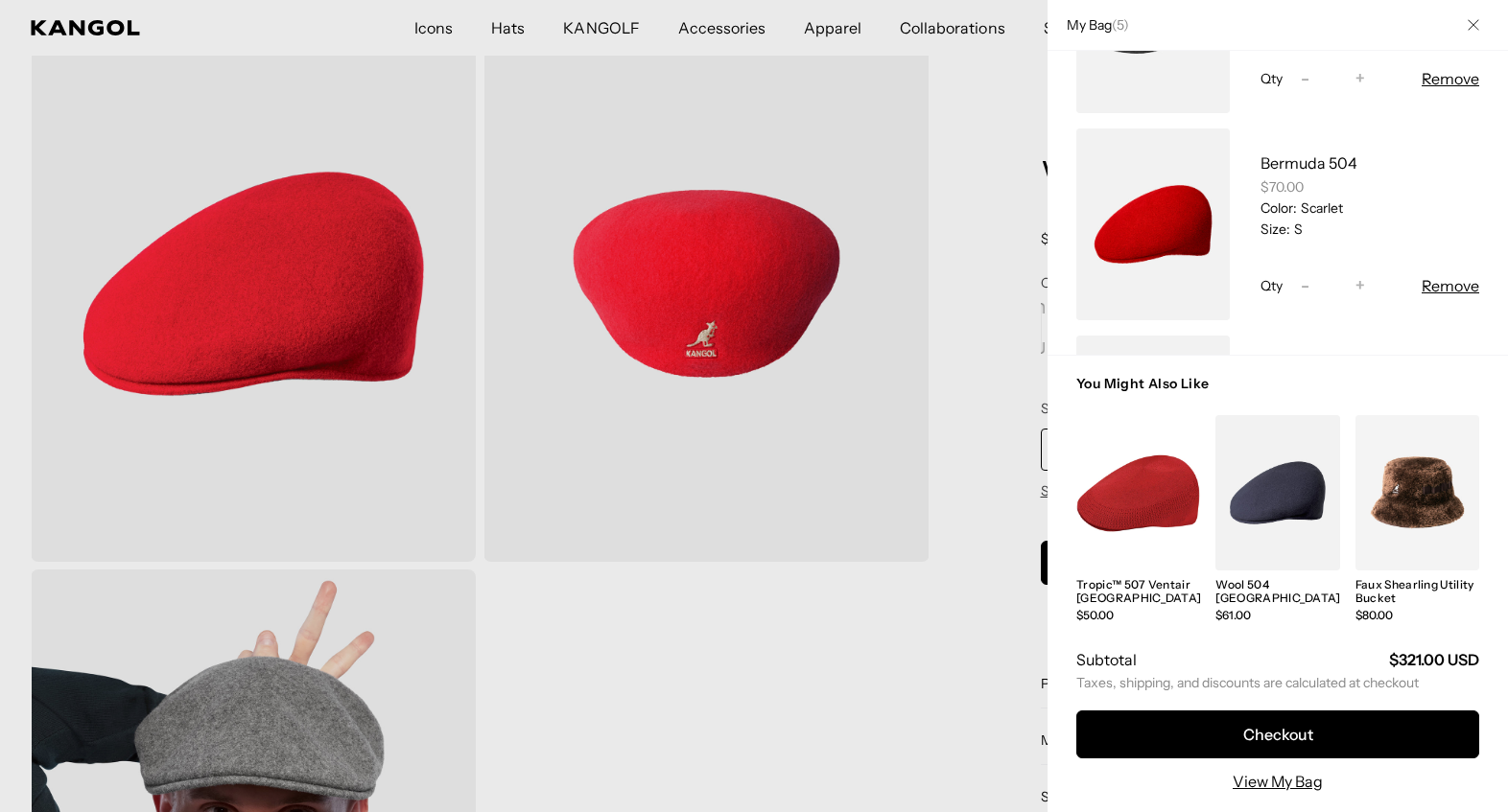
scroll to position [0, 0]
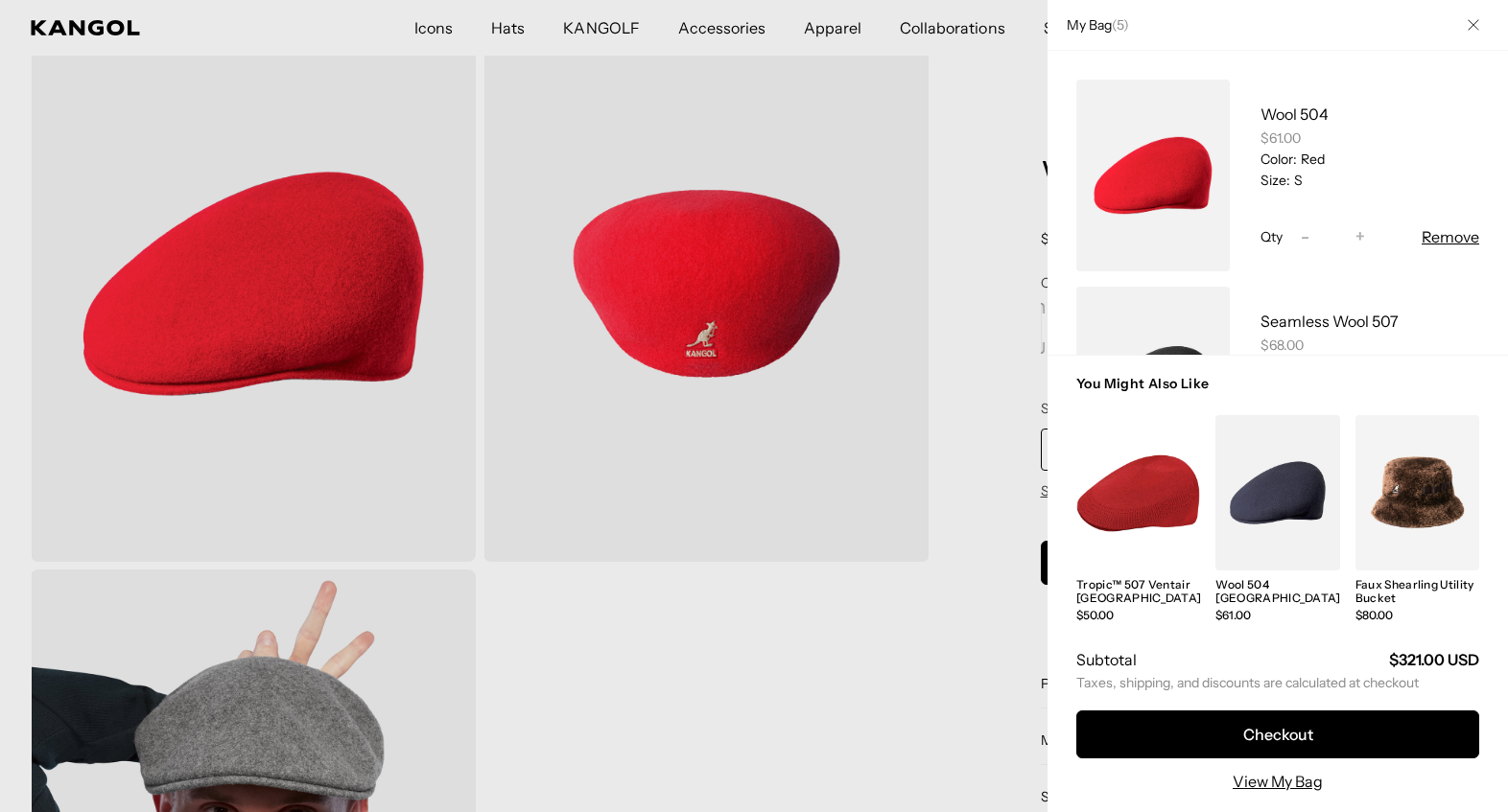
click at [985, 83] on div at bounding box center [754, 406] width 1508 height 812
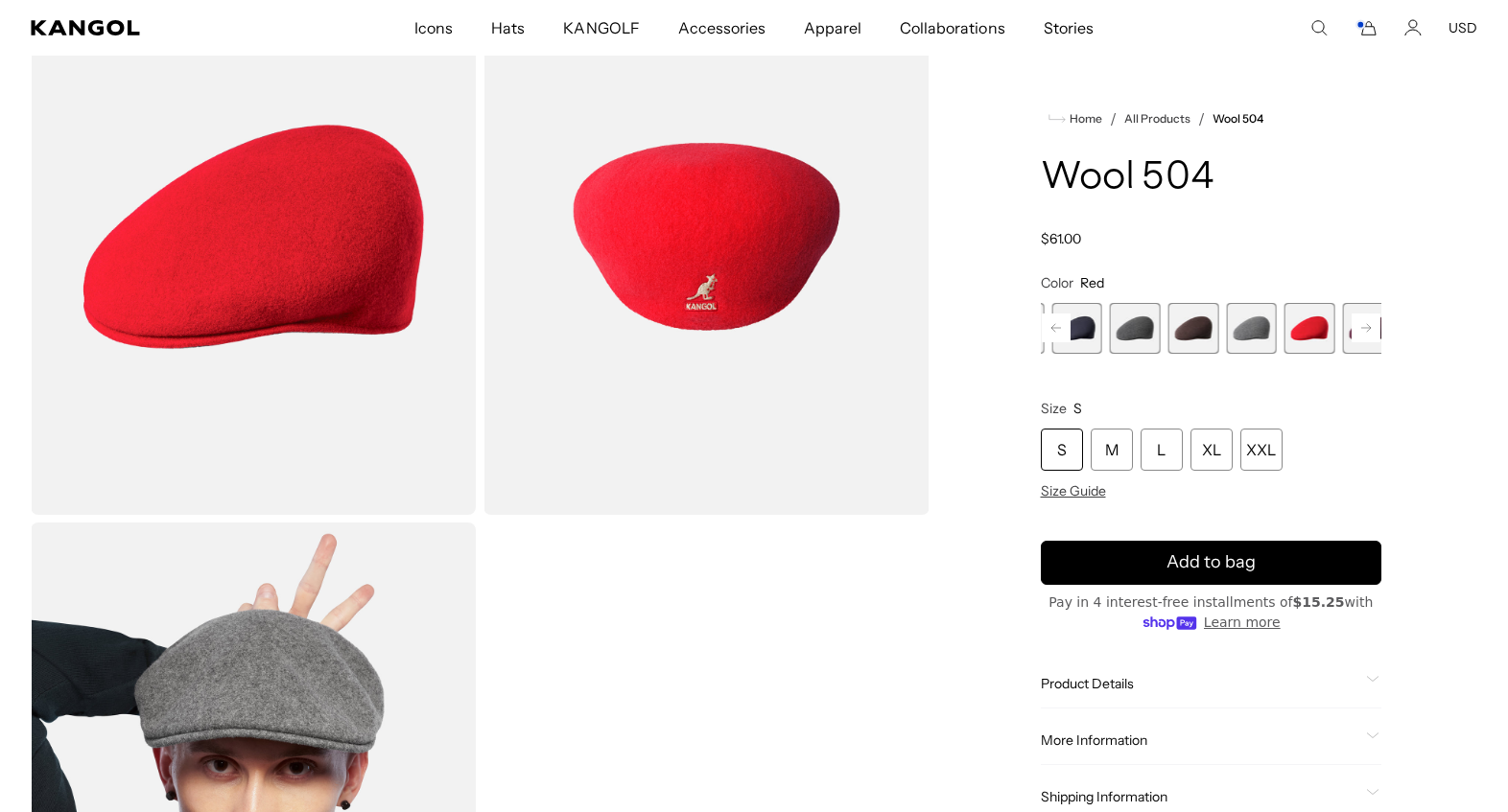
scroll to position [171, 0]
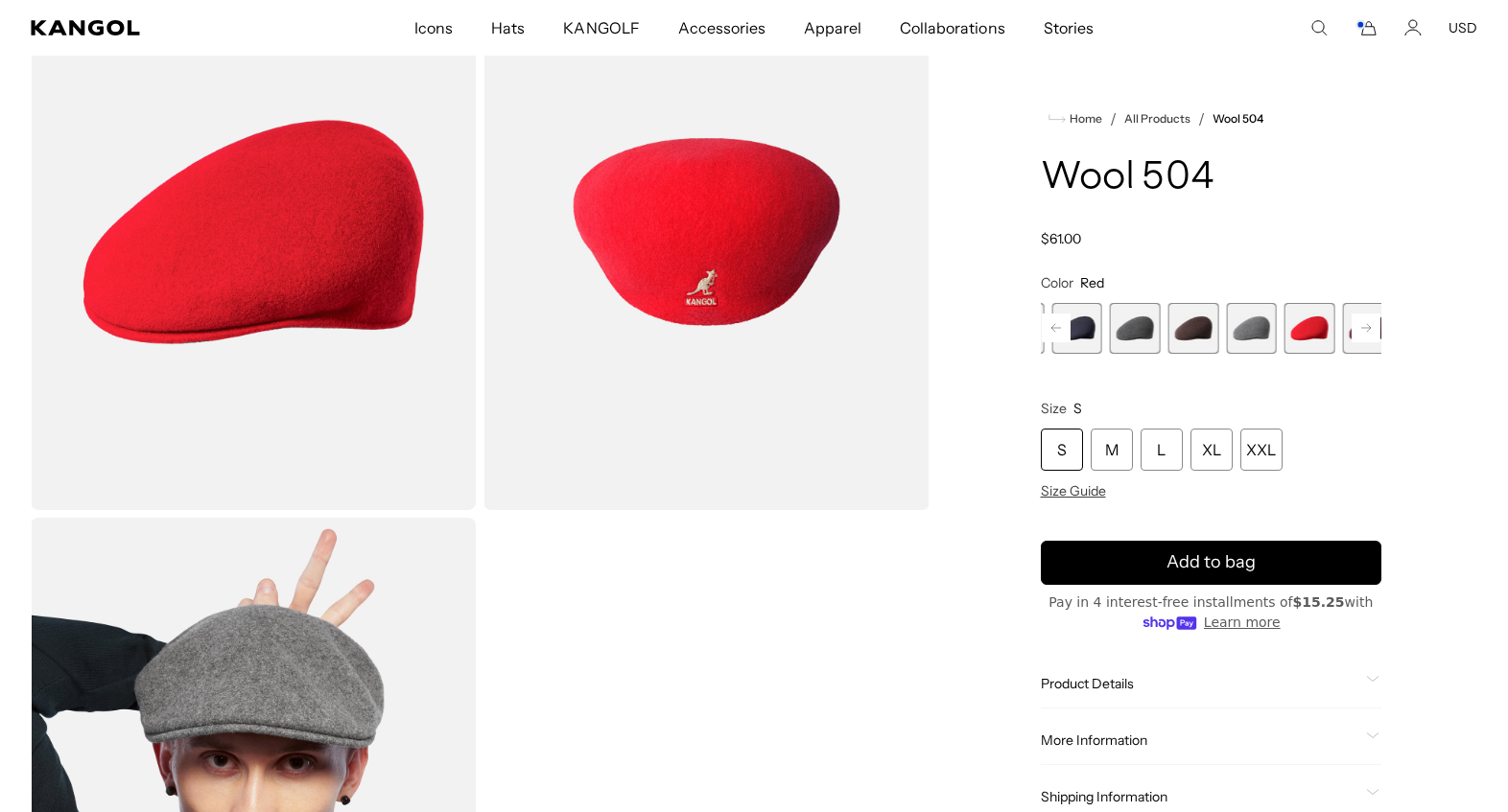
click at [1354, 31] on icon "Cart" at bounding box center [1365, 27] width 23 height 17
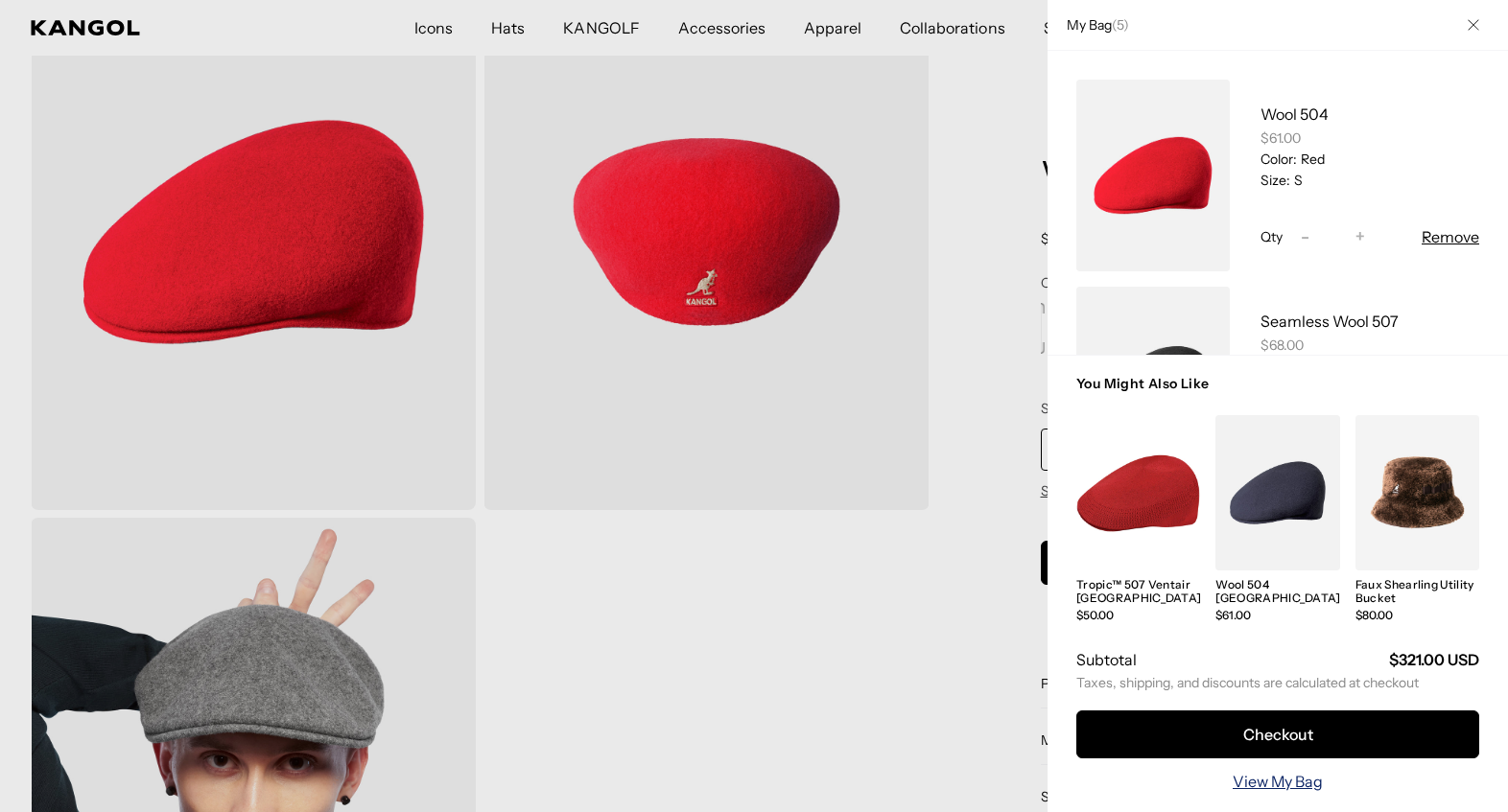
click at [1290, 783] on link "View My Bag" at bounding box center [1278, 781] width 90 height 23
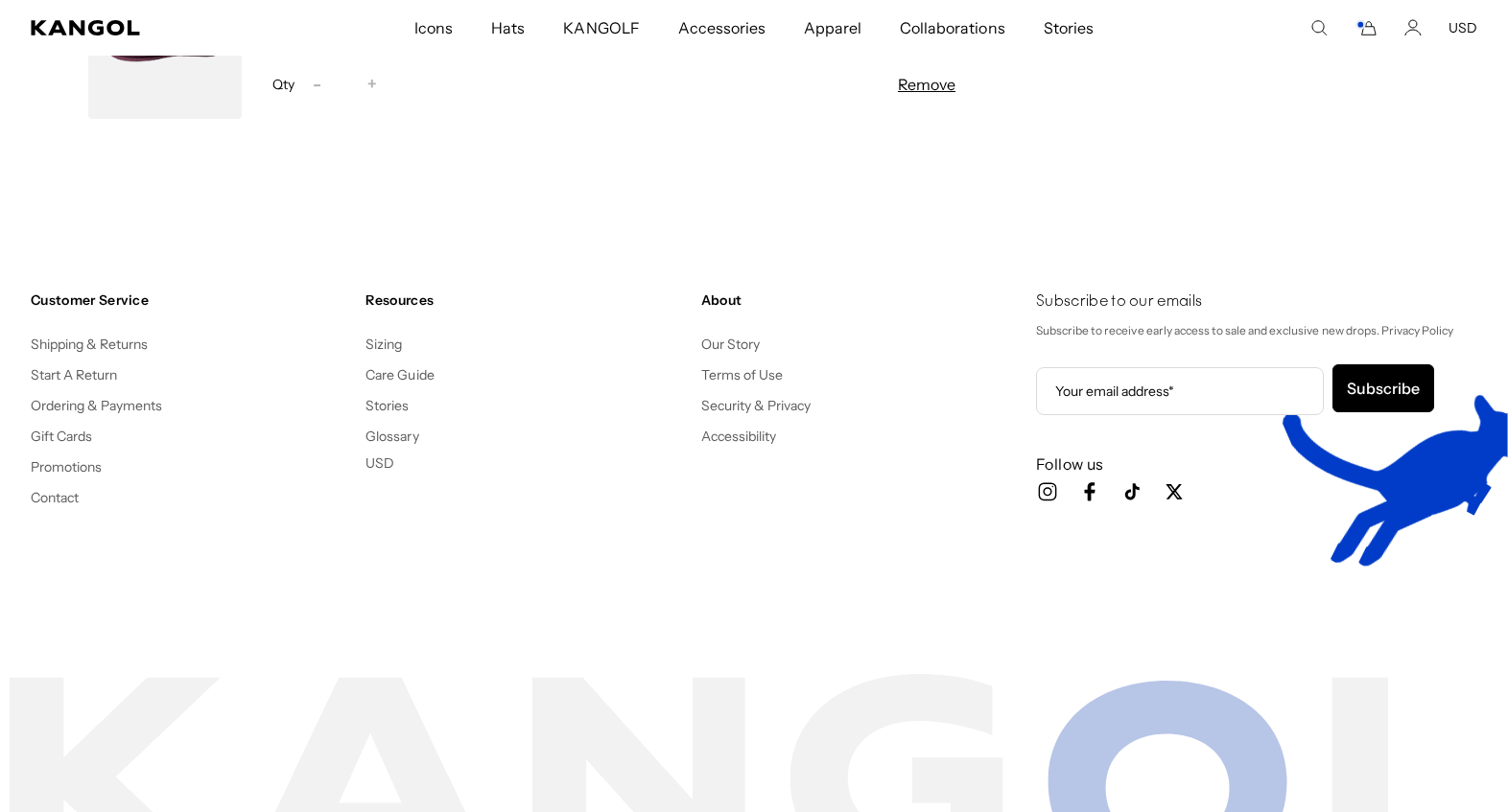
scroll to position [1212, 0]
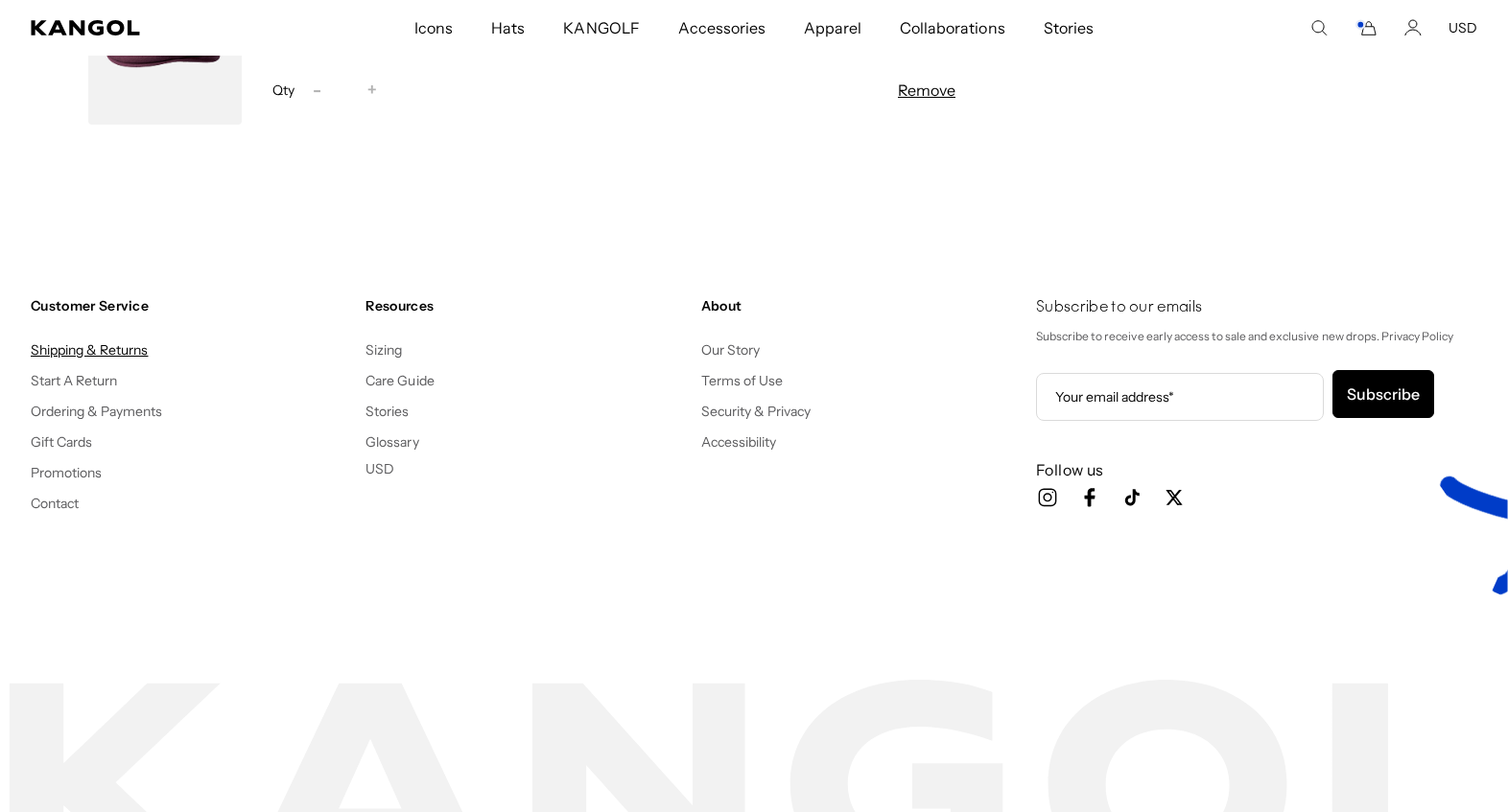
click at [134, 359] on link "Shipping & Returns" at bounding box center [90, 349] width 118 height 17
